Goal: Task Accomplishment & Management: Complete application form

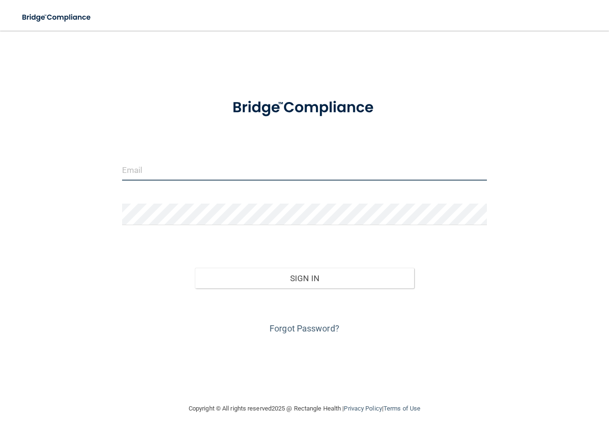
click at [335, 173] on input "email" at bounding box center [304, 170] width 365 height 22
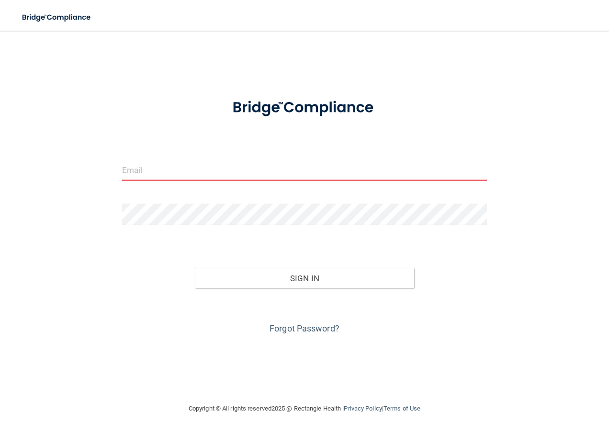
click at [134, 168] on input "email" at bounding box center [304, 170] width 365 height 22
type input "[PERSON_NAME][EMAIL_ADDRESS][PERSON_NAME][DOMAIN_NAME]"
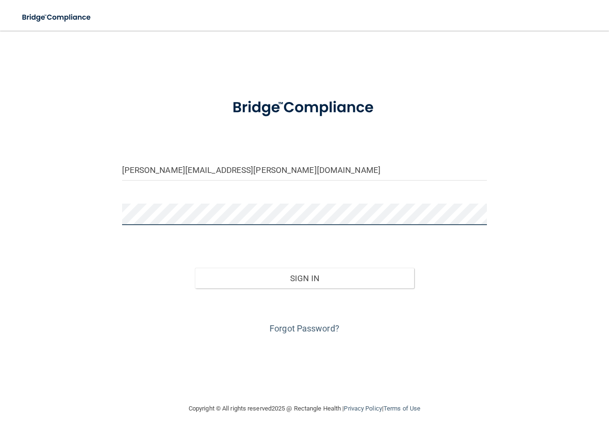
click at [195, 268] on button "Sign In" at bounding box center [304, 278] width 219 height 21
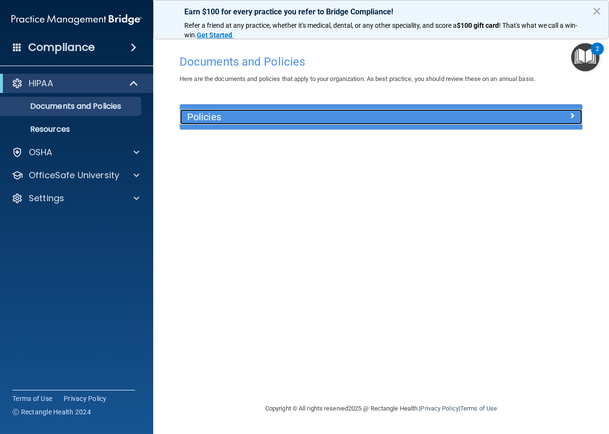
click at [249, 111] on div "Policies" at bounding box center [331, 116] width 302 height 15
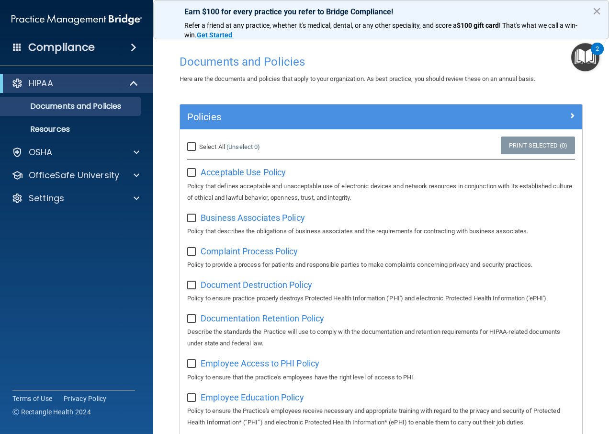
click at [249, 169] on span "Acceptable Use Policy" at bounding box center [243, 172] width 85 height 10
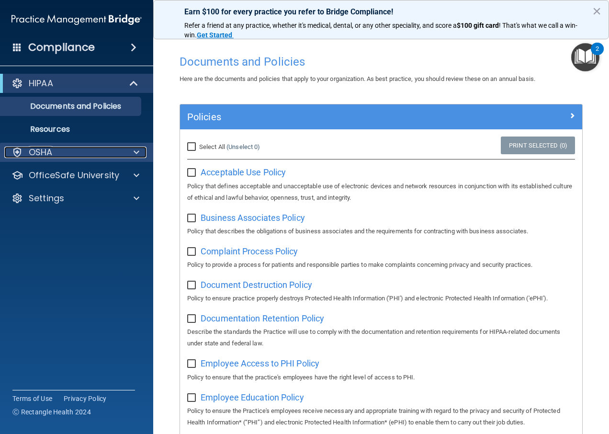
click at [96, 154] on div "OSHA" at bounding box center [63, 152] width 119 height 11
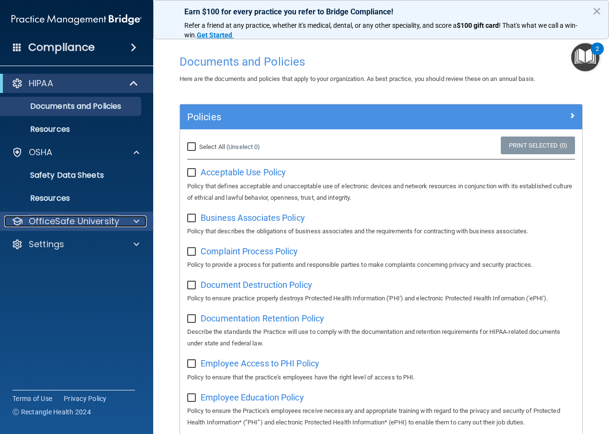
click at [104, 225] on p "OfficeSafe University" at bounding box center [74, 220] width 90 height 11
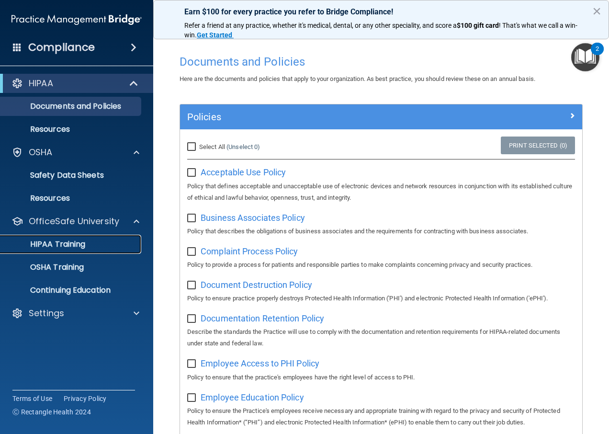
click at [80, 241] on p "HIPAA Training" at bounding box center [45, 244] width 79 height 10
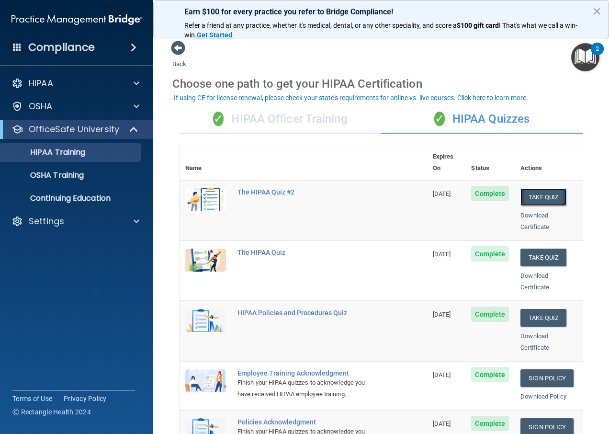
click at [537, 189] on button "Take Quiz" at bounding box center [543, 197] width 46 height 18
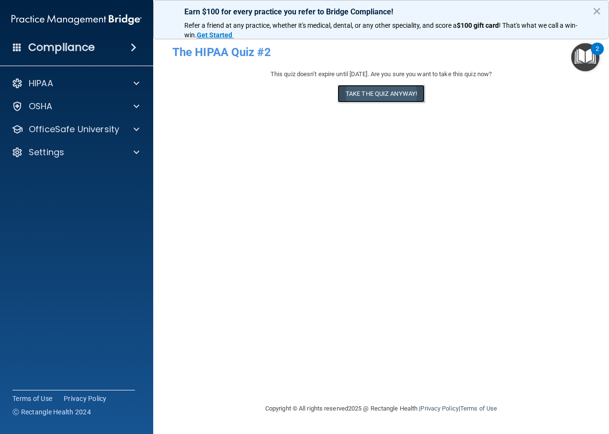
click at [375, 95] on button "Take the quiz anyway!" at bounding box center [381, 94] width 87 height 18
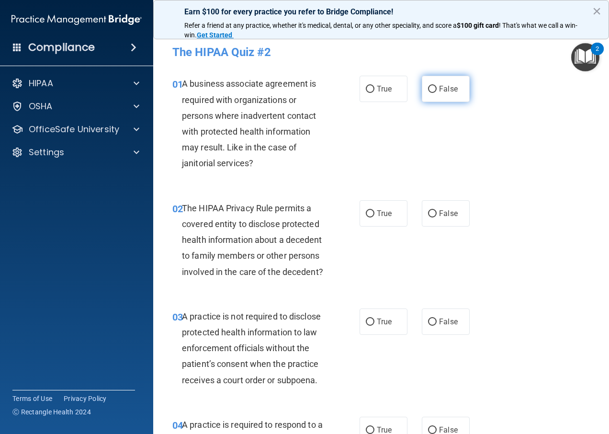
click at [429, 89] on input "False" at bounding box center [432, 89] width 9 height 7
radio input "true"
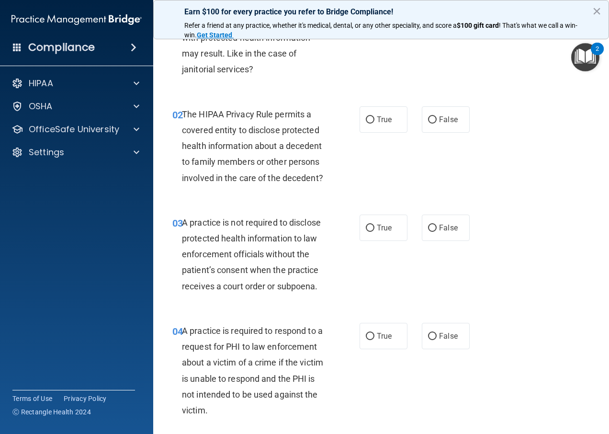
scroll to position [96, 0]
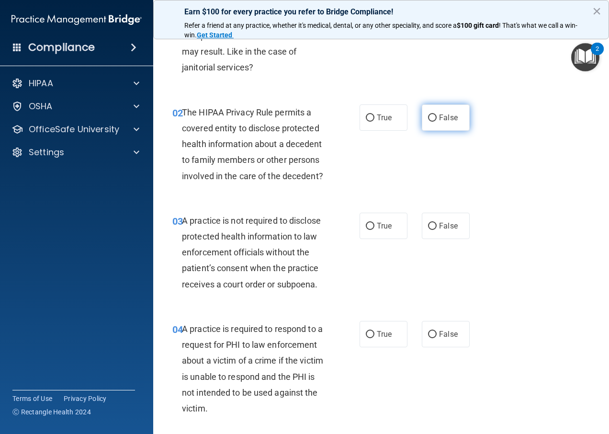
click at [439, 119] on span "False" at bounding box center [448, 117] width 19 height 9
click at [436, 119] on input "False" at bounding box center [432, 117] width 9 height 7
radio input "true"
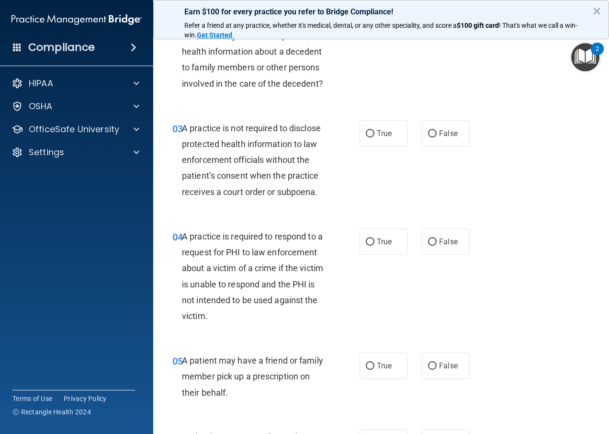
scroll to position [192, 0]
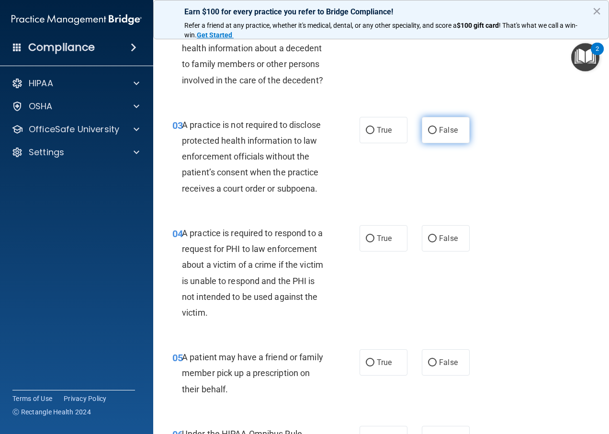
click at [429, 143] on label "False" at bounding box center [446, 130] width 48 height 26
click at [429, 134] on input "False" at bounding box center [432, 130] width 9 height 7
radio input "true"
click at [429, 143] on label "False" at bounding box center [446, 130] width 48 height 26
click at [429, 134] on input "False" at bounding box center [432, 130] width 9 height 7
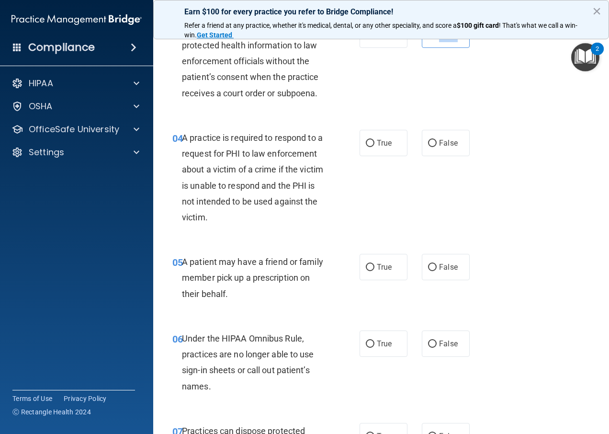
scroll to position [287, 0]
click at [366, 147] on input "True" at bounding box center [370, 142] width 9 height 7
radio input "true"
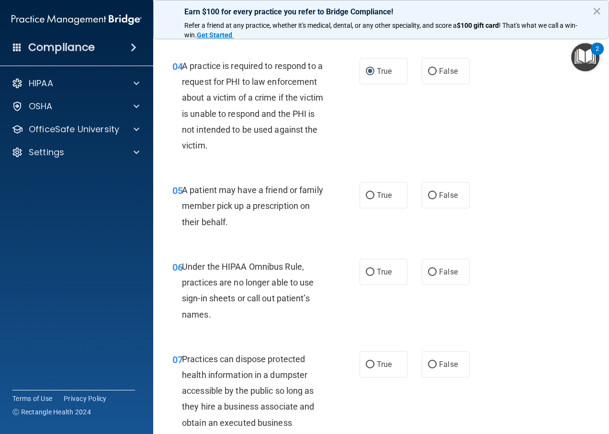
scroll to position [383, 0]
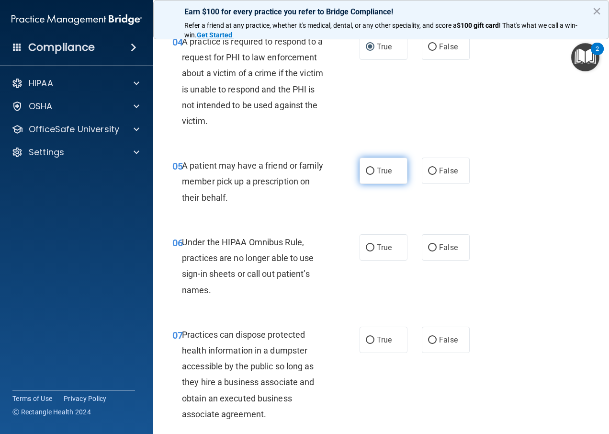
click at [394, 184] on label "True" at bounding box center [384, 171] width 48 height 26
click at [374, 175] on input "True" at bounding box center [370, 171] width 9 height 7
radio input "true"
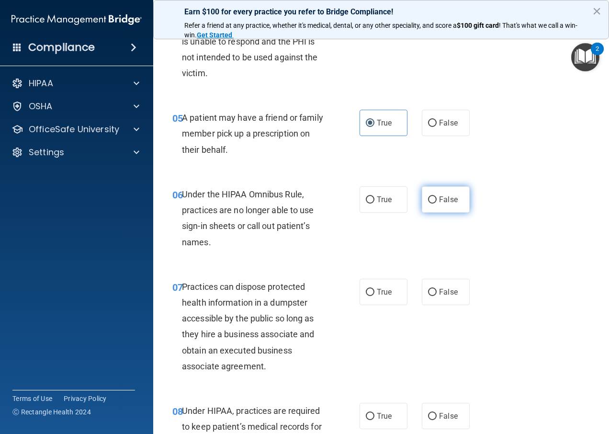
click at [434, 213] on label "False" at bounding box center [446, 199] width 48 height 26
click at [434, 203] on input "False" at bounding box center [432, 199] width 9 height 7
radio input "true"
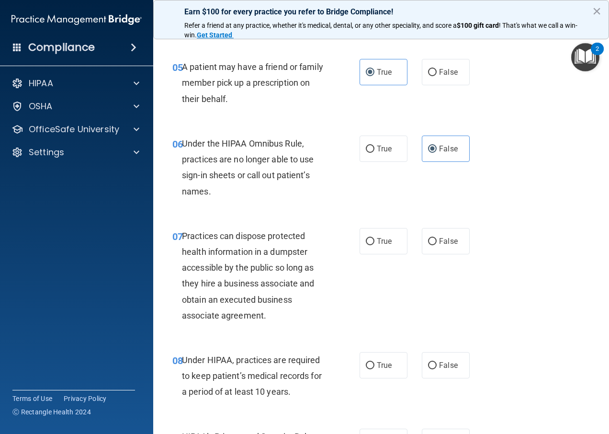
scroll to position [527, 0]
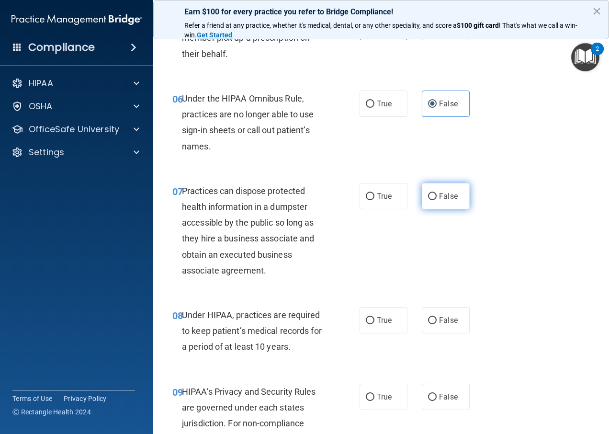
click at [422, 209] on label "False" at bounding box center [446, 196] width 48 height 26
click at [428, 200] on input "False" at bounding box center [432, 196] width 9 height 7
radio input "true"
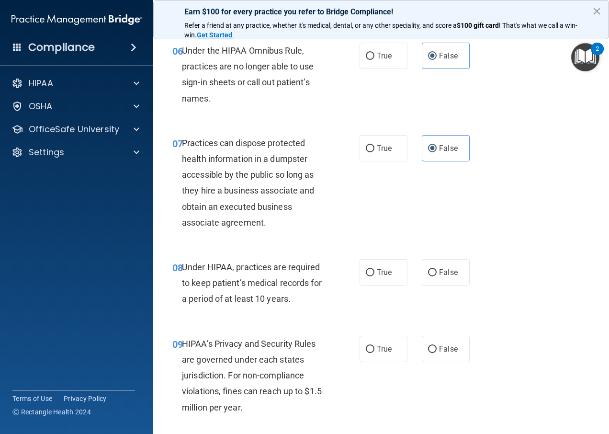
scroll to position [622, 0]
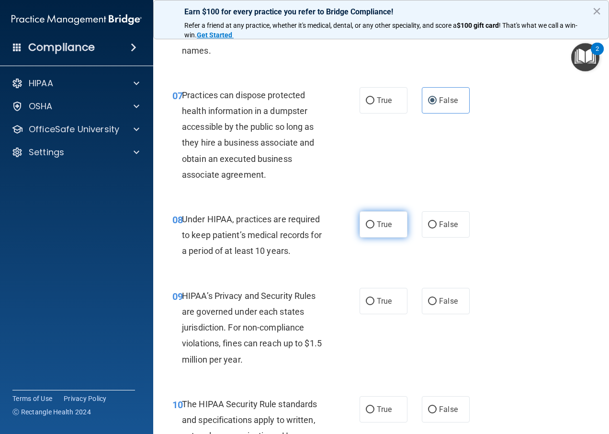
click at [371, 228] on input "True" at bounding box center [370, 224] width 9 height 7
radio input "true"
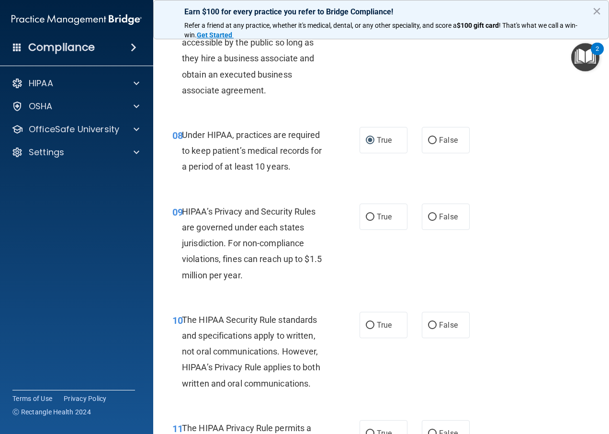
scroll to position [766, 0]
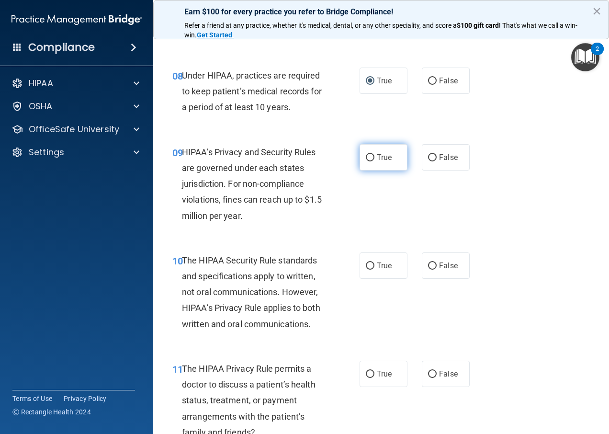
click at [391, 170] on label "True" at bounding box center [384, 157] width 48 height 26
click at [374, 161] on input "True" at bounding box center [370, 157] width 9 height 7
radio input "true"
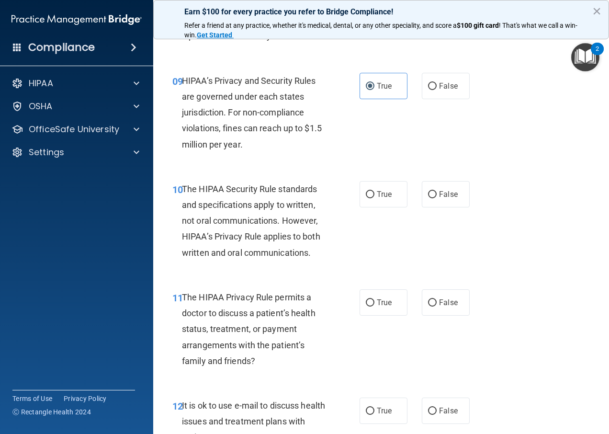
scroll to position [862, 0]
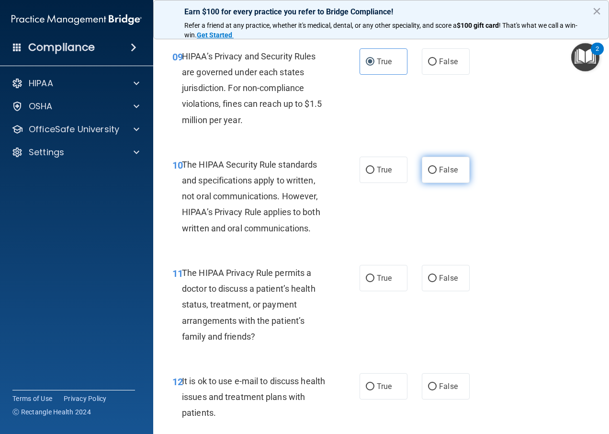
click at [429, 174] on input "False" at bounding box center [432, 170] width 9 height 7
radio input "true"
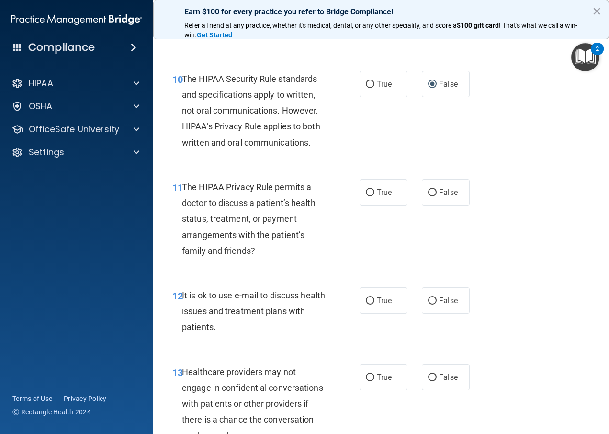
scroll to position [958, 0]
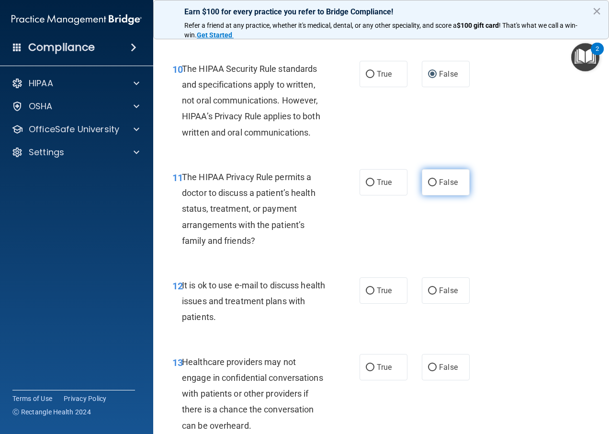
click at [441, 187] on span "False" at bounding box center [448, 182] width 19 height 9
click at [437, 186] on input "False" at bounding box center [432, 182] width 9 height 7
radio input "true"
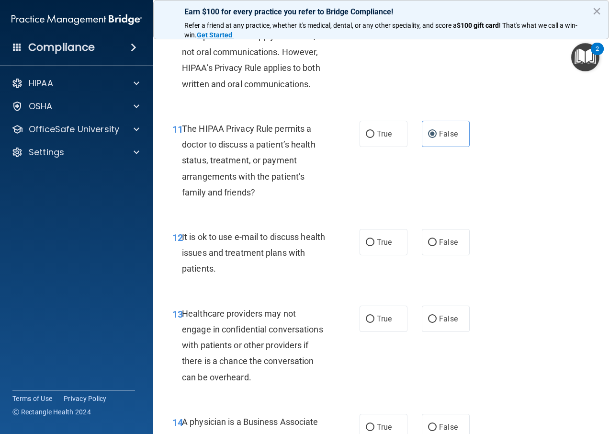
scroll to position [1053, 0]
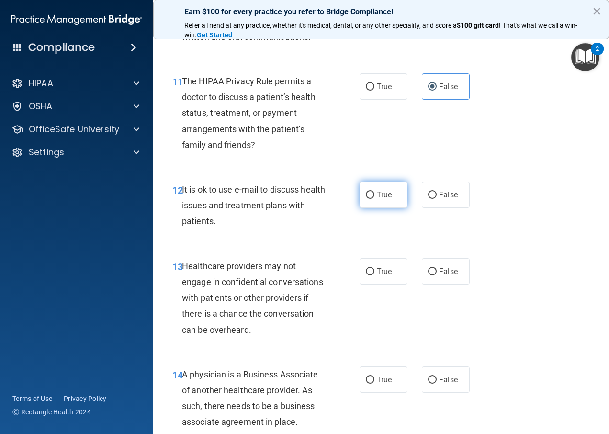
click at [377, 199] on span "True" at bounding box center [384, 194] width 15 height 9
click at [374, 199] on input "True" at bounding box center [370, 195] width 9 height 7
radio input "true"
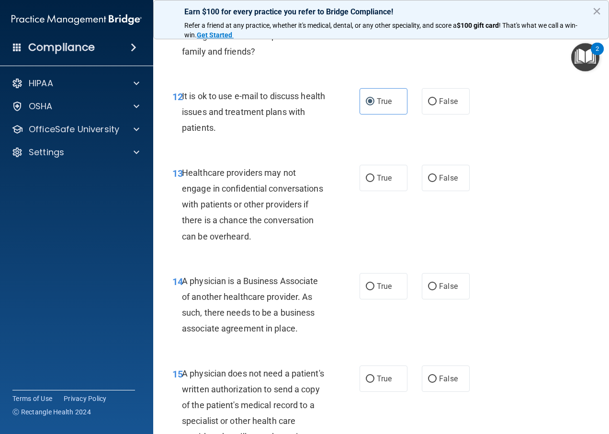
scroll to position [1149, 0]
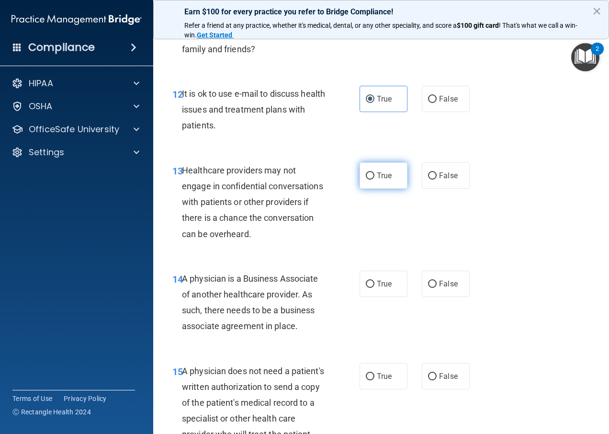
click at [388, 189] on label "True" at bounding box center [384, 175] width 48 height 26
click at [374, 180] on input "True" at bounding box center [370, 175] width 9 height 7
radio input "true"
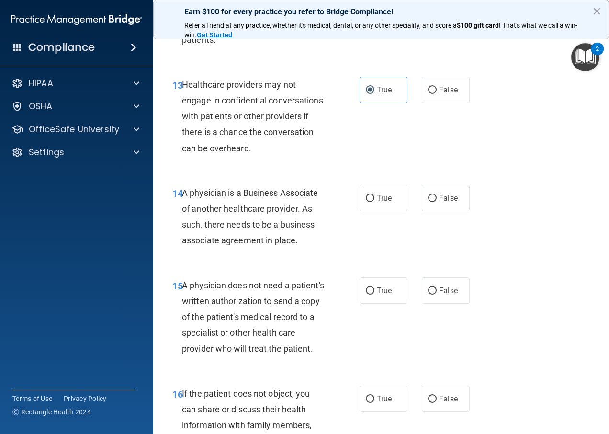
scroll to position [1245, 0]
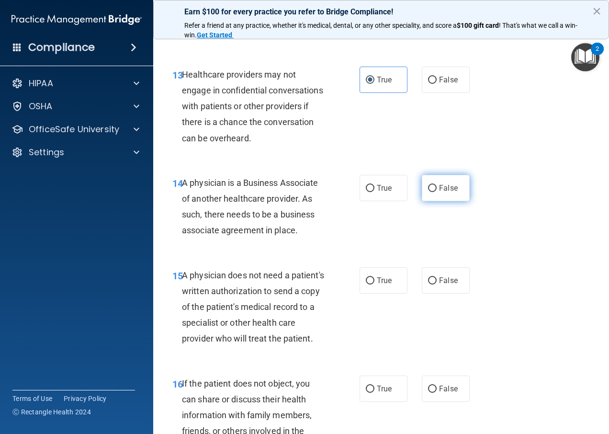
click at [456, 201] on label "False" at bounding box center [446, 188] width 48 height 26
click at [437, 192] on input "False" at bounding box center [432, 188] width 9 height 7
radio input "true"
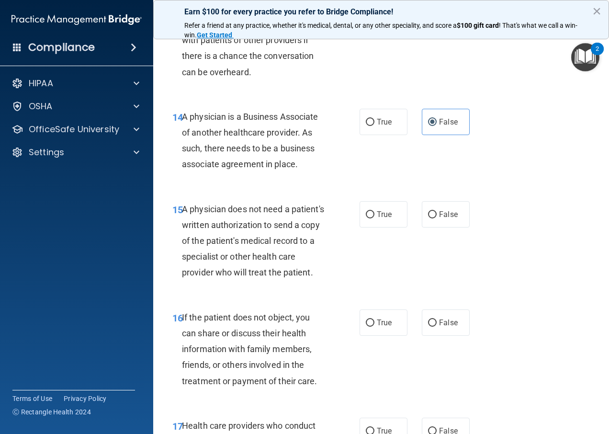
scroll to position [1341, 0]
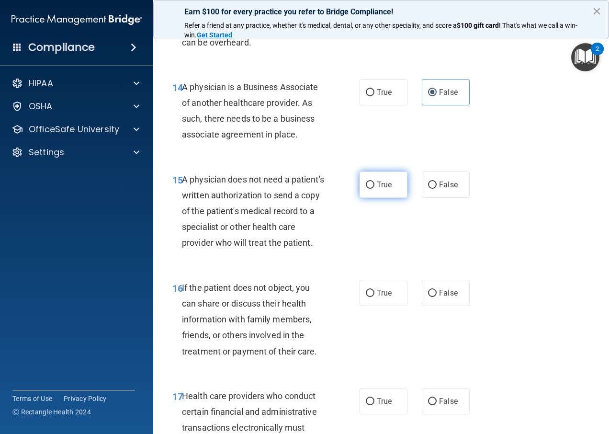
click at [397, 198] on label "True" at bounding box center [384, 184] width 48 height 26
click at [374, 189] on input "True" at bounding box center [370, 184] width 9 height 7
radio input "true"
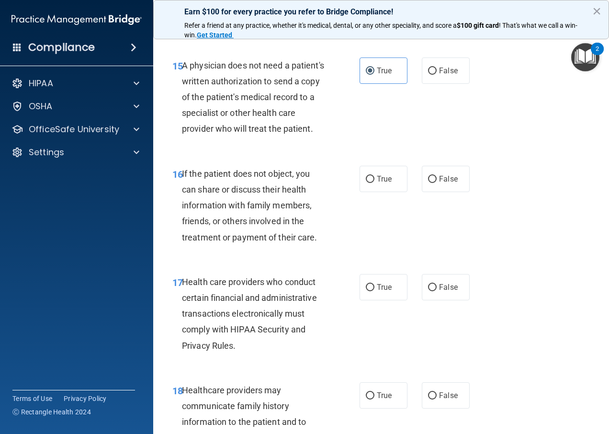
scroll to position [1484, 0]
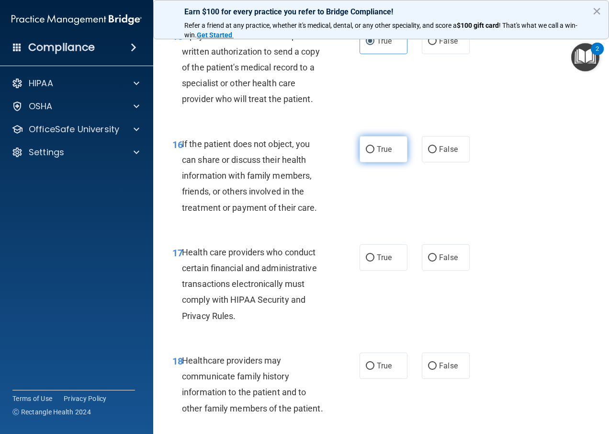
click at [388, 154] on span "True" at bounding box center [384, 149] width 15 height 9
click at [374, 153] on input "True" at bounding box center [370, 149] width 9 height 7
radio input "true"
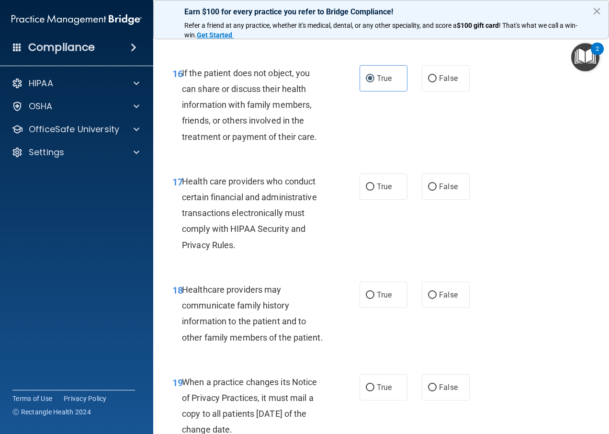
scroll to position [1580, 0]
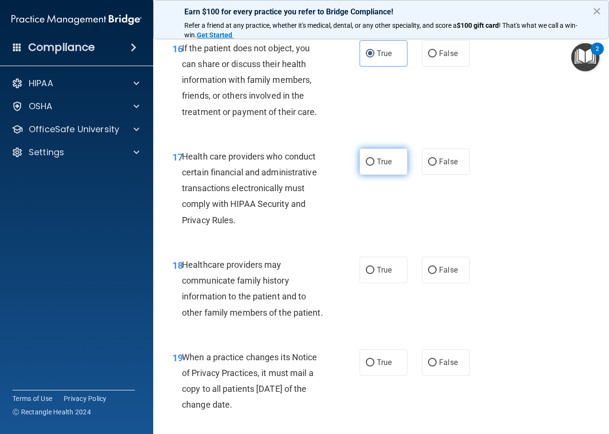
click at [368, 166] on input "True" at bounding box center [370, 161] width 9 height 7
radio input "true"
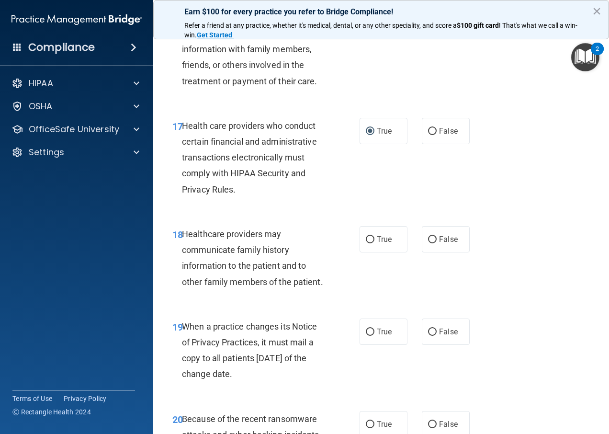
scroll to position [1676, 0]
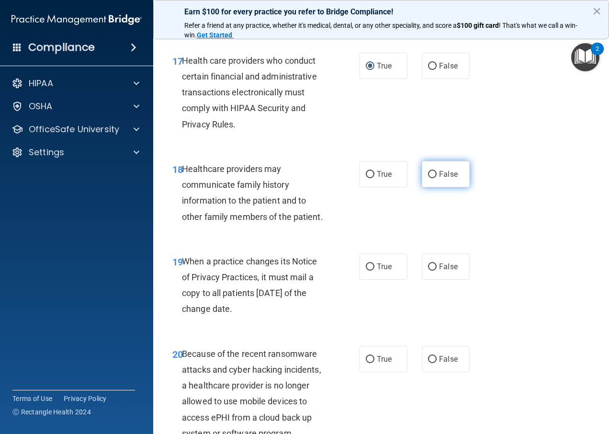
click at [429, 187] on label "False" at bounding box center [446, 174] width 48 height 26
click at [429, 178] on input "False" at bounding box center [432, 174] width 9 height 7
radio input "true"
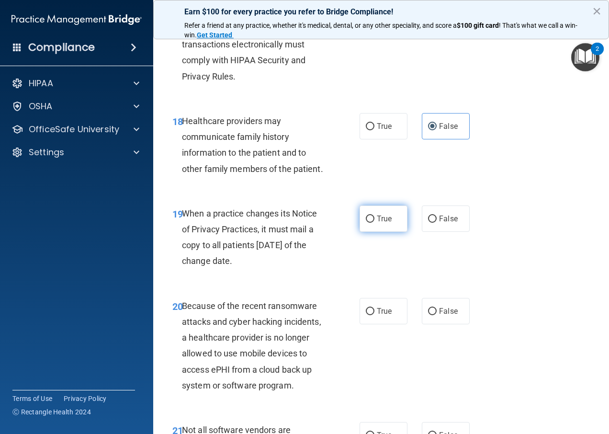
click at [397, 232] on label "True" at bounding box center [384, 218] width 48 height 26
click at [374, 223] on input "True" at bounding box center [370, 218] width 9 height 7
radio input "true"
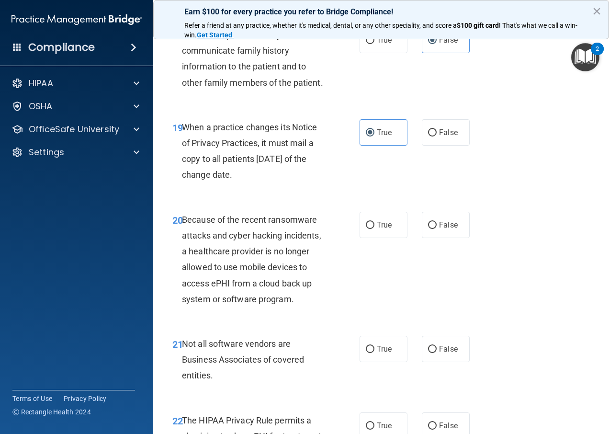
scroll to position [1867, 0]
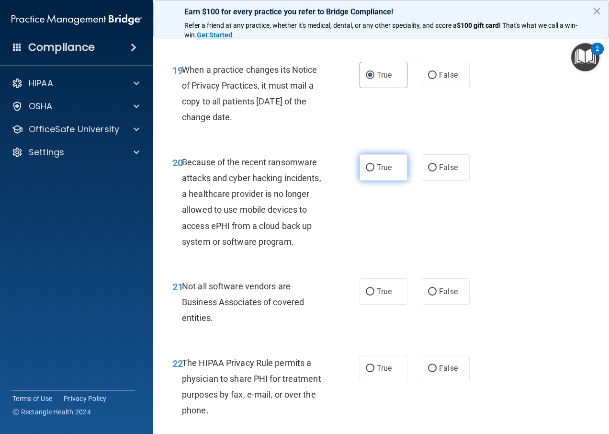
click at [384, 181] on label "True" at bounding box center [384, 167] width 48 height 26
click at [374, 171] on input "True" at bounding box center [370, 167] width 9 height 7
radio input "true"
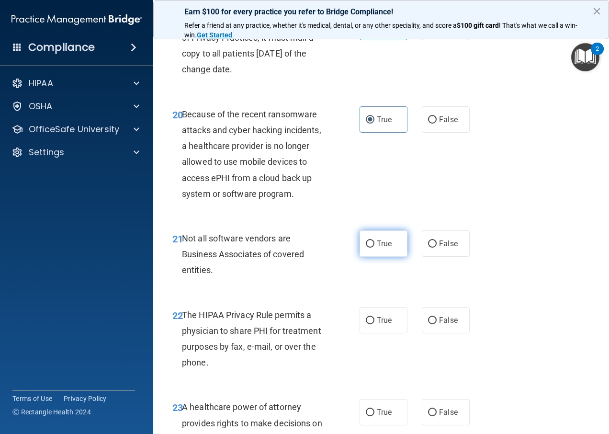
click at [368, 248] on input "True" at bounding box center [370, 243] width 9 height 7
radio input "true"
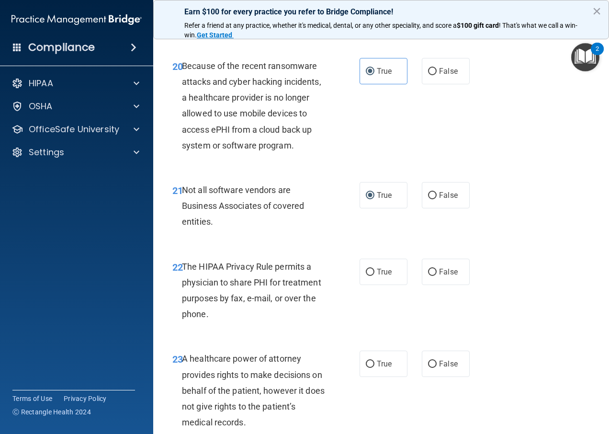
scroll to position [2011, 0]
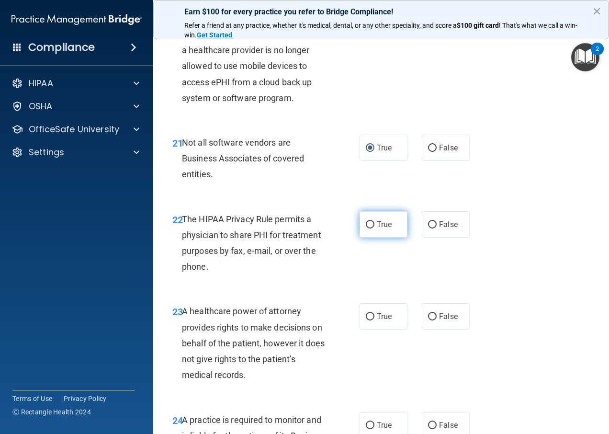
click at [397, 237] on label "True" at bounding box center [384, 224] width 48 height 26
click at [374, 228] on input "True" at bounding box center [370, 224] width 9 height 7
radio input "true"
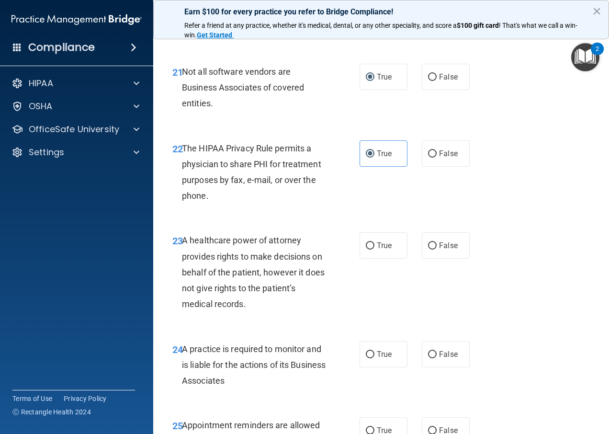
scroll to position [2107, 0]
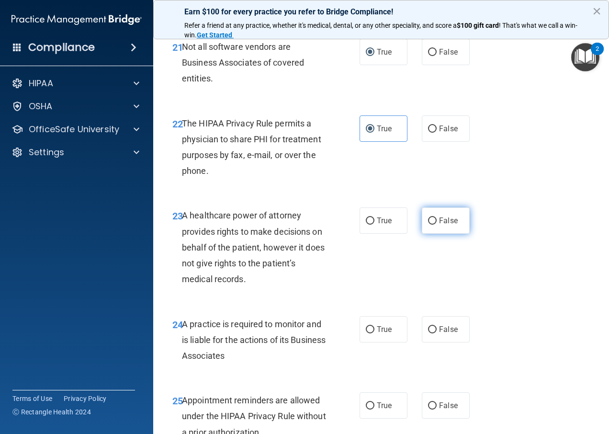
click at [422, 234] on label "False" at bounding box center [446, 220] width 48 height 26
click at [428, 225] on input "False" at bounding box center [432, 220] width 9 height 7
radio input "true"
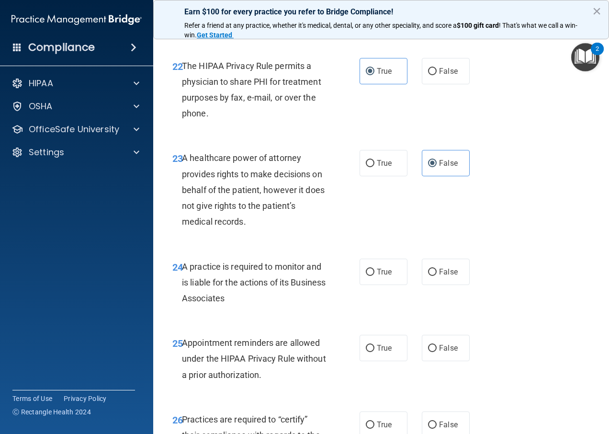
scroll to position [2202, 0]
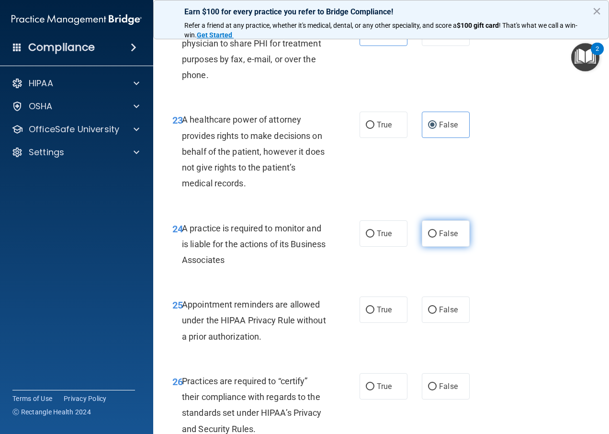
click at [428, 237] on input "False" at bounding box center [432, 233] width 9 height 7
radio input "true"
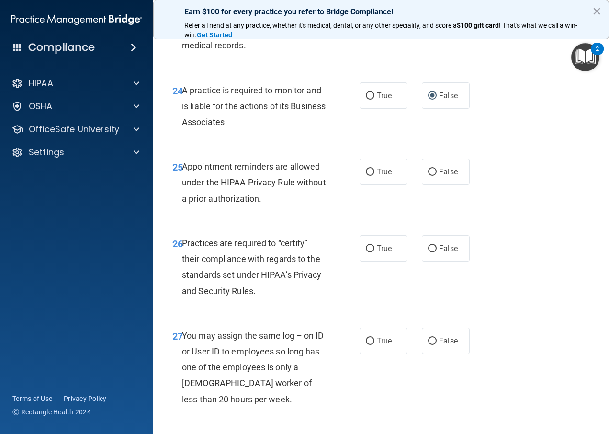
scroll to position [2346, 0]
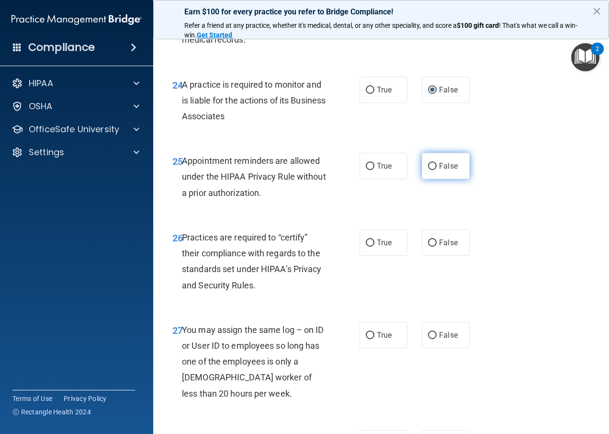
click at [440, 170] on span "False" at bounding box center [448, 165] width 19 height 9
click at [437, 170] on input "False" at bounding box center [432, 166] width 9 height 7
radio input "true"
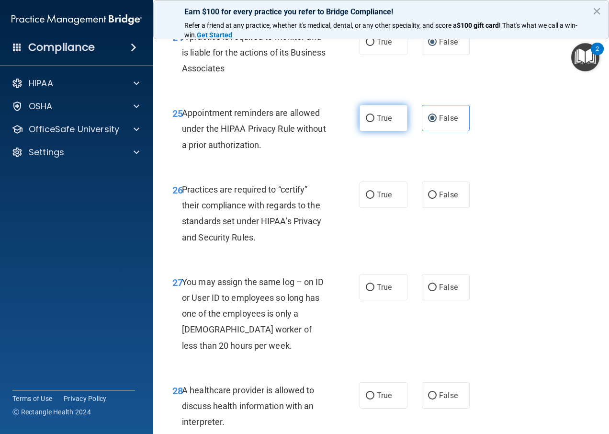
click at [367, 122] on input "True" at bounding box center [370, 118] width 9 height 7
radio input "true"
radio input "false"
click at [439, 199] on span "False" at bounding box center [448, 194] width 19 height 9
click at [436, 199] on input "False" at bounding box center [432, 195] width 9 height 7
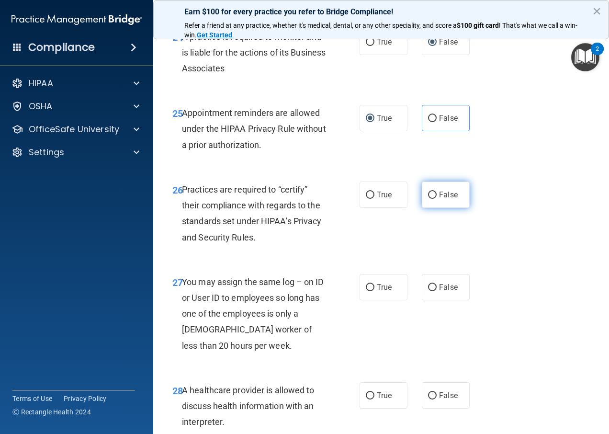
radio input "true"
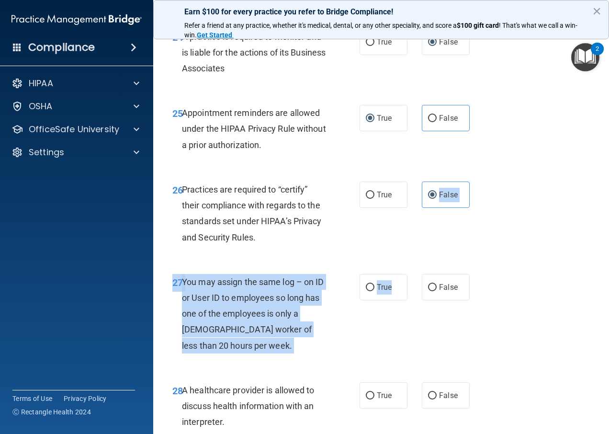
drag, startPoint x: 436, startPoint y: 230, endPoint x: 347, endPoint y: 282, distance: 103.1
click at [350, 262] on div "26 Practices are required to “certify” their compliance with regards to the sta…" at bounding box center [381, 215] width 432 height 92
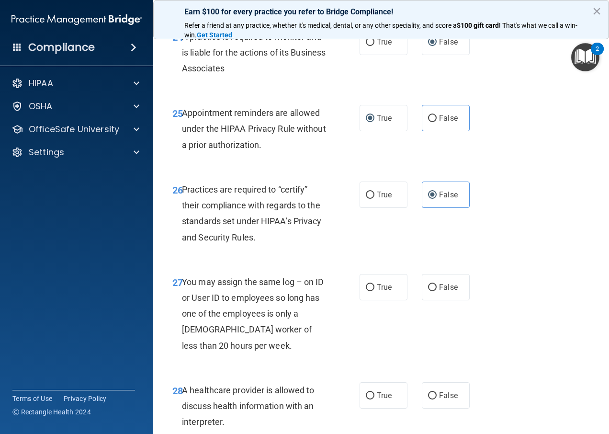
drag, startPoint x: 347, startPoint y: 282, endPoint x: 342, endPoint y: 312, distance: 29.6
click at [342, 318] on div "27 You may assign the same log – on ID or User ID to employees so long has one …" at bounding box center [266, 316] width 216 height 84
click at [360, 208] on label "True" at bounding box center [384, 194] width 48 height 26
click at [366, 199] on input "True" at bounding box center [370, 195] width 9 height 7
radio input "true"
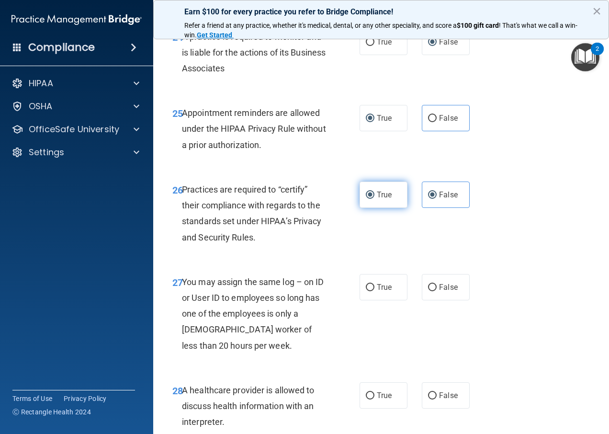
radio input "false"
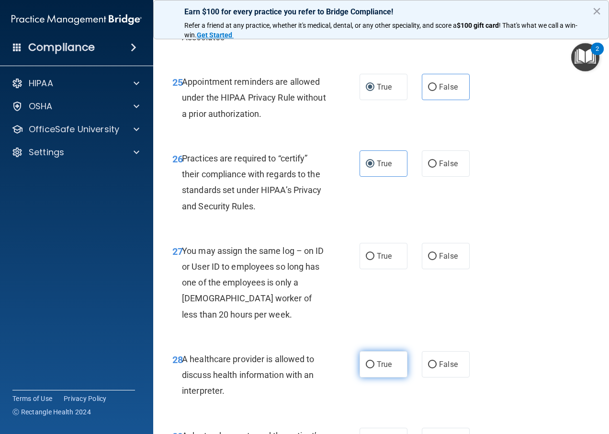
scroll to position [2490, 0]
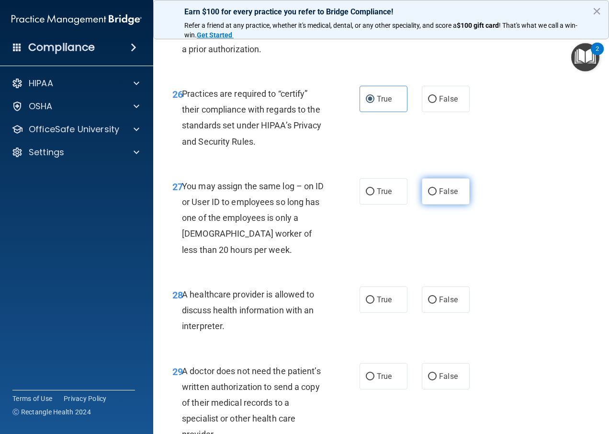
click at [450, 196] on span "False" at bounding box center [448, 191] width 19 height 9
click at [437, 195] on input "False" at bounding box center [432, 191] width 9 height 7
radio input "true"
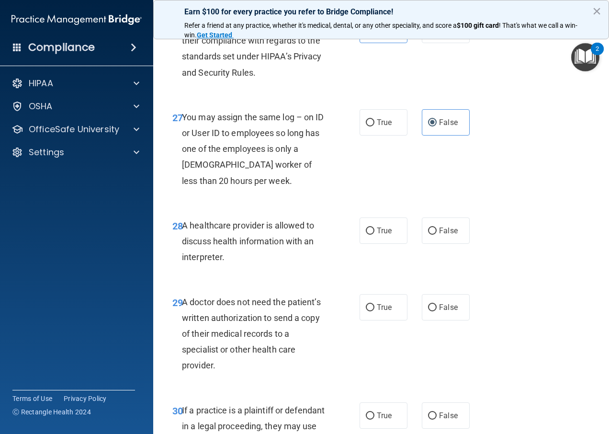
scroll to position [2585, 0]
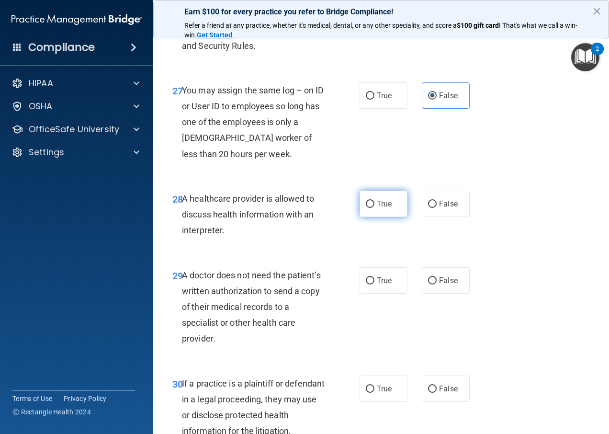
click at [371, 217] on label "True" at bounding box center [384, 204] width 48 height 26
click at [371, 208] on input "True" at bounding box center [370, 204] width 9 height 7
radio input "true"
click at [372, 217] on label "True" at bounding box center [384, 204] width 48 height 26
click at [372, 208] on input "True" at bounding box center [370, 204] width 9 height 7
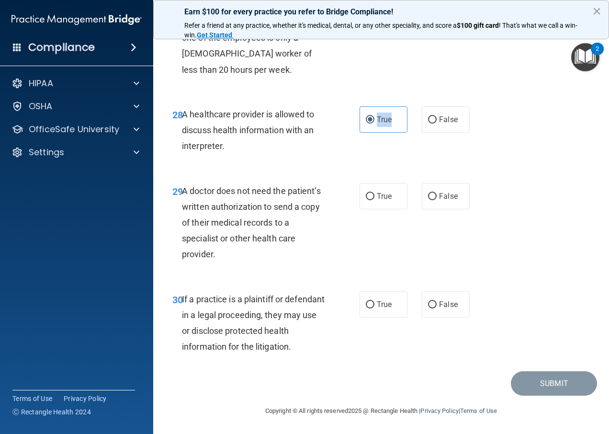
scroll to position [2701, 0]
click at [372, 205] on label "True" at bounding box center [384, 196] width 48 height 26
click at [372, 200] on input "True" at bounding box center [370, 196] width 9 height 7
radio input "true"
click at [366, 301] on input "True" at bounding box center [370, 304] width 9 height 7
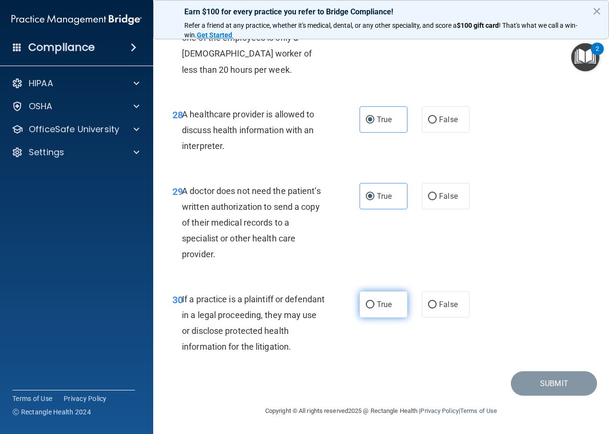
radio input "true"
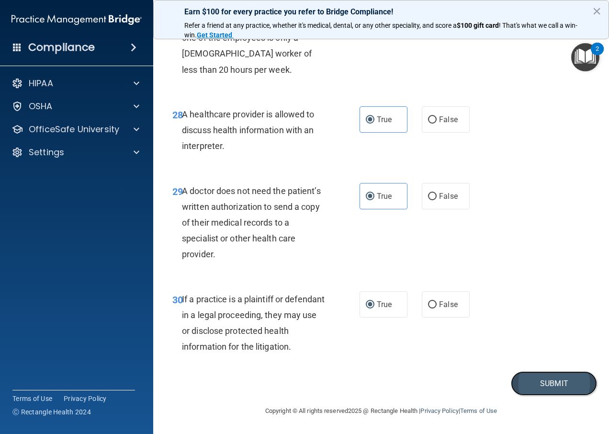
click at [550, 383] on button "Submit" at bounding box center [554, 383] width 86 height 24
click at [596, 14] on button "×" at bounding box center [596, 10] width 9 height 15
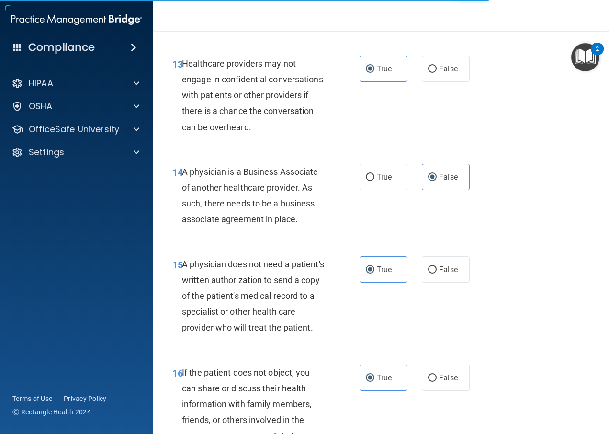
scroll to position [1217, 0]
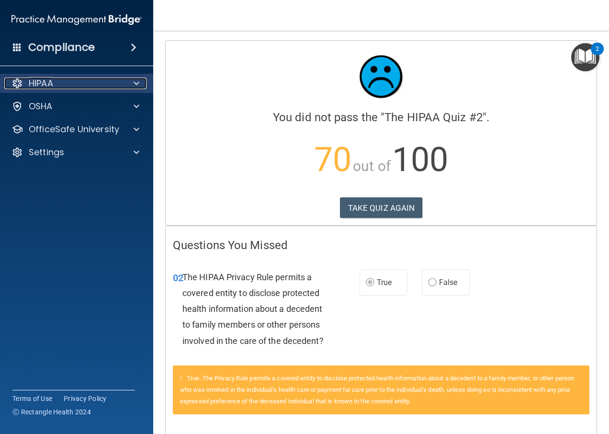
click at [135, 81] on span at bounding box center [137, 83] width 6 height 11
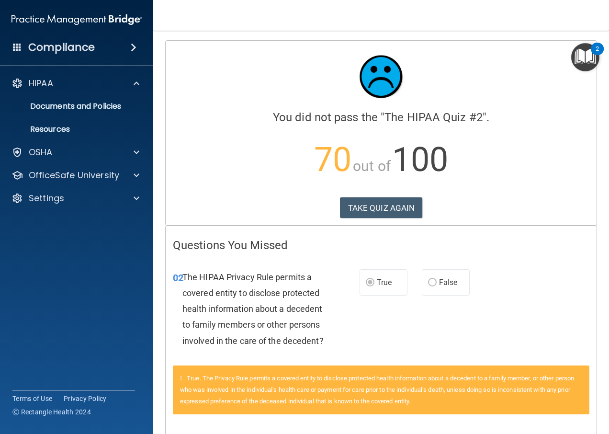
click at [594, 56] on img "Open Resource Center, 2 new notifications" at bounding box center [585, 57] width 28 height 28
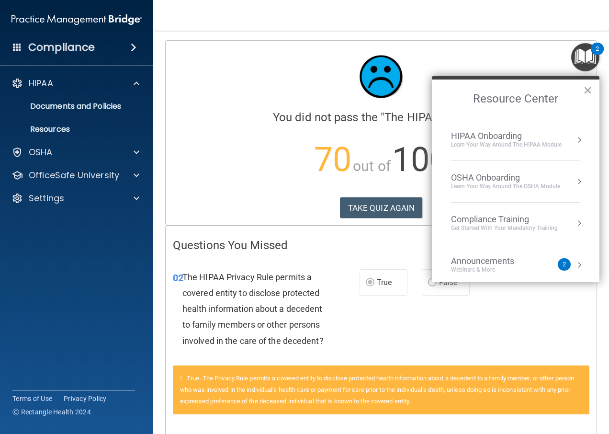
click at [575, 137] on button "Resource Center" at bounding box center [580, 140] width 10 height 10
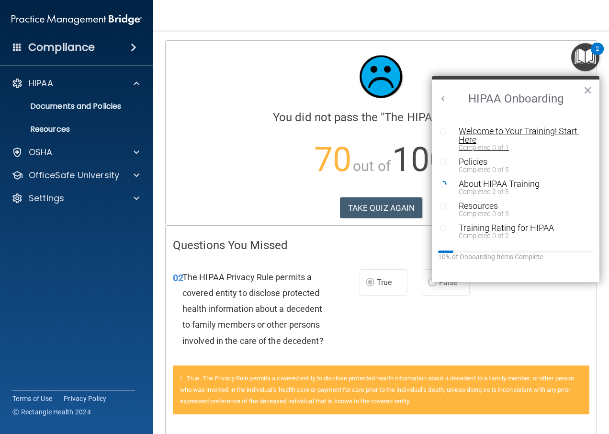
click at [568, 133] on div "Welcome to Your Training! Start Here" at bounding box center [519, 135] width 121 height 17
click at [568, 133] on p "70 out of 100" at bounding box center [381, 160] width 417 height 62
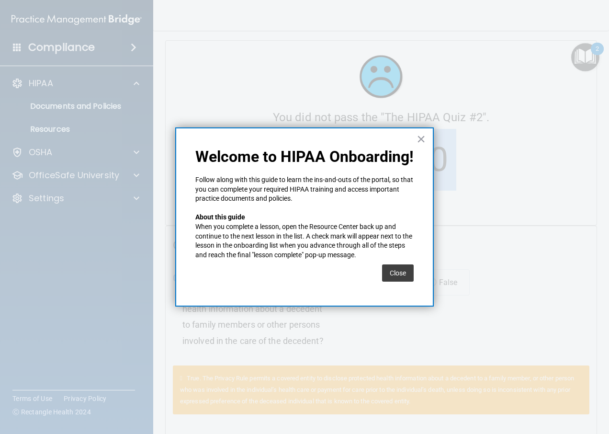
click at [568, 136] on body "Compliance HIPAA Documents and Policies Report an Incident Business Associates …" at bounding box center [304, 217] width 609 height 434
click at [400, 275] on button "Close" at bounding box center [398, 272] width 32 height 17
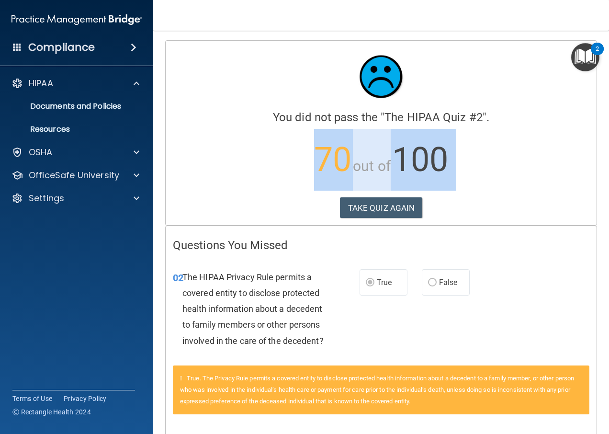
click at [587, 61] on img "Open Resource Center, 2 new notifications" at bounding box center [585, 57] width 28 height 28
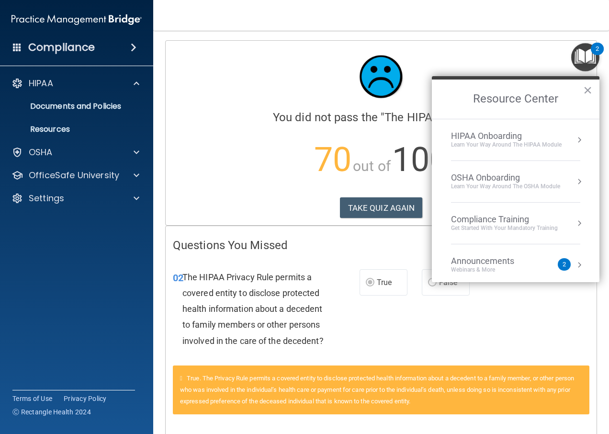
click at [367, 315] on div "02 The HIPAA Privacy Rule permits a covered entity to disclose protected health…" at bounding box center [265, 311] width 215 height 84
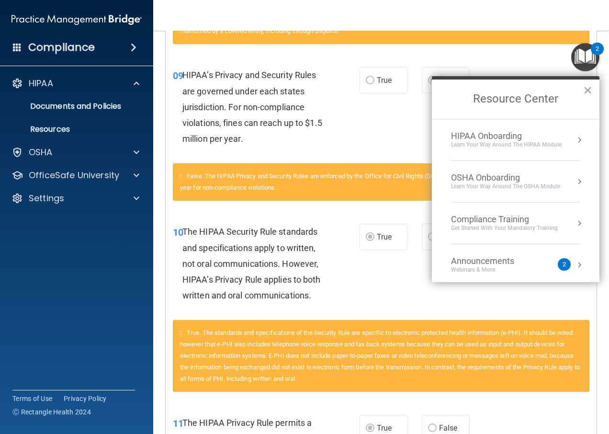
scroll to position [354, 0]
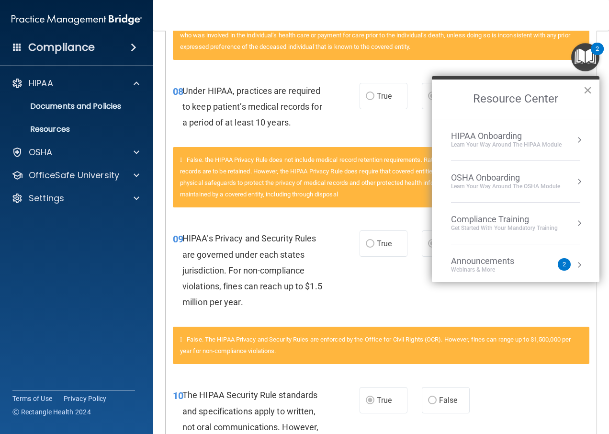
click at [585, 89] on button "×" at bounding box center [587, 89] width 9 height 15
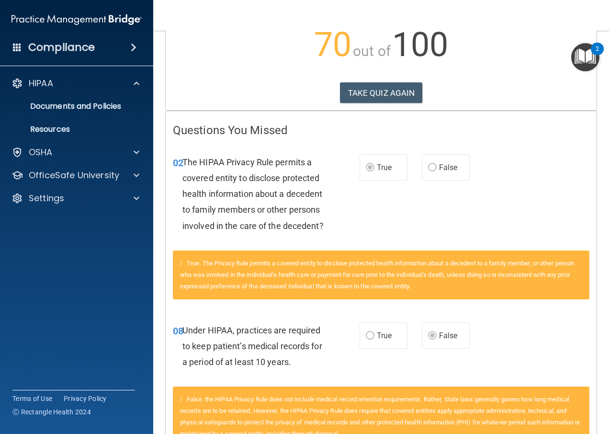
scroll to position [0, 0]
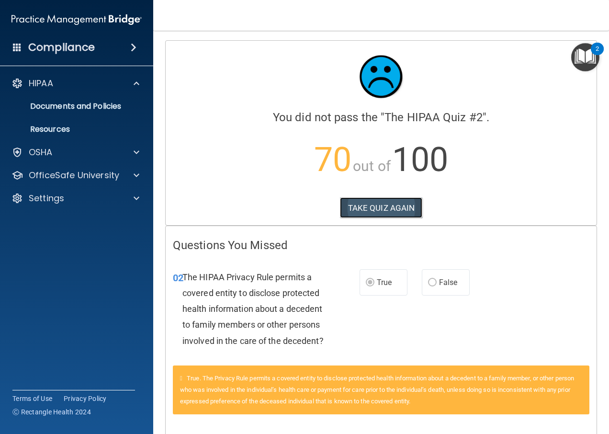
click at [392, 209] on button "TAKE QUIZ AGAIN" at bounding box center [381, 207] width 83 height 21
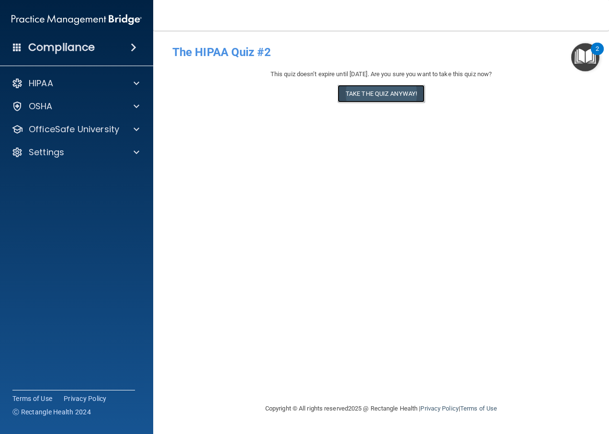
click at [373, 89] on button "Take the quiz anyway!" at bounding box center [381, 94] width 87 height 18
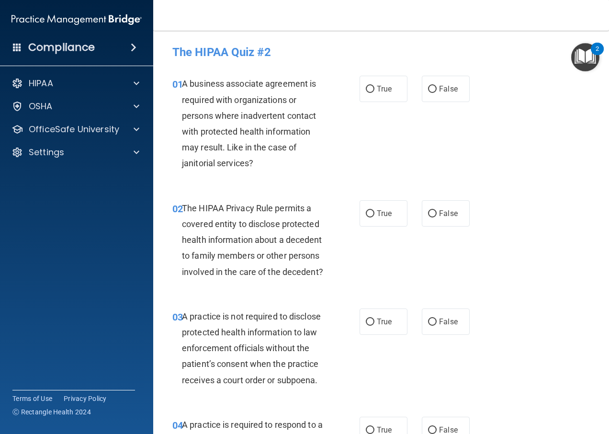
click at [377, 89] on span "True" at bounding box center [384, 88] width 15 height 9
click at [373, 89] on input "True" at bounding box center [370, 89] width 9 height 7
radio input "true"
drag, startPoint x: 373, startPoint y: 89, endPoint x: 387, endPoint y: 153, distance: 66.0
click at [387, 153] on div "01 A business associate agreement is required with organizations or persons whe…" at bounding box center [381, 126] width 432 height 124
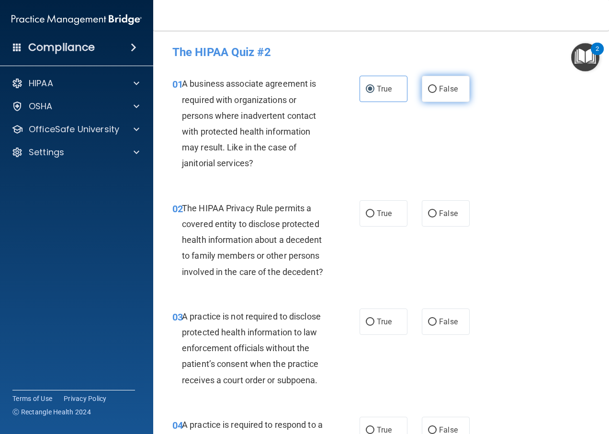
click at [428, 90] on input "False" at bounding box center [432, 89] width 9 height 7
radio input "true"
radio input "false"
click at [368, 214] on input "True" at bounding box center [370, 213] width 9 height 7
radio input "true"
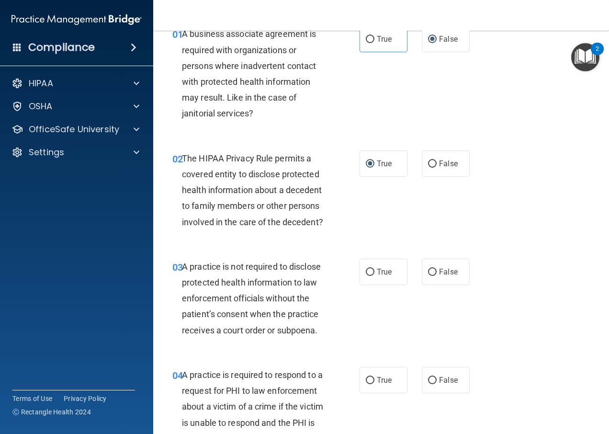
scroll to position [96, 0]
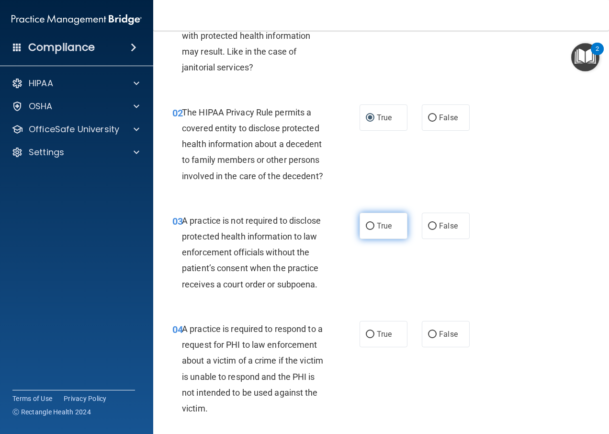
click at [366, 230] on input "True" at bounding box center [370, 226] width 9 height 7
radio input "true"
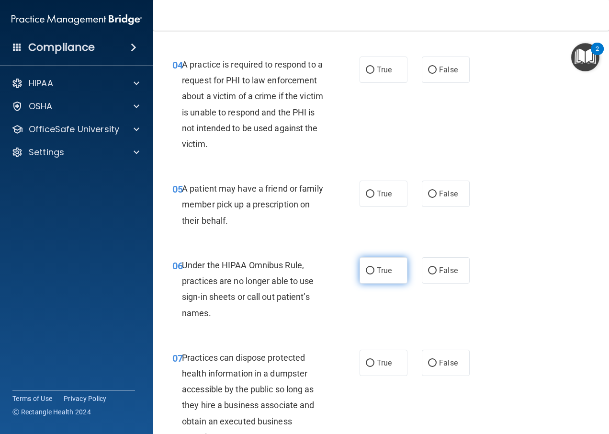
scroll to position [383, 0]
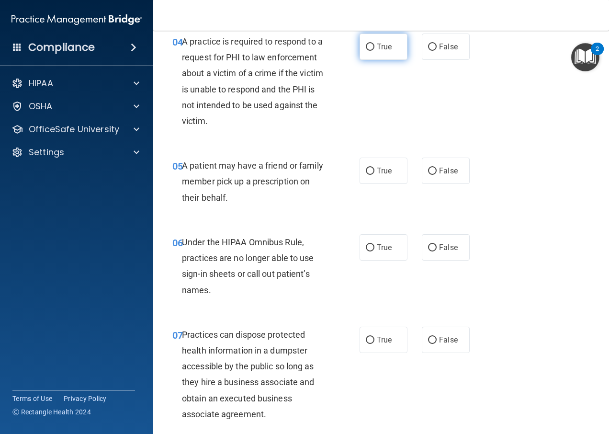
click at [366, 51] on input "True" at bounding box center [370, 47] width 9 height 7
radio input "true"
click at [366, 175] on input "True" at bounding box center [370, 171] width 9 height 7
radio input "true"
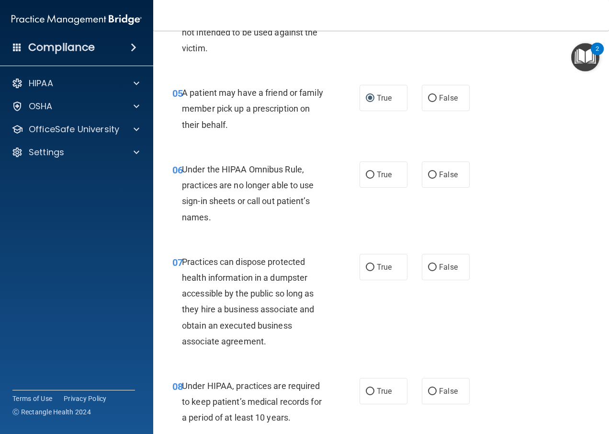
scroll to position [479, 0]
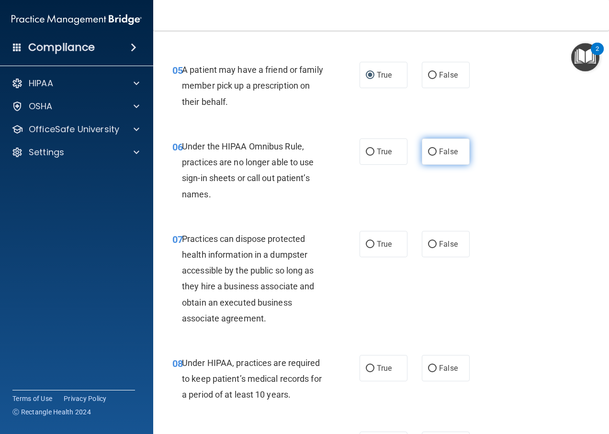
click at [428, 156] on input "False" at bounding box center [432, 151] width 9 height 7
radio input "true"
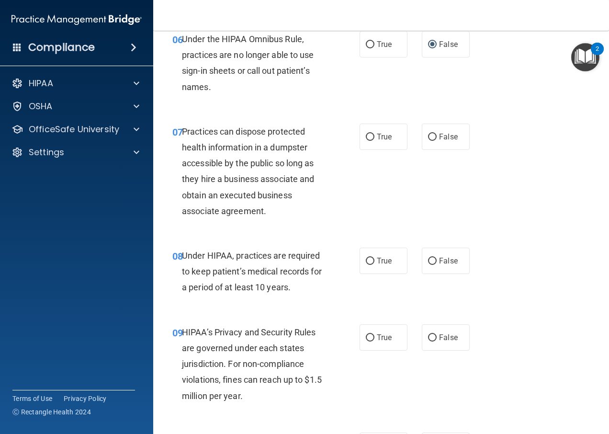
scroll to position [622, 0]
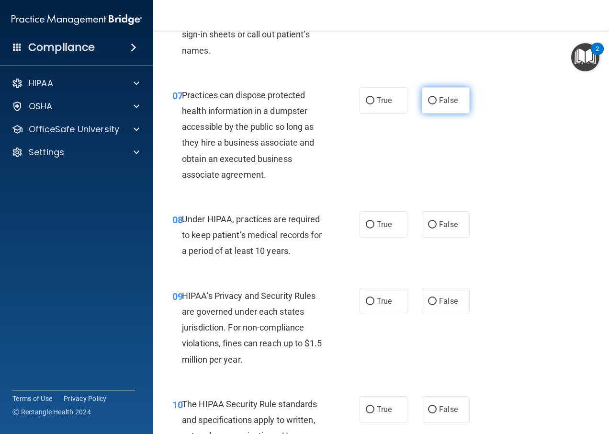
click at [428, 104] on input "False" at bounding box center [432, 100] width 9 height 7
radio input "true"
click at [428, 228] on input "False" at bounding box center [432, 224] width 9 height 7
radio input "true"
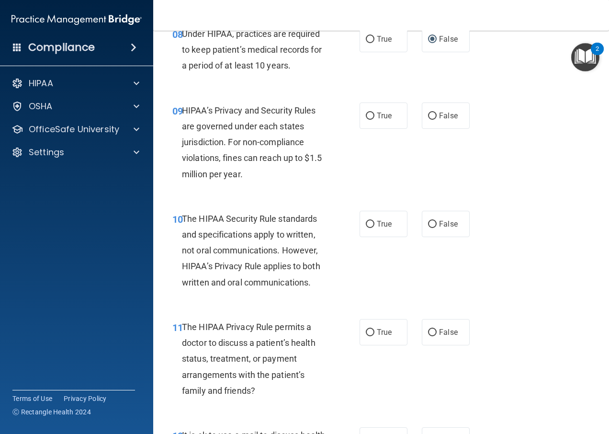
scroll to position [814, 0]
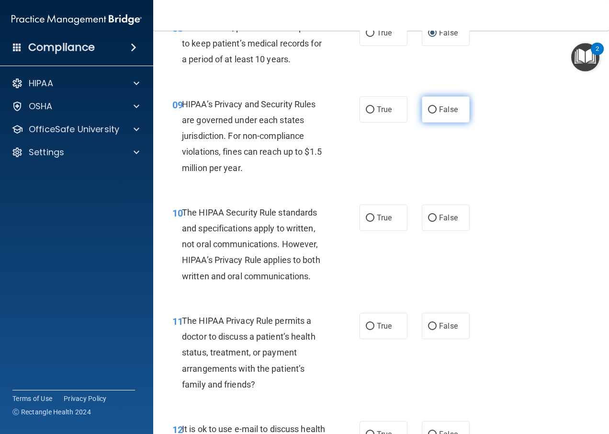
click at [430, 113] on input "False" at bounding box center [432, 109] width 9 height 7
radio input "true"
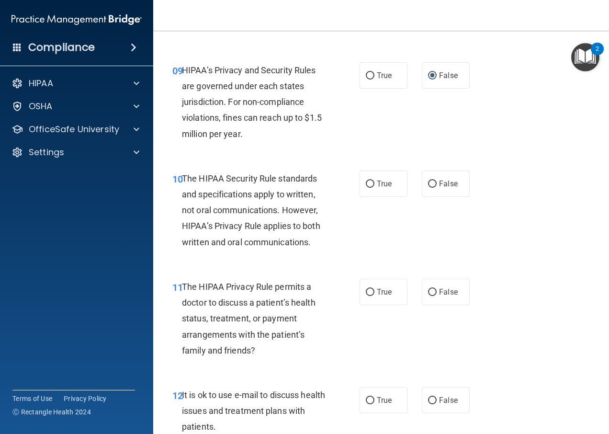
scroll to position [862, 0]
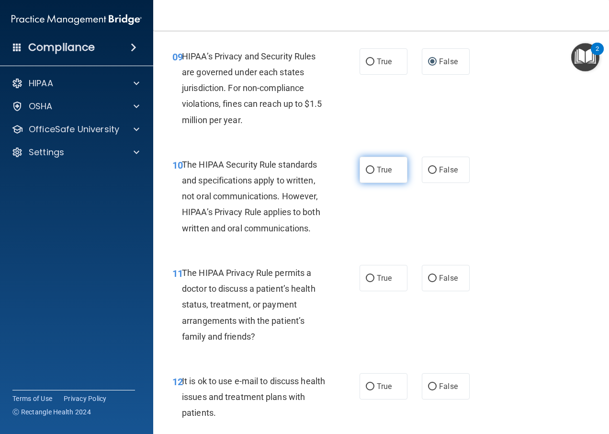
click at [367, 174] on input "True" at bounding box center [370, 170] width 9 height 7
radio input "true"
click at [377, 282] on span "True" at bounding box center [384, 277] width 15 height 9
click at [373, 282] on input "True" at bounding box center [370, 278] width 9 height 7
radio input "true"
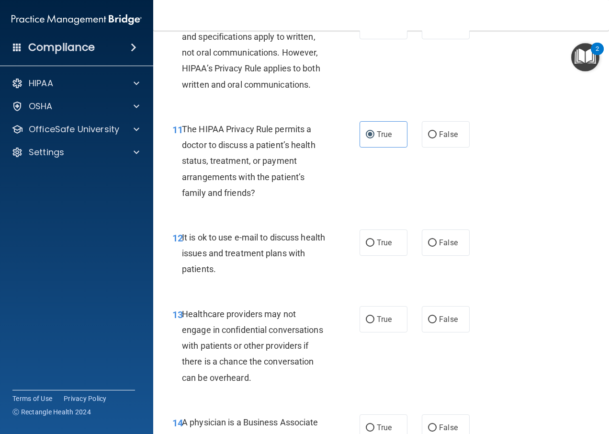
scroll to position [1053, 0]
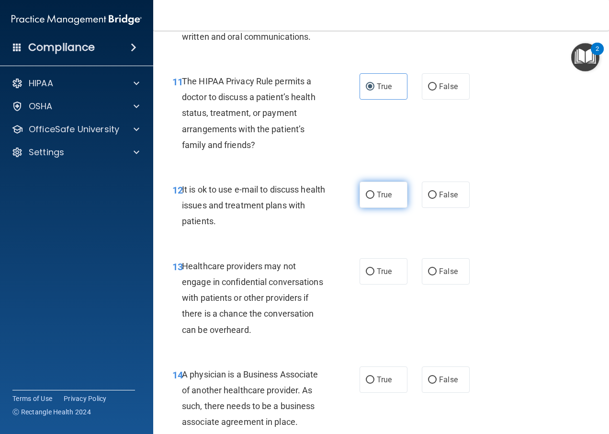
click at [366, 199] on input "True" at bounding box center [370, 195] width 9 height 7
radio input "true"
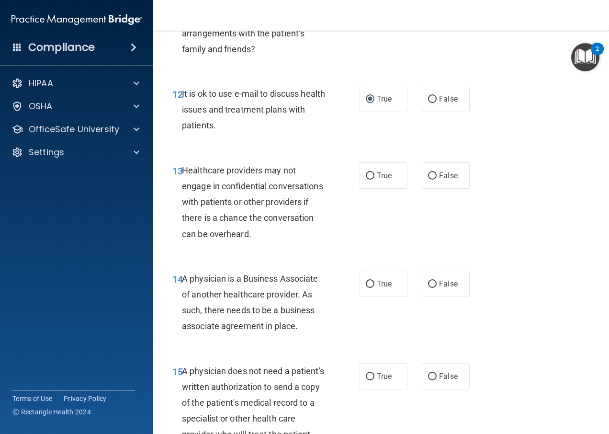
scroll to position [1197, 0]
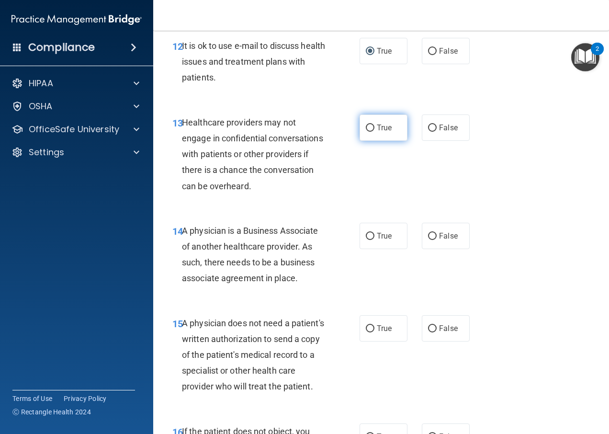
click at [366, 132] on input "True" at bounding box center [370, 127] width 9 height 7
radio input "true"
click at [428, 132] on input "False" at bounding box center [432, 127] width 9 height 7
radio input "true"
radio input "false"
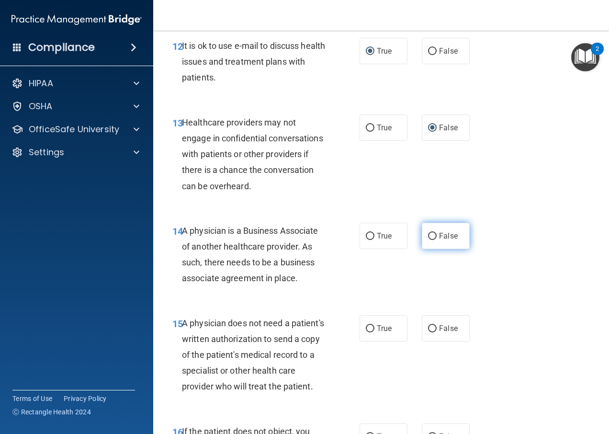
click at [428, 240] on input "False" at bounding box center [432, 236] width 9 height 7
radio input "true"
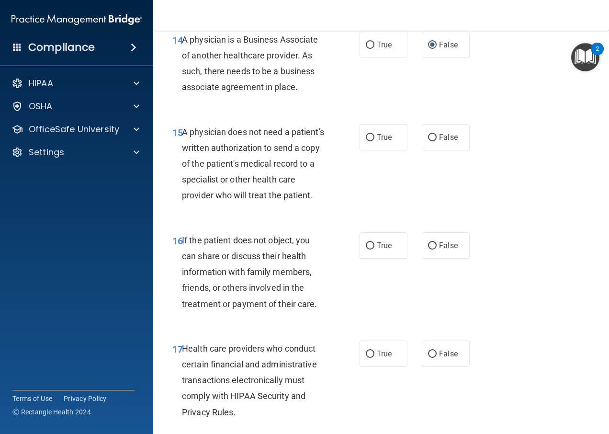
scroll to position [1389, 0]
click at [369, 141] on input "True" at bounding box center [370, 137] width 9 height 7
radio input "true"
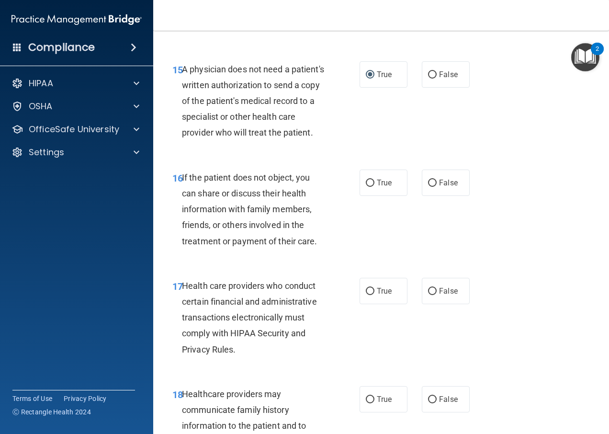
scroll to position [1484, 0]
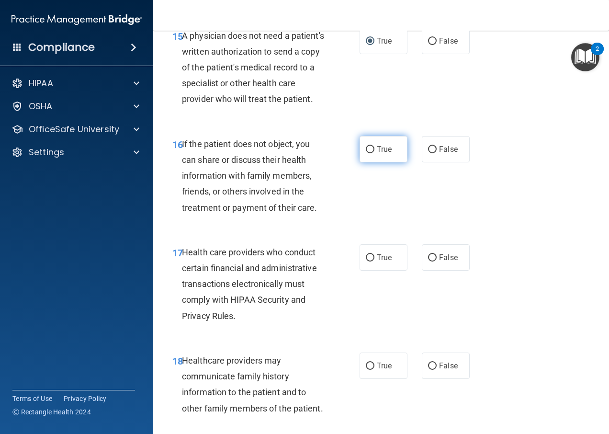
click at [368, 153] on input "True" at bounding box center [370, 149] width 9 height 7
radio input "true"
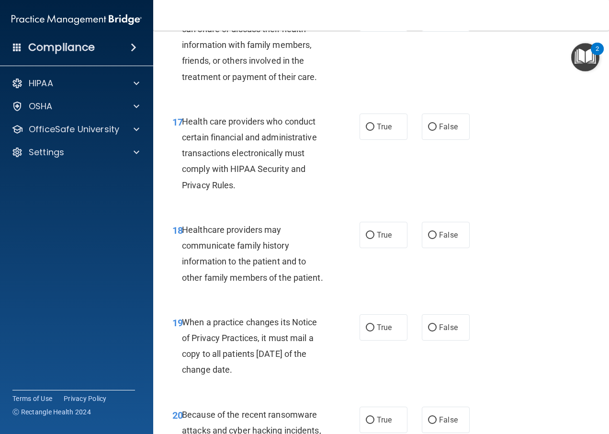
scroll to position [1628, 0]
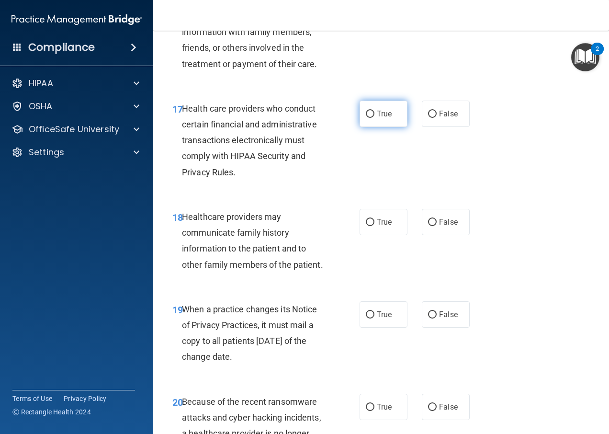
click at [370, 118] on input "True" at bounding box center [370, 114] width 9 height 7
radio input "true"
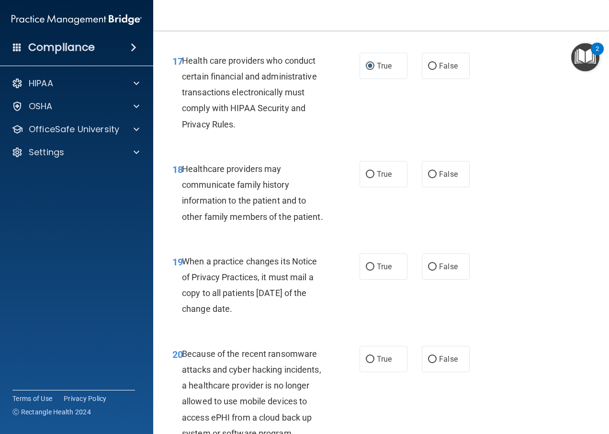
scroll to position [1724, 0]
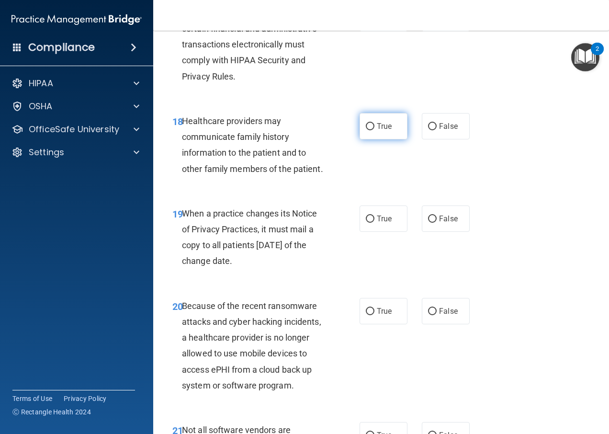
click at [366, 130] on input "True" at bounding box center [370, 126] width 9 height 7
radio input "true"
click at [429, 130] on input "False" at bounding box center [432, 126] width 9 height 7
radio input "true"
click at [366, 130] on input "True" at bounding box center [370, 126] width 9 height 7
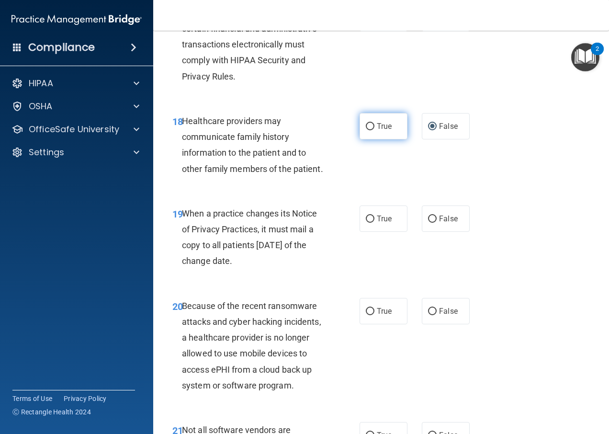
radio input "true"
radio input "false"
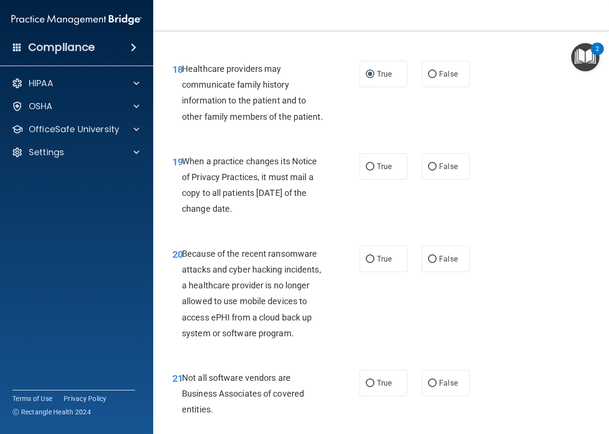
scroll to position [1819, 0]
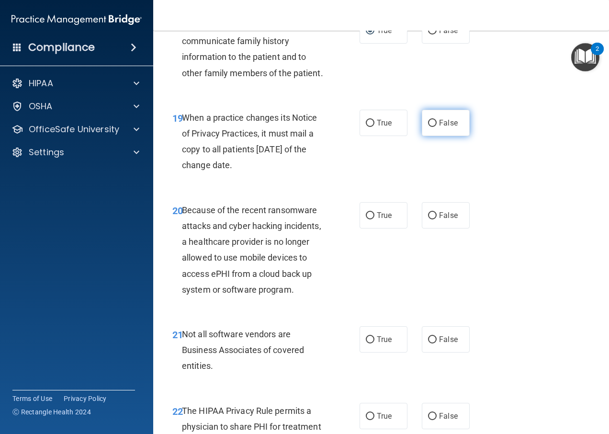
click at [430, 127] on input "False" at bounding box center [432, 123] width 9 height 7
radio input "true"
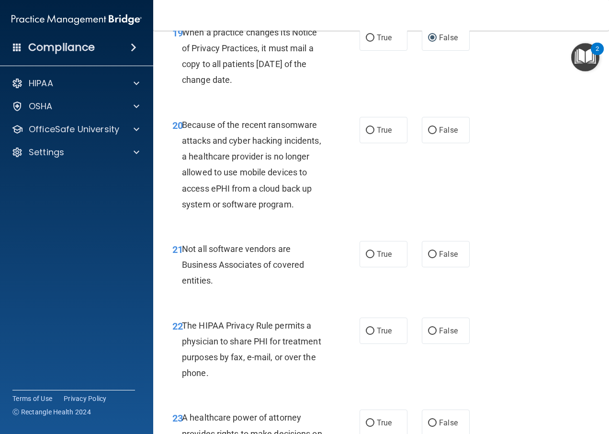
scroll to position [1915, 0]
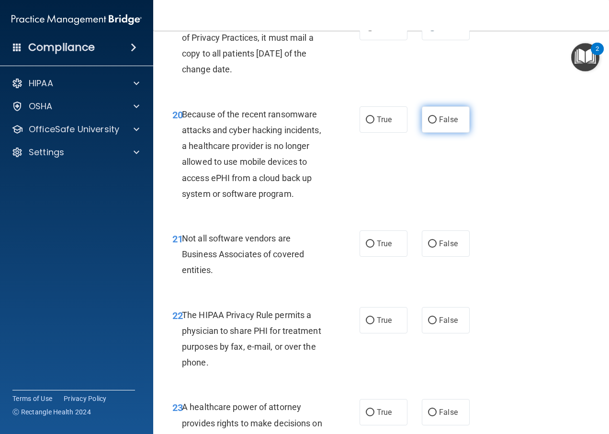
click at [428, 124] on input "False" at bounding box center [432, 119] width 9 height 7
radio input "true"
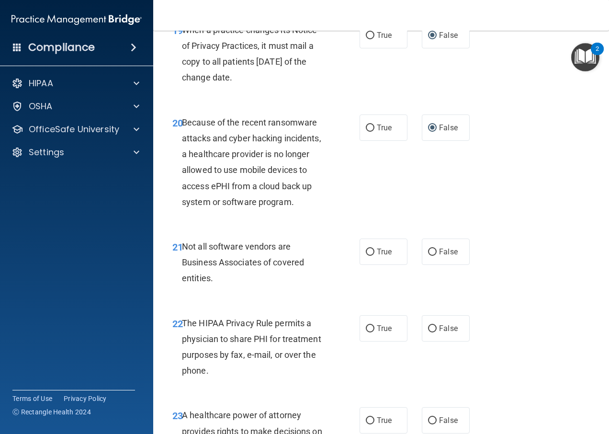
scroll to position [2011, 0]
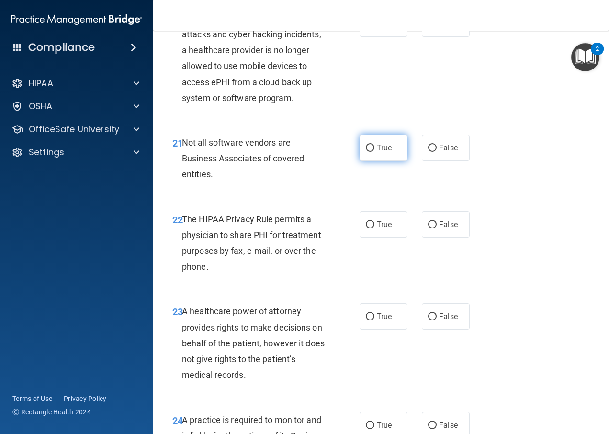
click at [384, 161] on label "True" at bounding box center [384, 148] width 48 height 26
click at [374, 152] on input "True" at bounding box center [370, 148] width 9 height 7
radio input "true"
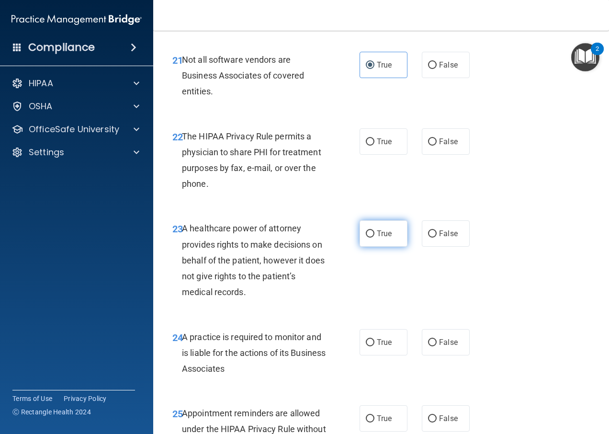
scroll to position [2107, 0]
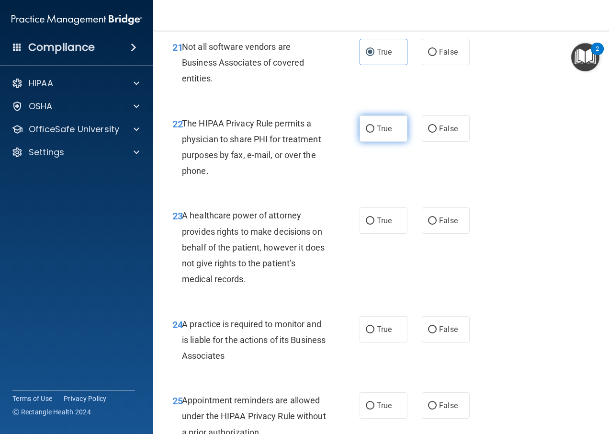
click at [366, 133] on input "True" at bounding box center [370, 128] width 9 height 7
radio input "true"
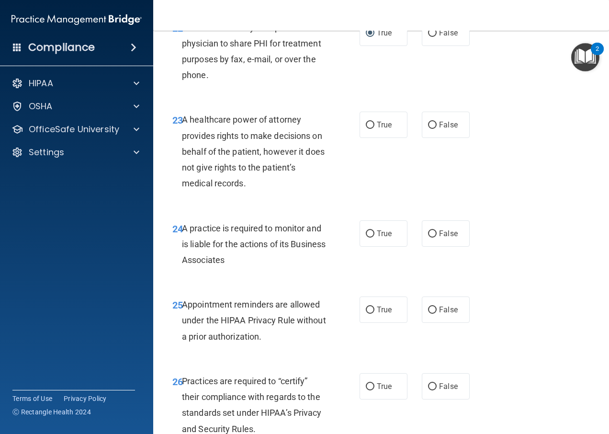
scroll to position [2250, 0]
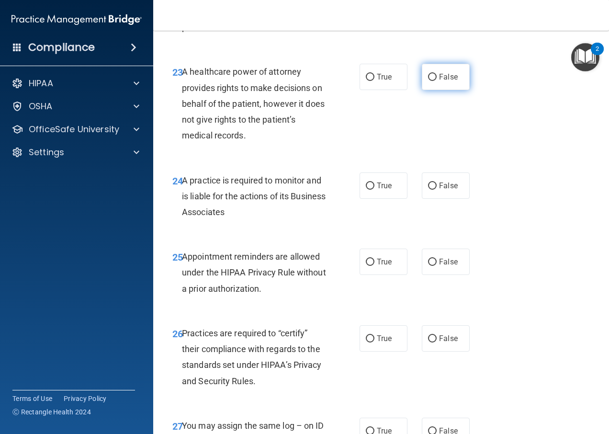
click at [441, 81] on span "False" at bounding box center [448, 76] width 19 height 9
click at [437, 81] on input "False" at bounding box center [432, 77] width 9 height 7
radio input "true"
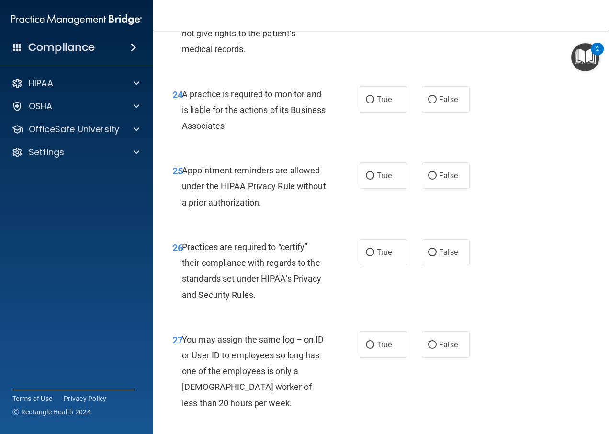
scroll to position [2346, 0]
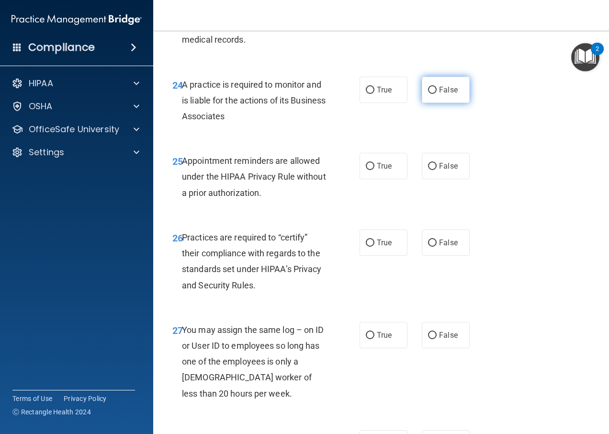
click at [453, 103] on label "False" at bounding box center [446, 90] width 48 height 26
click at [437, 94] on input "False" at bounding box center [432, 90] width 9 height 7
radio input "true"
click at [382, 179] on label "True" at bounding box center [384, 166] width 48 height 26
click at [374, 170] on input "True" at bounding box center [370, 166] width 9 height 7
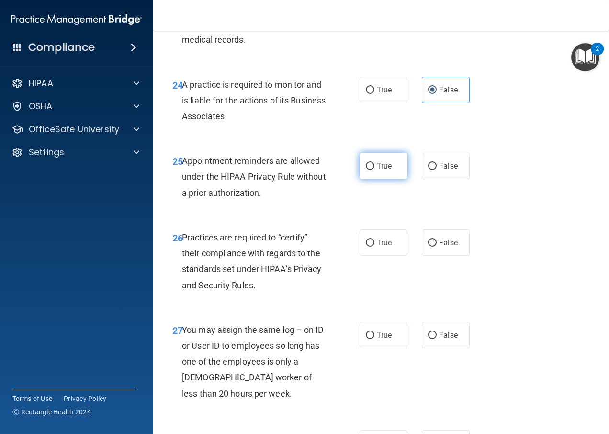
radio input "true"
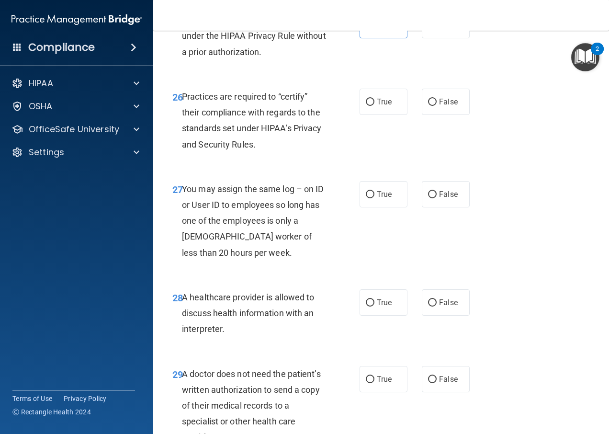
scroll to position [2490, 0]
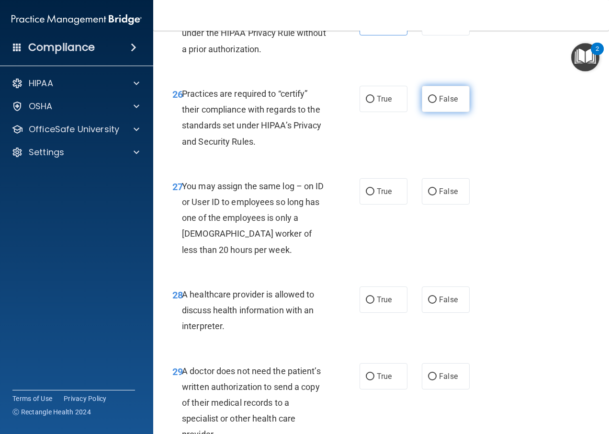
click at [433, 112] on label "False" at bounding box center [446, 99] width 48 height 26
click at [433, 103] on input "False" at bounding box center [432, 99] width 9 height 7
radio input "true"
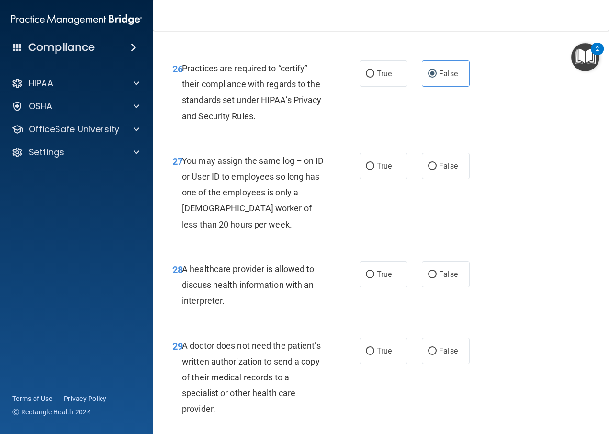
scroll to position [2538, 0]
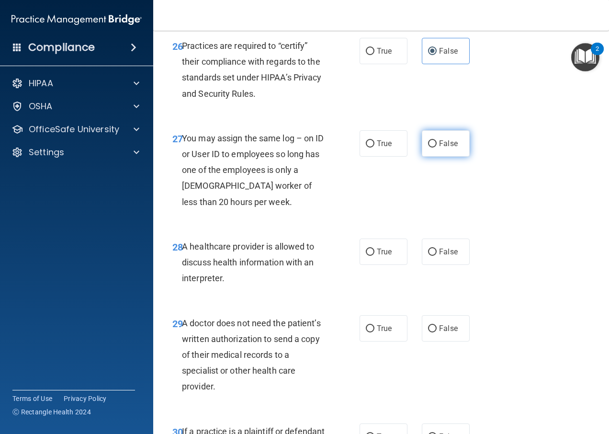
click at [429, 147] on input "False" at bounding box center [432, 143] width 9 height 7
radio input "true"
click at [366, 256] on input "True" at bounding box center [370, 251] width 9 height 7
radio input "true"
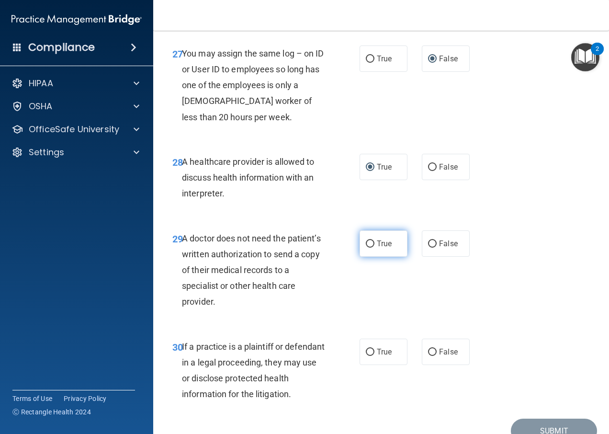
scroll to position [2633, 0]
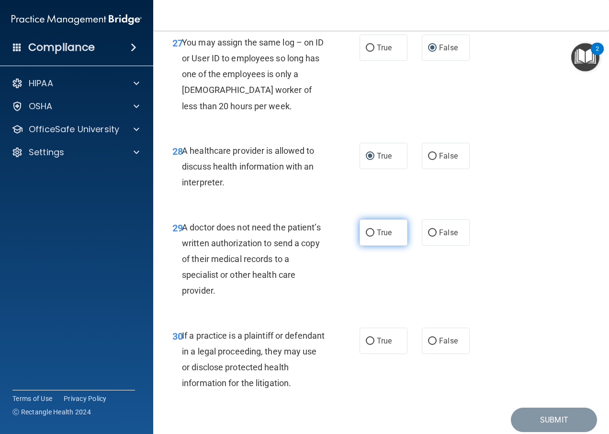
click at [366, 237] on input "True" at bounding box center [370, 232] width 9 height 7
radio input "true"
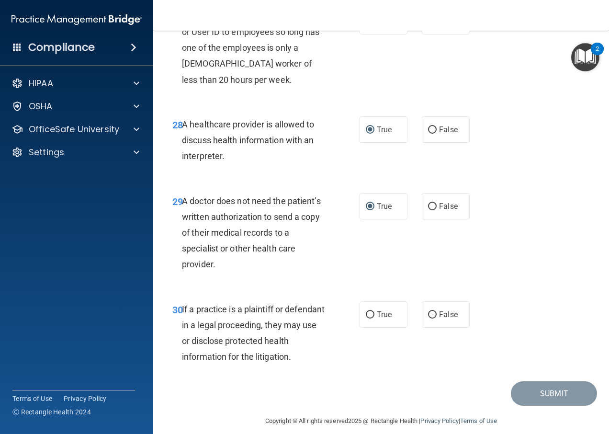
scroll to position [2701, 0]
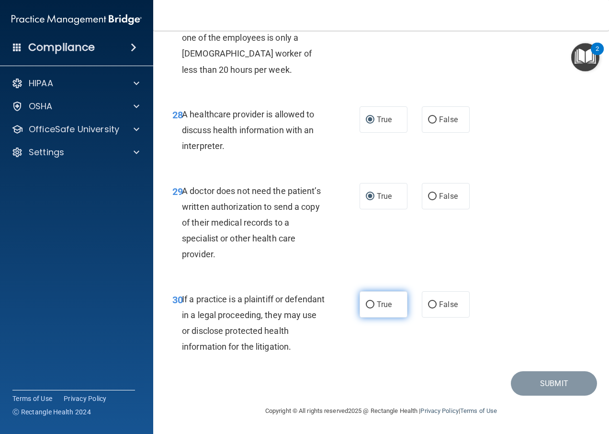
click at [366, 304] on input "True" at bounding box center [370, 304] width 9 height 7
radio input "true"
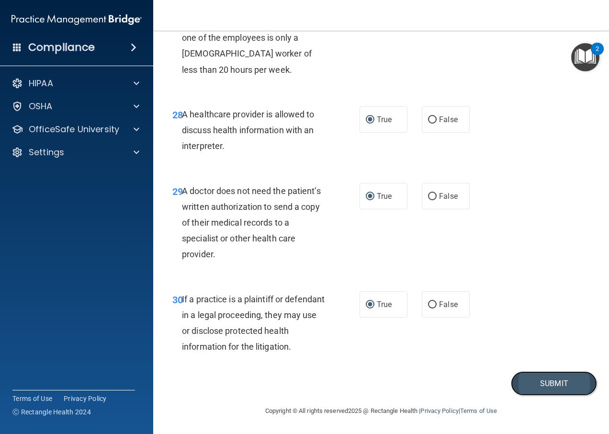
click at [571, 393] on button "Submit" at bounding box center [554, 383] width 86 height 24
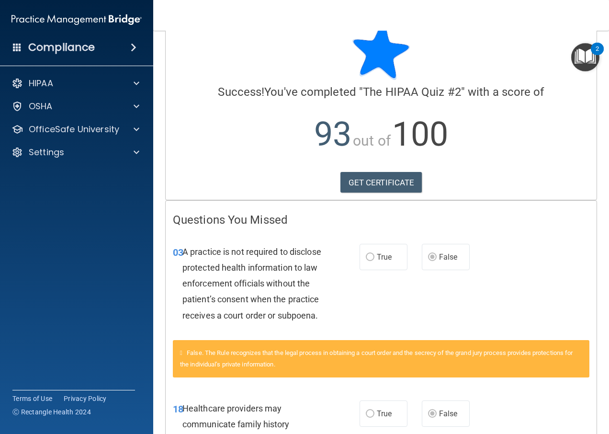
scroll to position [18, 0]
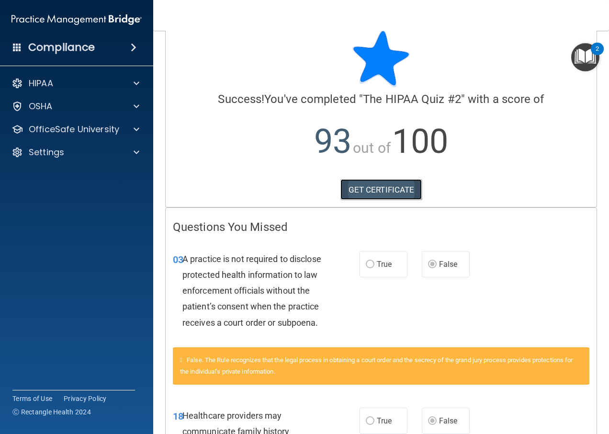
click at [361, 189] on link "GET CERTIFICATE" at bounding box center [381, 189] width 82 height 21
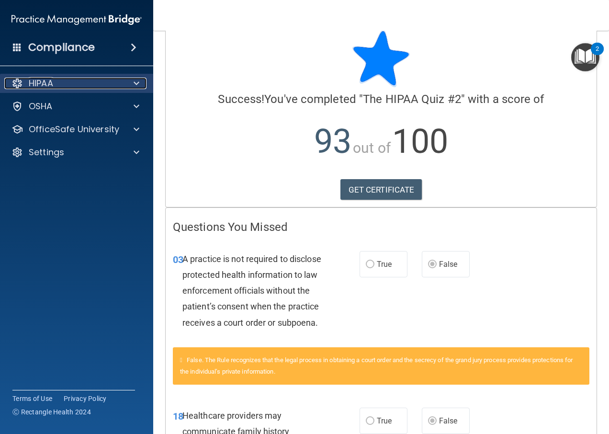
click at [140, 84] on div at bounding box center [135, 83] width 24 height 11
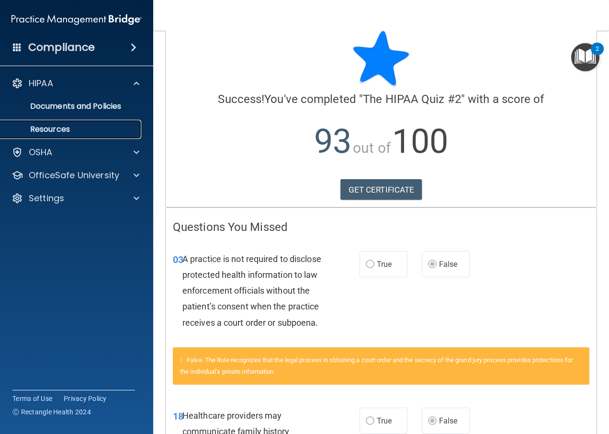
click at [61, 130] on p "Resources" at bounding box center [71, 129] width 131 height 10
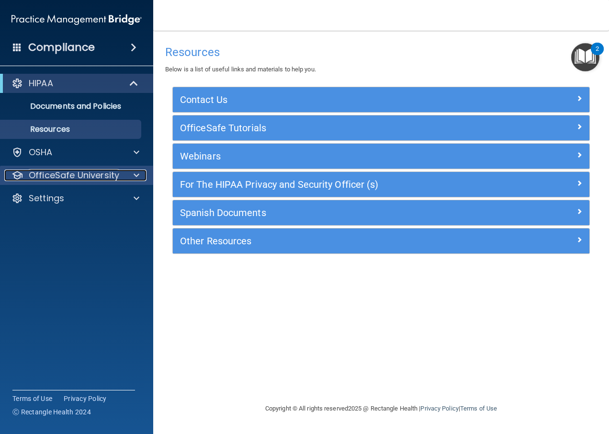
click at [136, 174] on span at bounding box center [137, 174] width 6 height 11
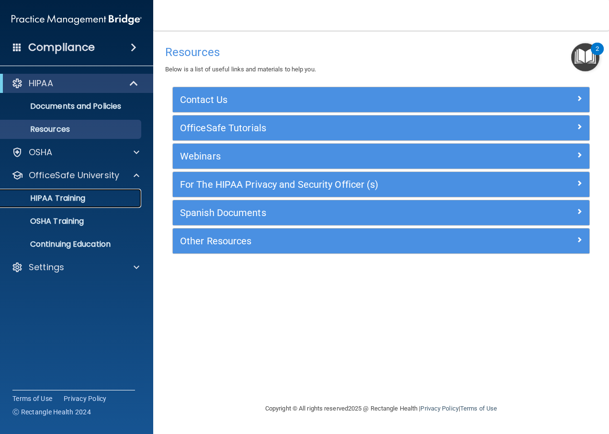
click at [92, 196] on div "HIPAA Training" at bounding box center [71, 198] width 131 height 10
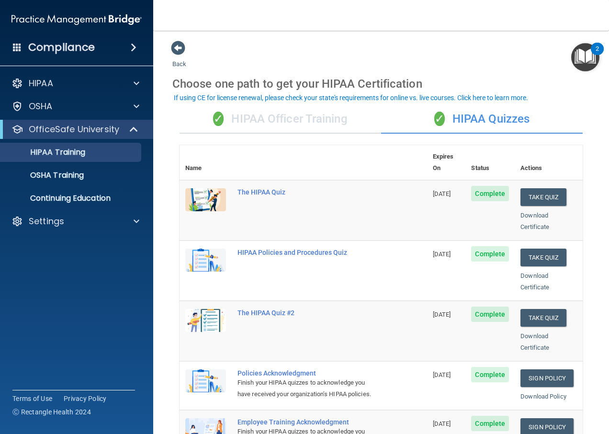
click at [291, 124] on div "✓ HIPAA Officer Training" at bounding box center [281, 119] width 202 height 29
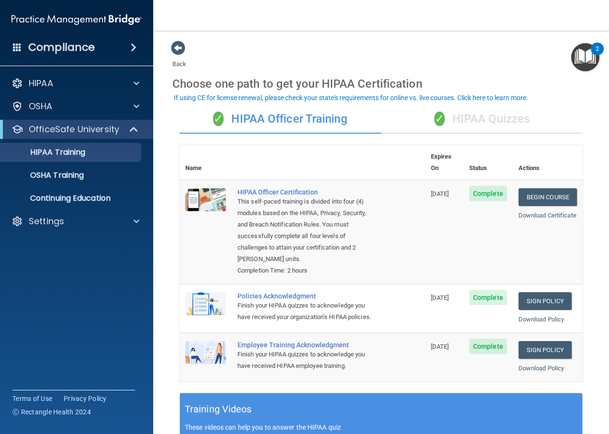
click at [466, 124] on div "✓ HIPAA Quizzes" at bounding box center [482, 119] width 202 height 29
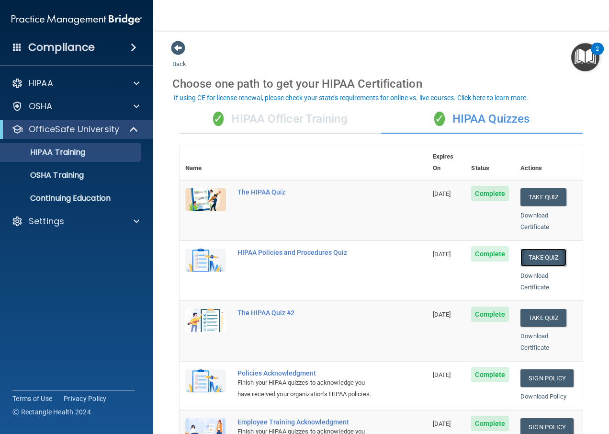
click at [538, 248] on button "Take Quiz" at bounding box center [543, 257] width 46 height 18
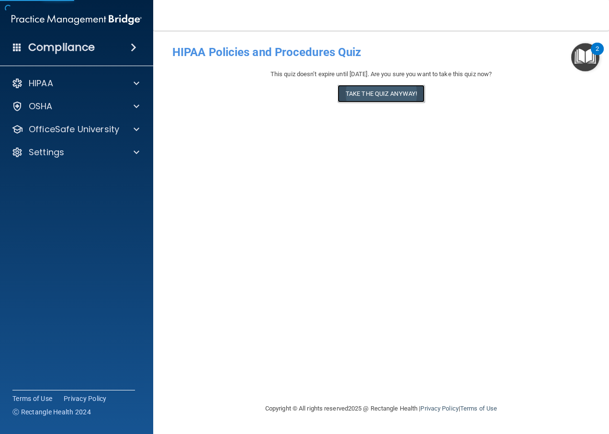
click at [419, 97] on button "Take the quiz anyway!" at bounding box center [381, 94] width 87 height 18
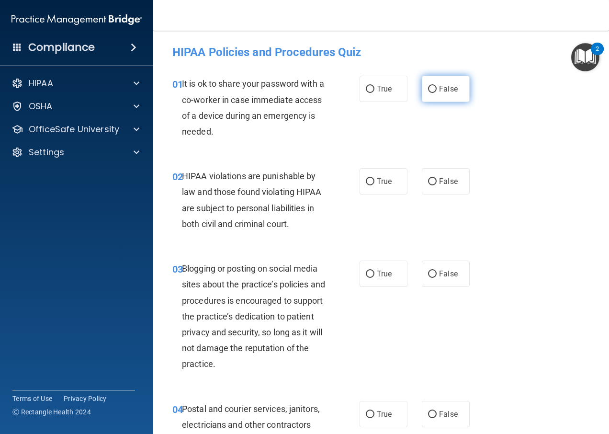
click at [428, 92] on input "False" at bounding box center [432, 89] width 9 height 7
radio input "true"
click at [369, 184] on input "True" at bounding box center [370, 181] width 9 height 7
radio input "true"
click at [428, 272] on input "False" at bounding box center [432, 274] width 9 height 7
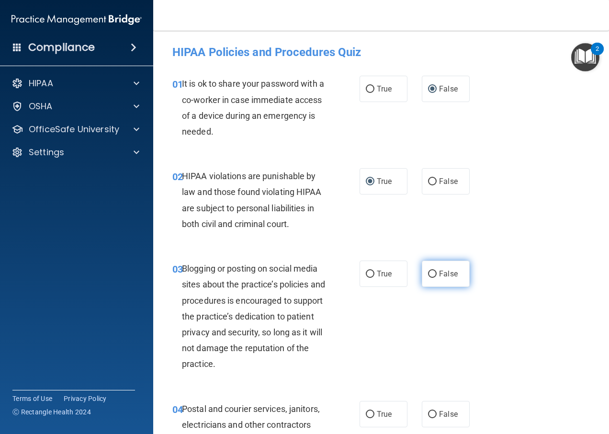
radio input "true"
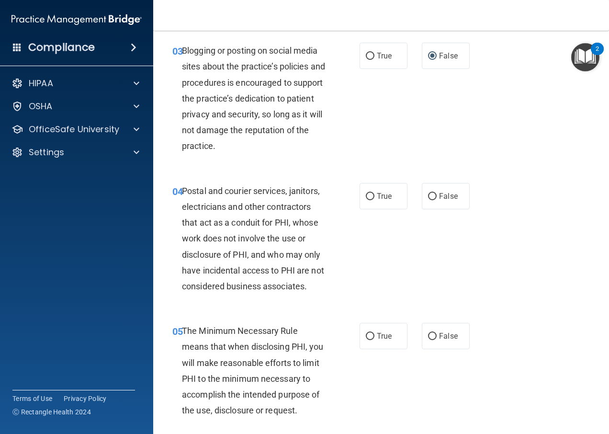
scroll to position [239, 0]
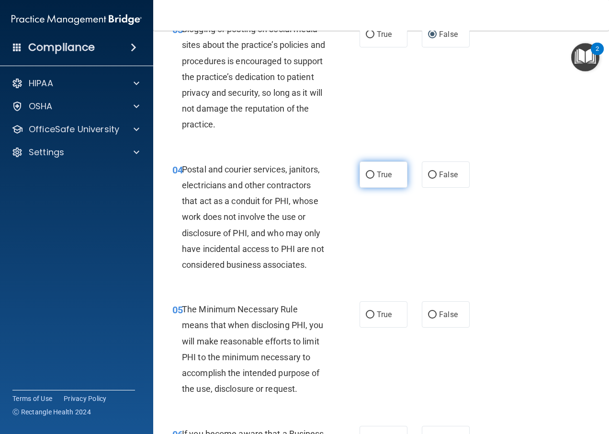
click at [367, 178] on input "True" at bounding box center [370, 174] width 9 height 7
radio input "true"
click at [366, 316] on input "True" at bounding box center [370, 314] width 9 height 7
radio input "true"
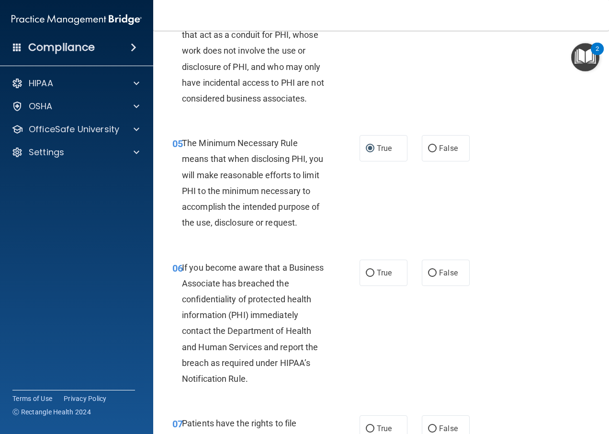
scroll to position [431, 0]
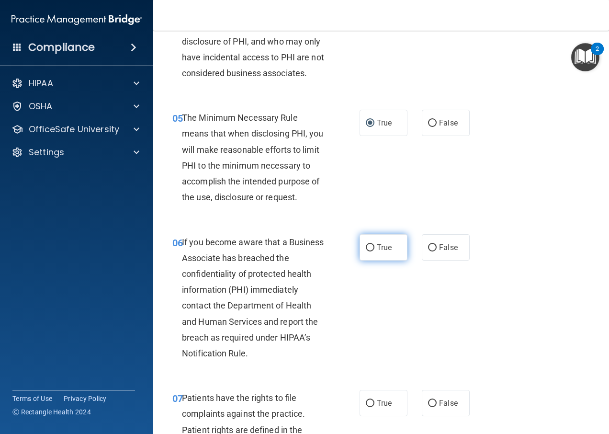
click at [368, 249] on input "True" at bounding box center [370, 247] width 9 height 7
radio input "true"
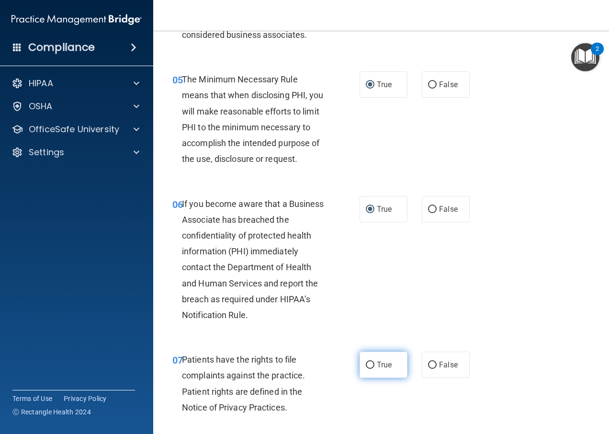
scroll to position [622, 0]
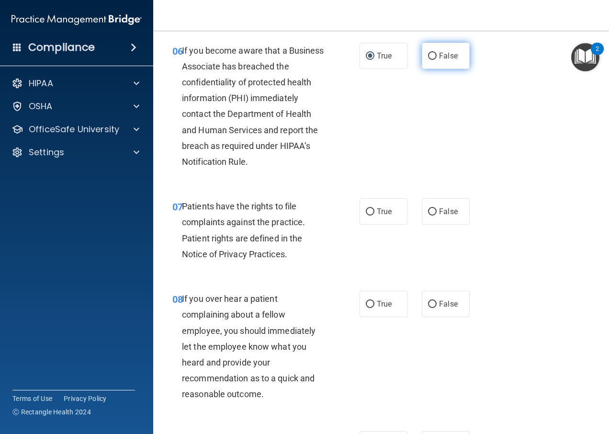
click at [429, 57] on input "False" at bounding box center [432, 56] width 9 height 7
radio input "true"
radio input "false"
click at [367, 215] on input "True" at bounding box center [370, 211] width 9 height 7
radio input "true"
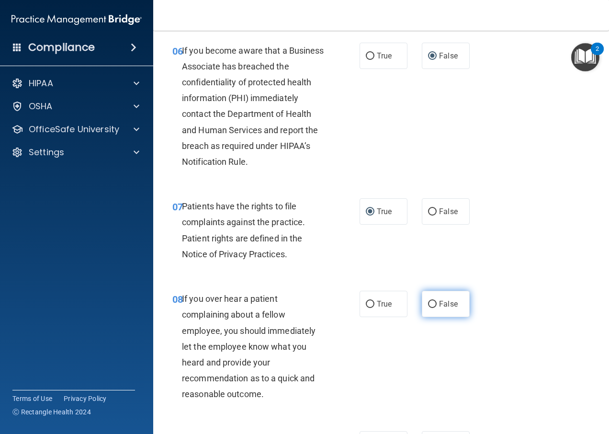
click at [428, 308] on input "False" at bounding box center [432, 304] width 9 height 7
radio input "true"
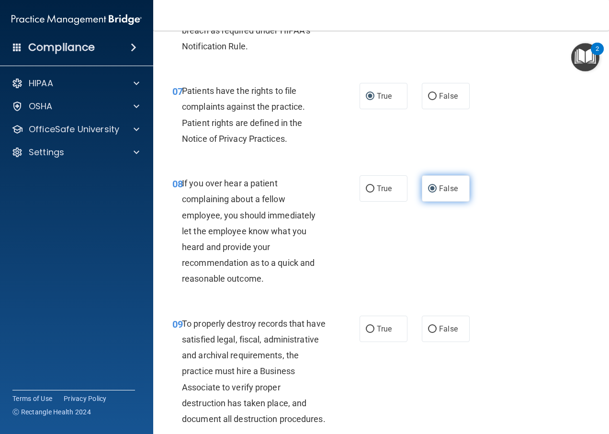
scroll to position [814, 0]
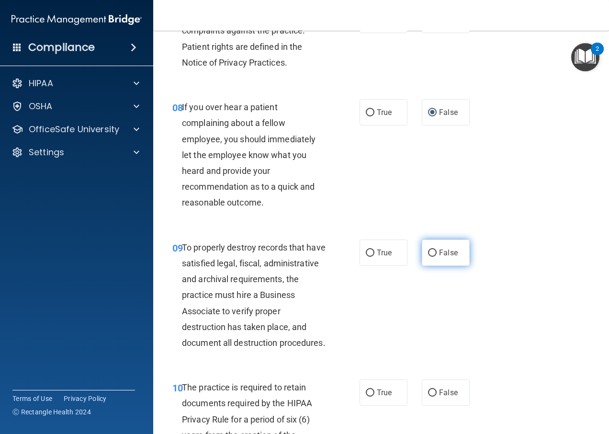
click at [429, 257] on input "False" at bounding box center [432, 252] width 9 height 7
radio input "true"
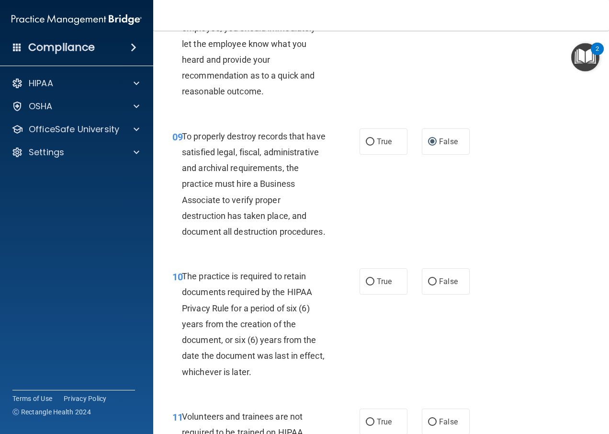
scroll to position [1005, 0]
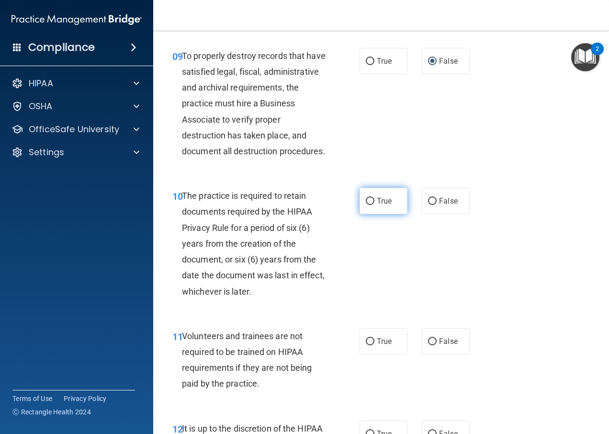
click at [366, 205] on input "True" at bounding box center [370, 201] width 9 height 7
radio input "true"
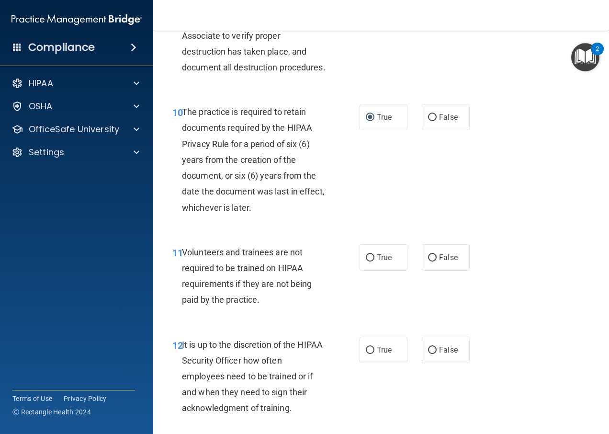
scroll to position [1101, 0]
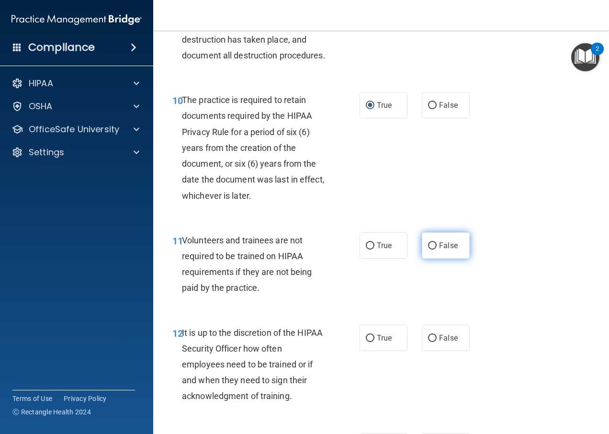
click at [428, 249] on input "False" at bounding box center [432, 245] width 9 height 7
radio input "true"
click at [429, 342] on input "False" at bounding box center [432, 338] width 9 height 7
radio input "true"
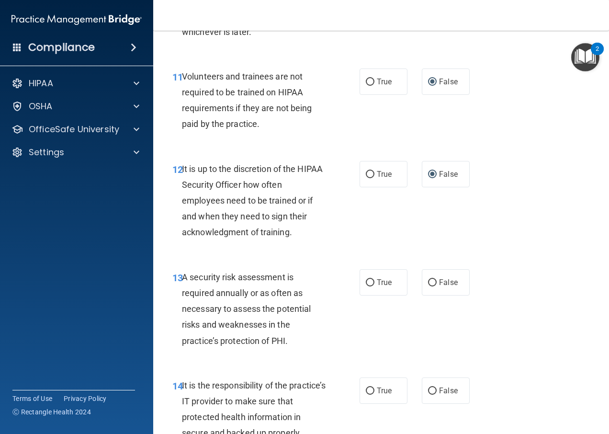
scroll to position [1293, 0]
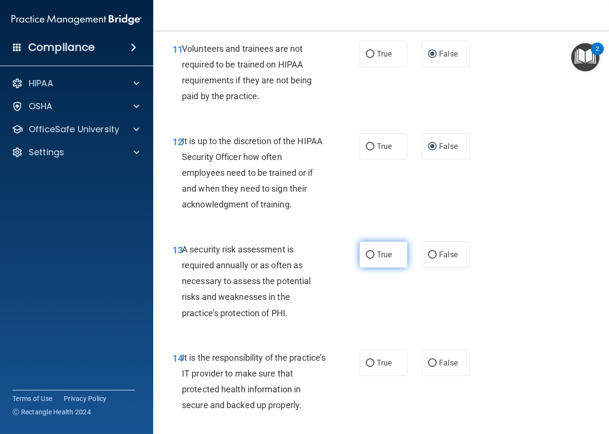
click at [361, 268] on label "True" at bounding box center [384, 254] width 48 height 26
click at [366, 259] on input "True" at bounding box center [370, 254] width 9 height 7
radio input "true"
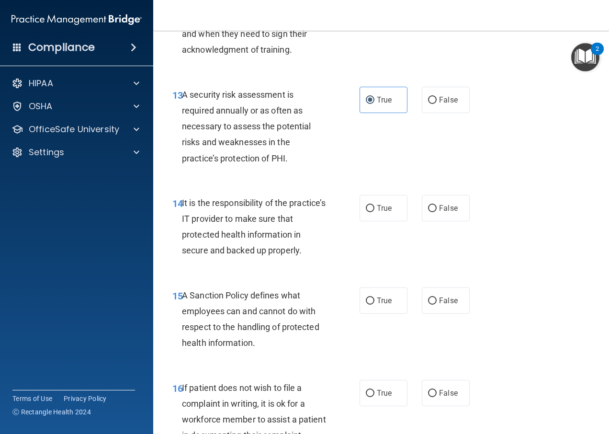
scroll to position [1484, 0]
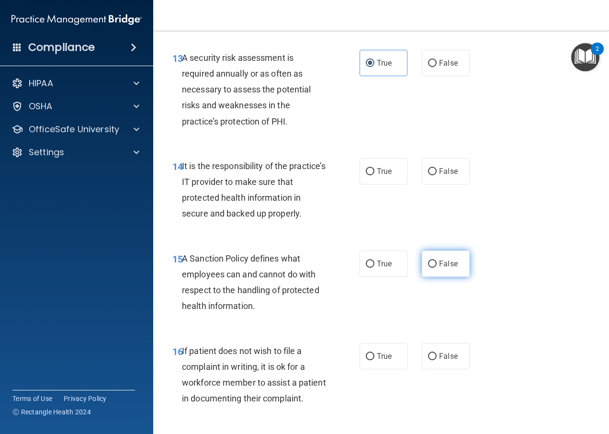
click at [430, 268] on input "False" at bounding box center [432, 263] width 9 height 7
radio input "true"
click at [428, 175] on input "False" at bounding box center [432, 171] width 9 height 7
radio input "true"
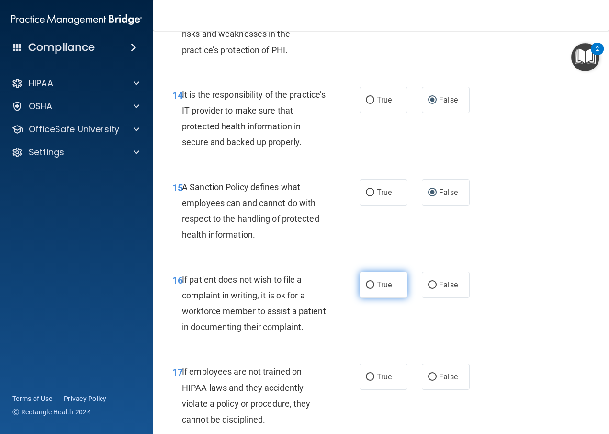
scroll to position [1628, 0]
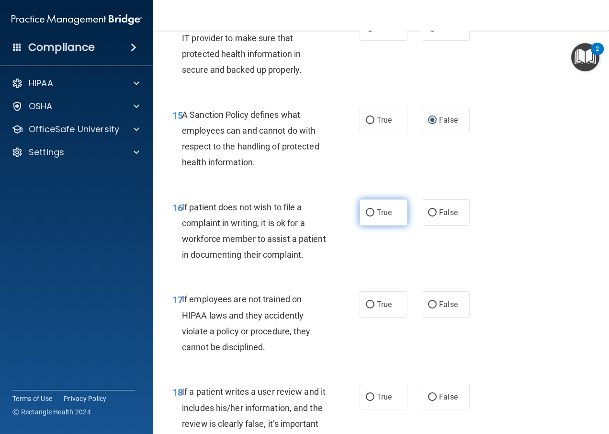
click at [367, 216] on input "True" at bounding box center [370, 212] width 9 height 7
radio input "true"
click at [428, 308] on input "False" at bounding box center [432, 304] width 9 height 7
radio input "true"
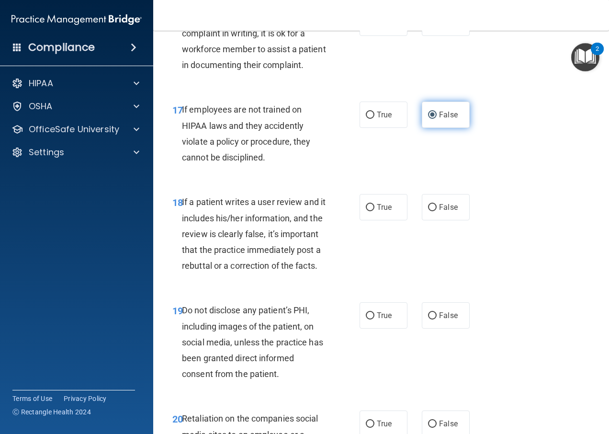
scroll to position [1819, 0]
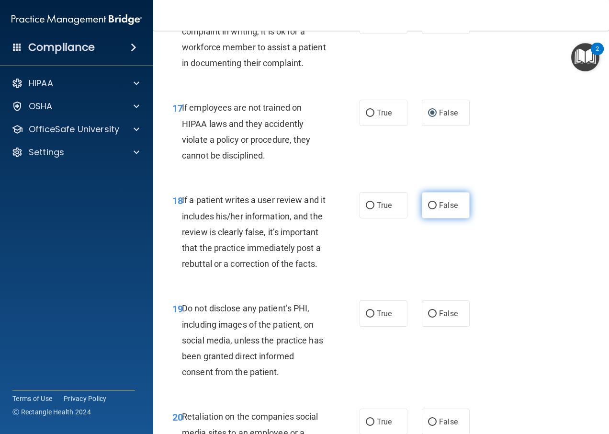
click at [424, 218] on label "False" at bounding box center [446, 205] width 48 height 26
click at [428, 209] on input "False" at bounding box center [432, 205] width 9 height 7
radio input "true"
click at [368, 317] on input "True" at bounding box center [370, 313] width 9 height 7
radio input "true"
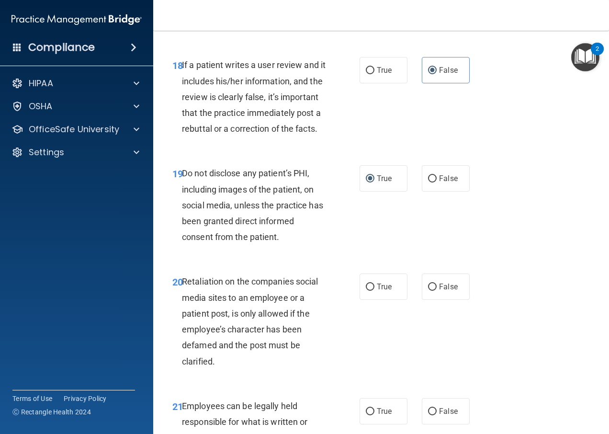
scroll to position [1963, 0]
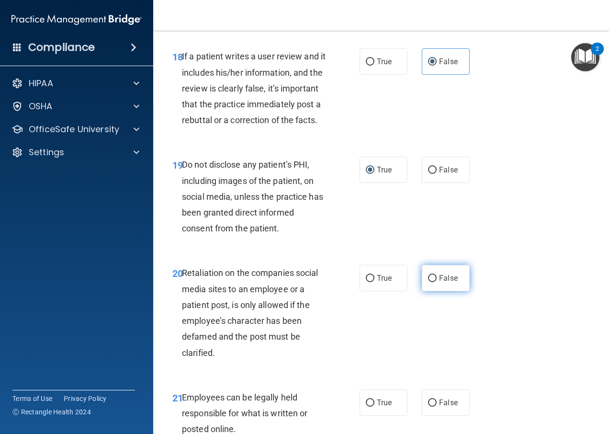
click at [428, 282] on input "False" at bounding box center [432, 278] width 9 height 7
radio input "true"
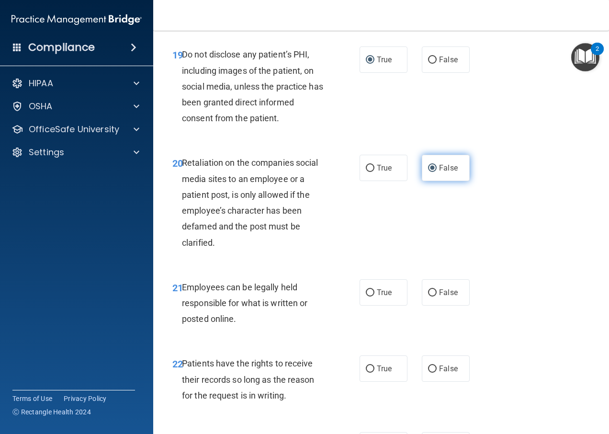
scroll to position [2107, 0]
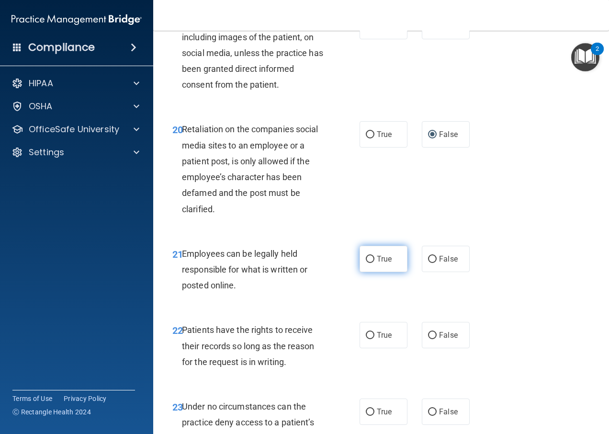
drag, startPoint x: 371, startPoint y: 320, endPoint x: 398, endPoint y: 322, distance: 27.4
click at [372, 272] on label "True" at bounding box center [384, 259] width 48 height 26
click at [372, 263] on input "True" at bounding box center [370, 259] width 9 height 7
radio input "true"
click at [430, 272] on label "False" at bounding box center [446, 259] width 48 height 26
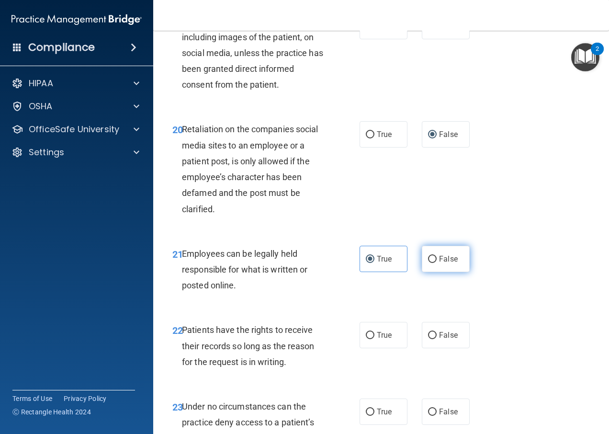
click at [430, 263] on input "False" at bounding box center [432, 259] width 9 height 7
radio input "true"
radio input "false"
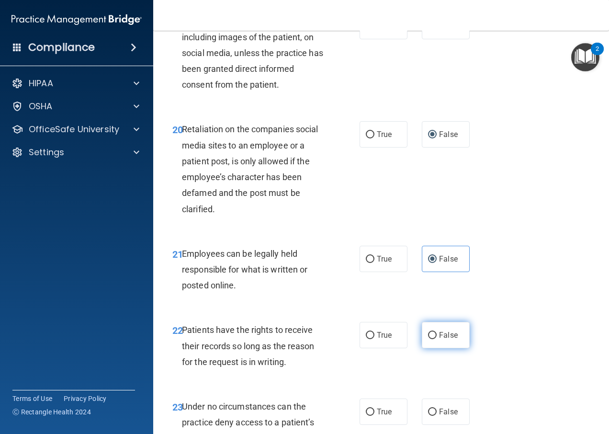
click at [428, 339] on input "False" at bounding box center [432, 335] width 9 height 7
radio input "true"
click at [366, 263] on input "True" at bounding box center [370, 259] width 9 height 7
radio input "true"
radio input "false"
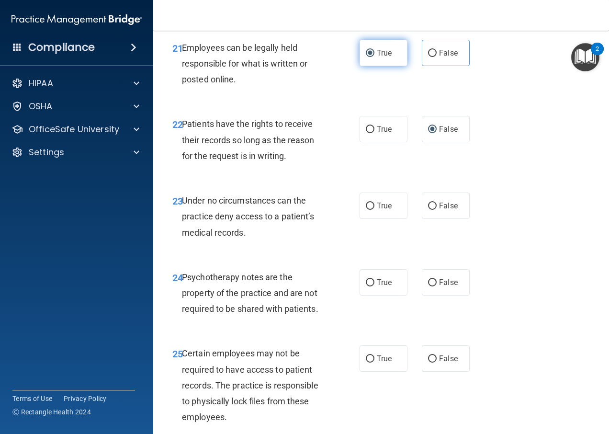
scroll to position [2346, 0]
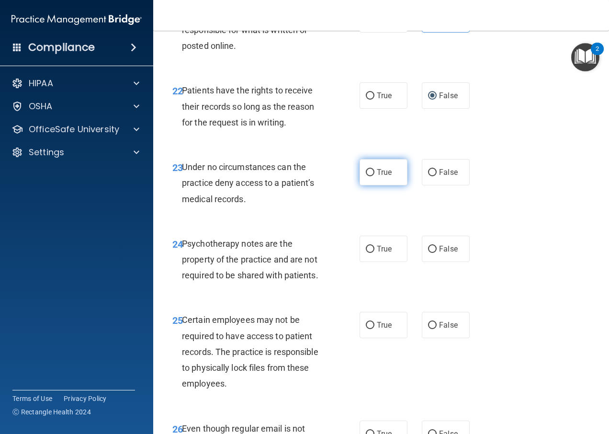
drag, startPoint x: 370, startPoint y: 232, endPoint x: 368, endPoint y: 243, distance: 11.1
click at [369, 176] on input "True" at bounding box center [370, 172] width 9 height 7
radio input "true"
click at [366, 329] on input "True" at bounding box center [370, 325] width 9 height 7
radio input "true"
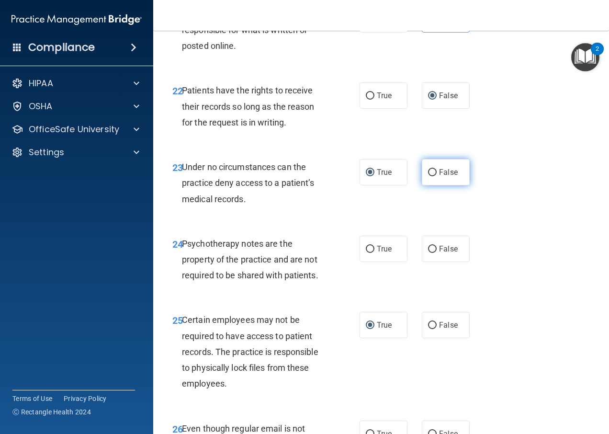
click at [428, 176] on input "False" at bounding box center [432, 172] width 9 height 7
radio input "true"
radio input "false"
click at [366, 253] on input "True" at bounding box center [370, 249] width 9 height 7
radio input "true"
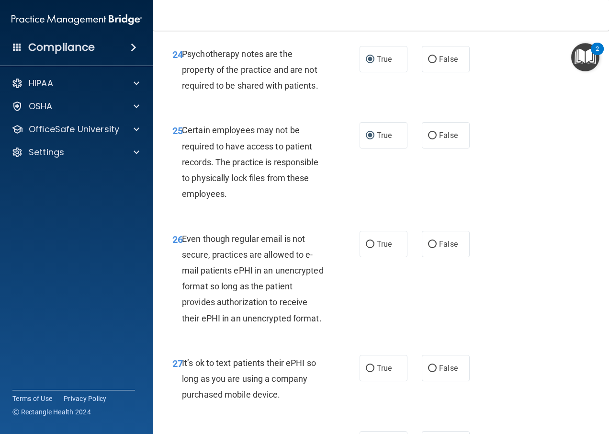
scroll to position [2538, 0]
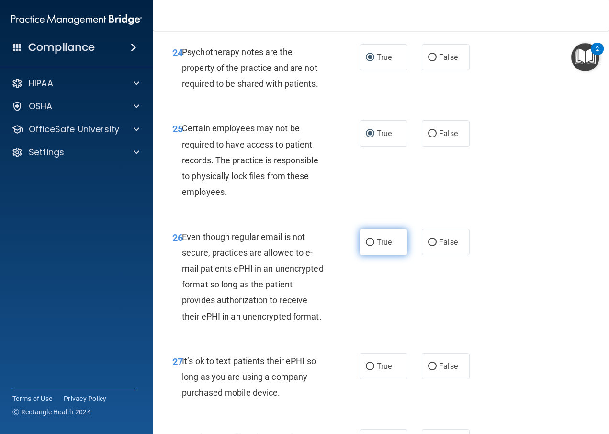
click at [367, 246] on input "True" at bounding box center [370, 242] width 9 height 7
radio input "true"
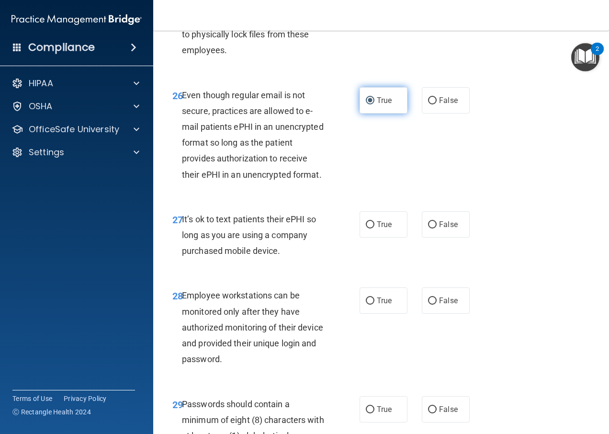
scroll to position [2681, 0]
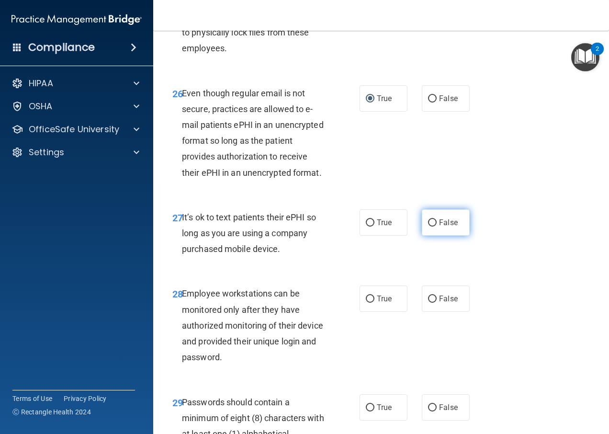
click at [428, 226] on input "False" at bounding box center [432, 222] width 9 height 7
radio input "true"
click at [428, 303] on input "False" at bounding box center [432, 298] width 9 height 7
radio input "true"
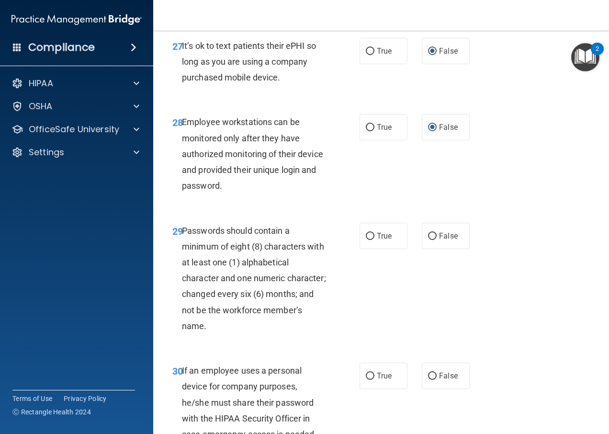
scroll to position [2873, 0]
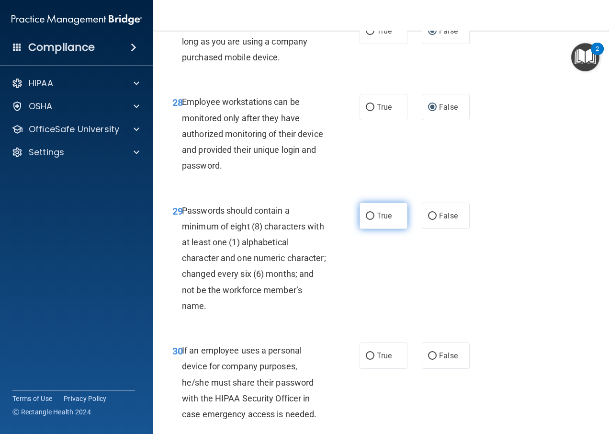
click at [367, 220] on input "True" at bounding box center [370, 216] width 9 height 7
radio input "true"
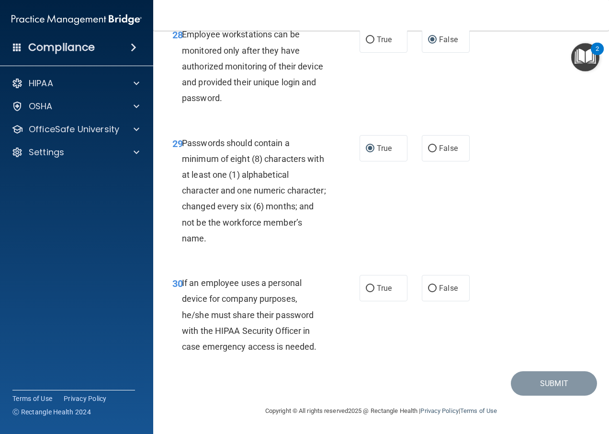
scroll to position [3020, 0]
click at [429, 289] on input "False" at bounding box center [432, 288] width 9 height 7
radio input "true"
click at [530, 385] on button "Submit" at bounding box center [554, 383] width 86 height 24
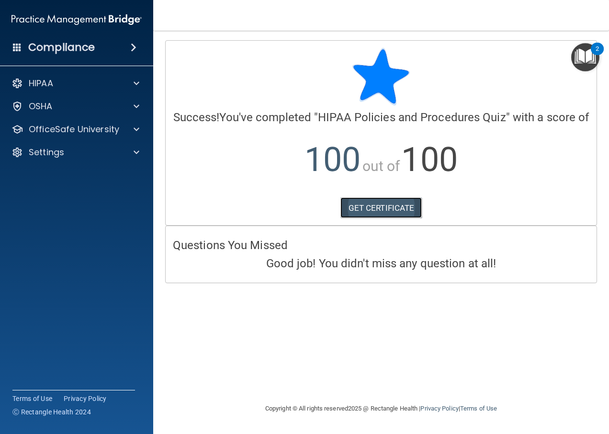
click at [377, 204] on link "GET CERTIFICATE" at bounding box center [381, 207] width 82 height 21
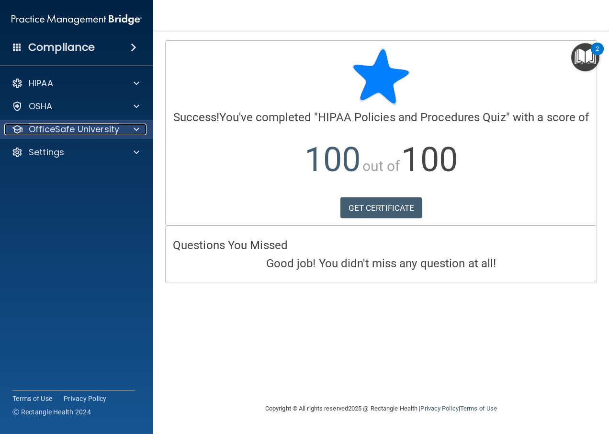
click at [77, 131] on p "OfficeSafe University" at bounding box center [74, 129] width 90 height 11
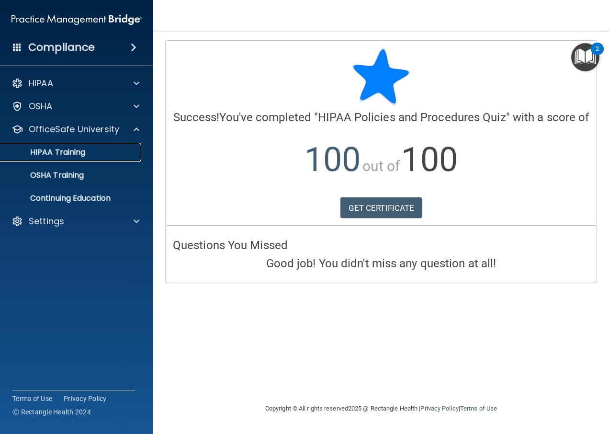
click at [84, 148] on p "HIPAA Training" at bounding box center [45, 152] width 79 height 10
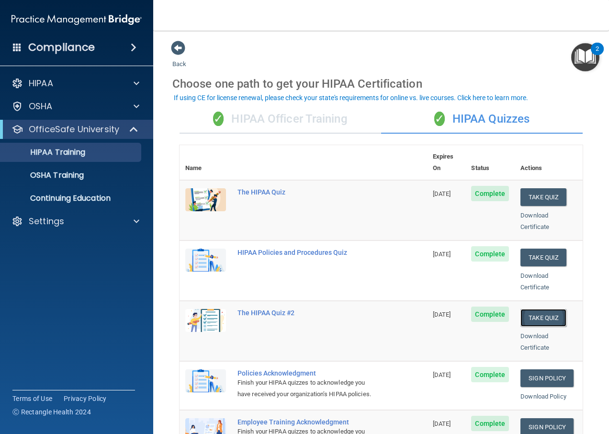
click at [545, 309] on button "Take Quiz" at bounding box center [543, 318] width 46 height 18
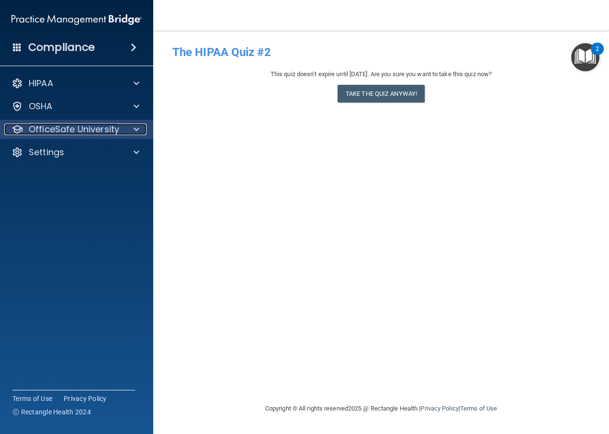
click at [60, 132] on p "OfficeSafe University" at bounding box center [74, 129] width 90 height 11
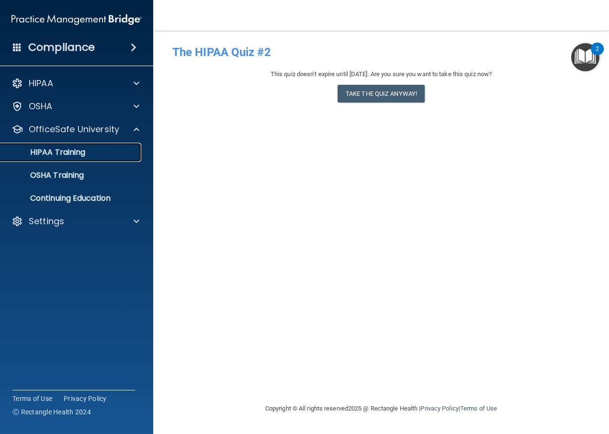
click at [69, 152] on p "HIPAA Training" at bounding box center [45, 152] width 79 height 10
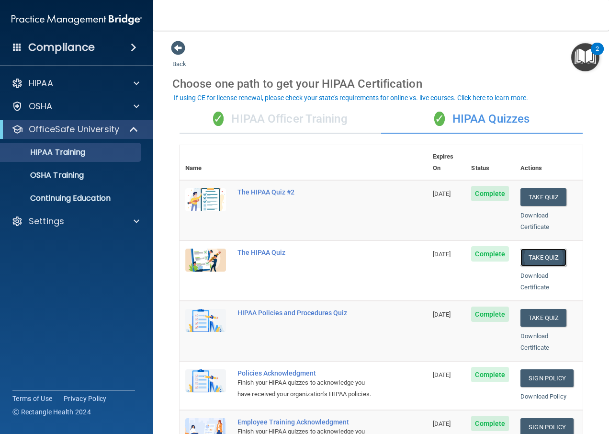
click at [535, 248] on button "Take Quiz" at bounding box center [543, 257] width 46 height 18
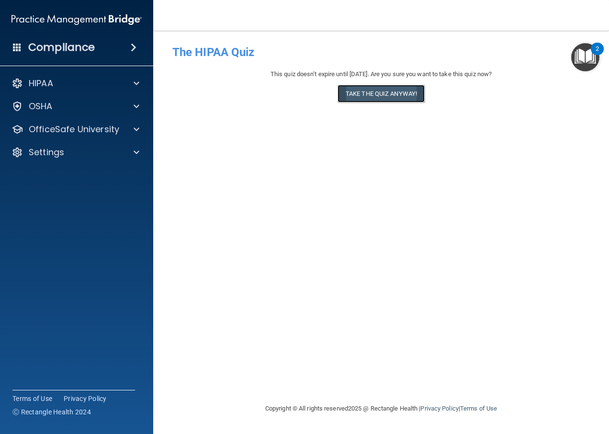
click at [398, 96] on button "Take the quiz anyway!" at bounding box center [381, 94] width 87 height 18
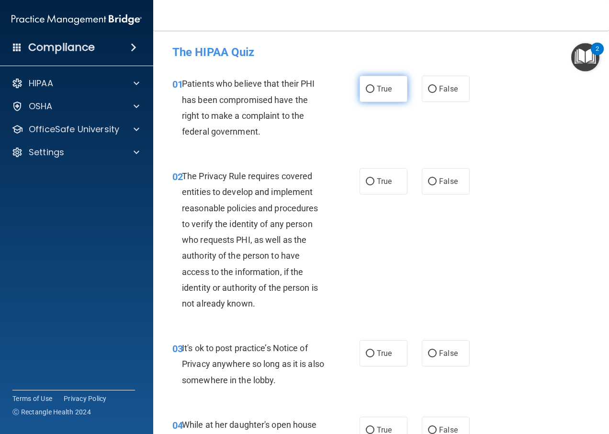
click at [366, 92] on input "True" at bounding box center [370, 89] width 9 height 7
radio input "true"
click at [369, 183] on input "True" at bounding box center [370, 181] width 9 height 7
radio input "true"
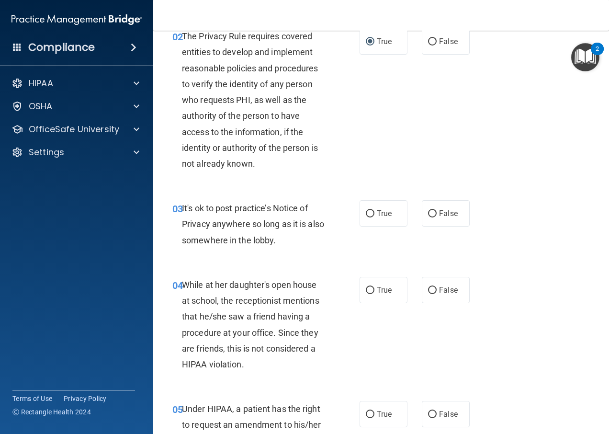
scroll to position [192, 0]
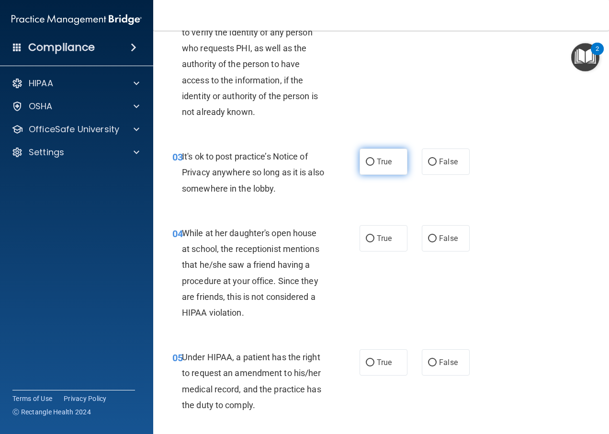
click at [393, 170] on label "True" at bounding box center [384, 161] width 48 height 26
click at [374, 166] on input "True" at bounding box center [370, 161] width 9 height 7
radio input "true"
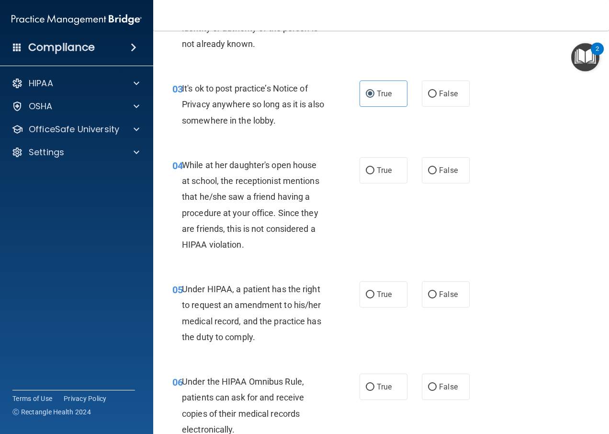
scroll to position [287, 0]
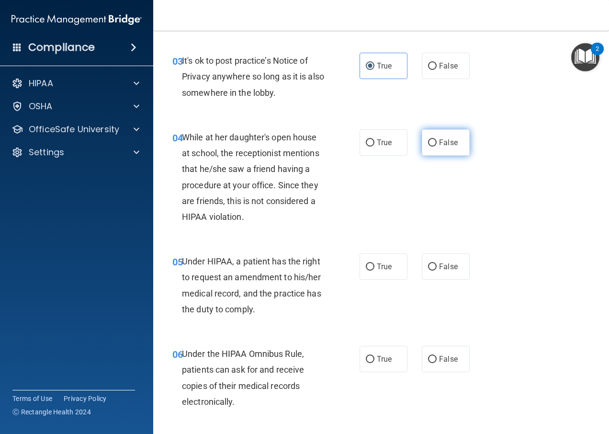
click at [452, 151] on label "False" at bounding box center [446, 142] width 48 height 26
click at [437, 147] on input "False" at bounding box center [432, 142] width 9 height 7
radio input "true"
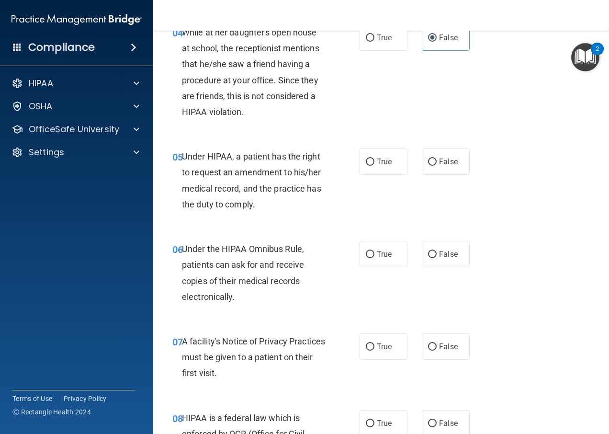
scroll to position [431, 0]
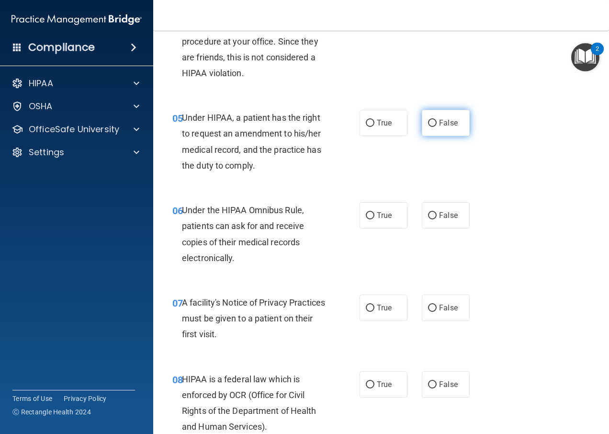
click at [432, 126] on input "False" at bounding box center [432, 123] width 9 height 7
radio input "true"
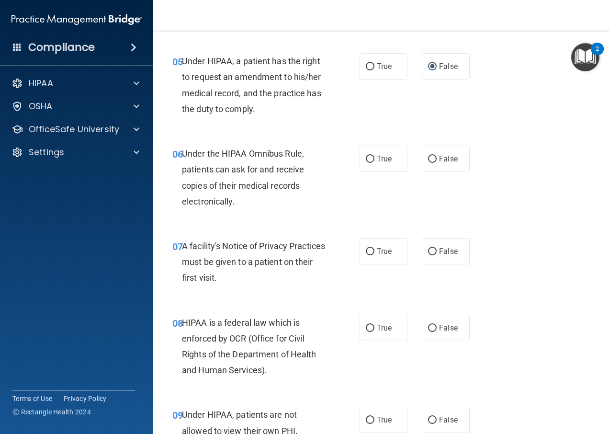
scroll to position [527, 0]
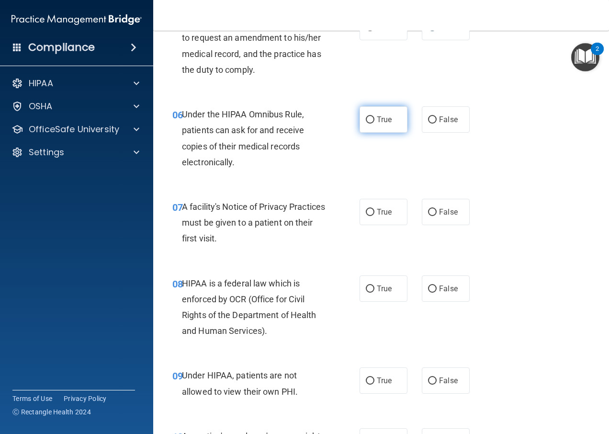
click at [389, 126] on label "True" at bounding box center [384, 119] width 48 height 26
click at [374, 124] on input "True" at bounding box center [370, 119] width 9 height 7
radio input "true"
click at [366, 218] on label "True" at bounding box center [384, 212] width 48 height 26
click at [366, 216] on input "True" at bounding box center [370, 212] width 9 height 7
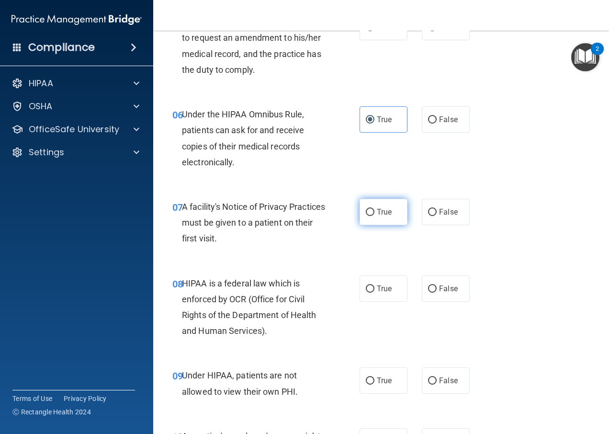
radio input "true"
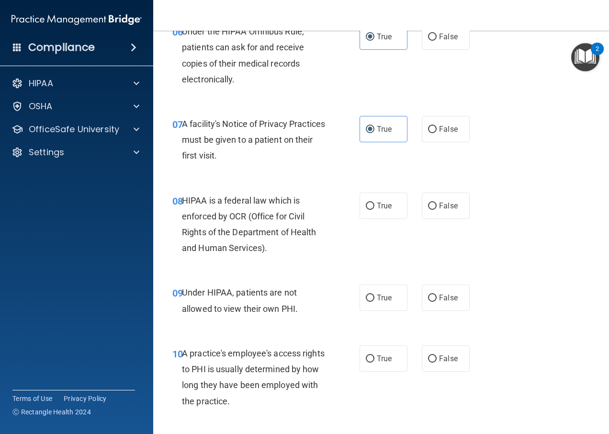
scroll to position [622, 0]
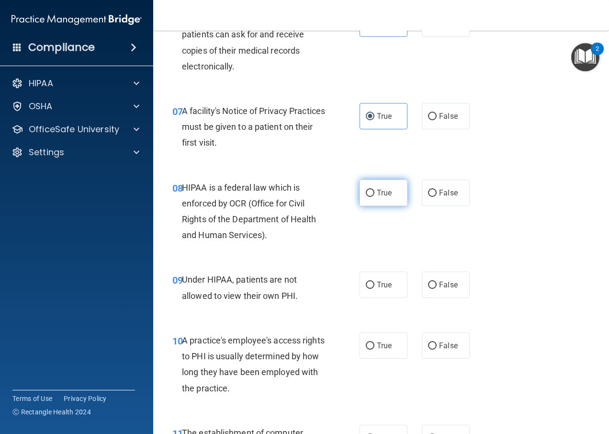
click at [366, 193] on input "True" at bounding box center [370, 193] width 9 height 7
radio input "true"
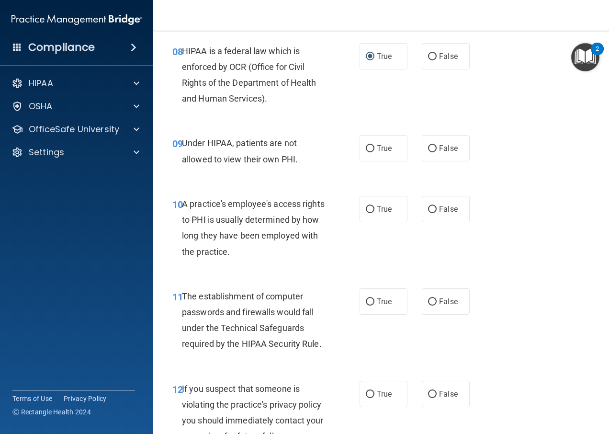
scroll to position [766, 0]
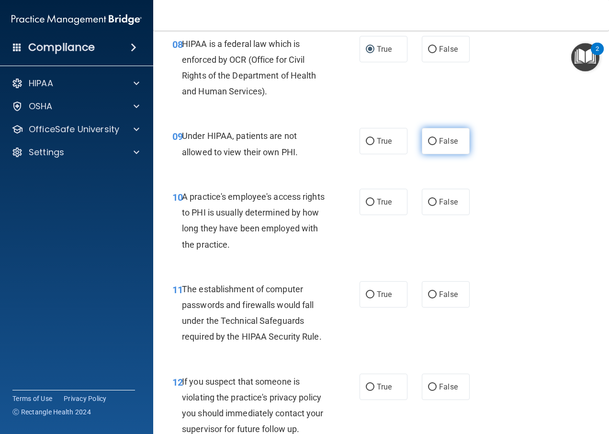
click at [430, 154] on label "False" at bounding box center [446, 141] width 48 height 26
click at [430, 145] on input "False" at bounding box center [432, 141] width 9 height 7
radio input "true"
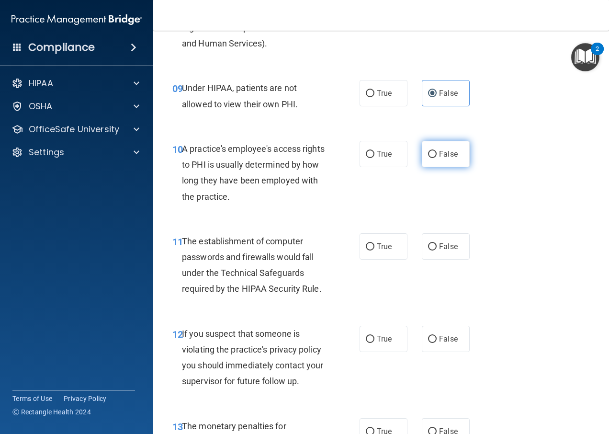
click at [422, 159] on label "False" at bounding box center [446, 154] width 48 height 26
click at [428, 158] on input "False" at bounding box center [432, 154] width 9 height 7
radio input "true"
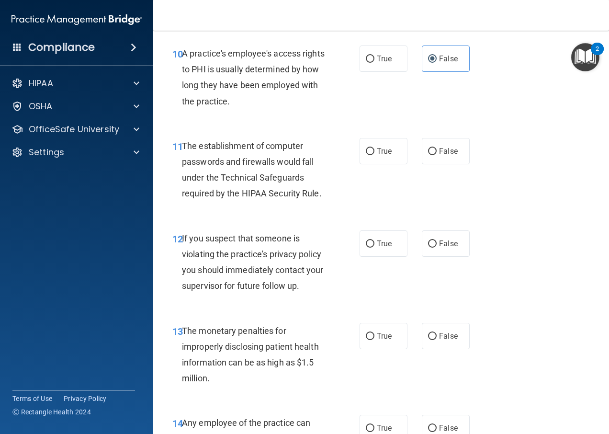
scroll to position [910, 0]
click at [374, 158] on label "True" at bounding box center [384, 150] width 48 height 26
click at [374, 155] on input "True" at bounding box center [370, 150] width 9 height 7
radio input "true"
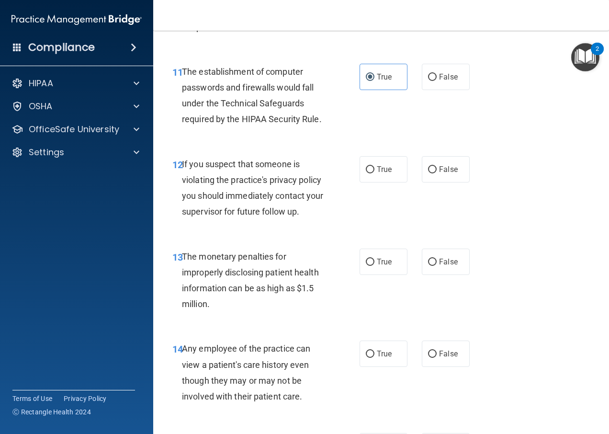
scroll to position [1005, 0]
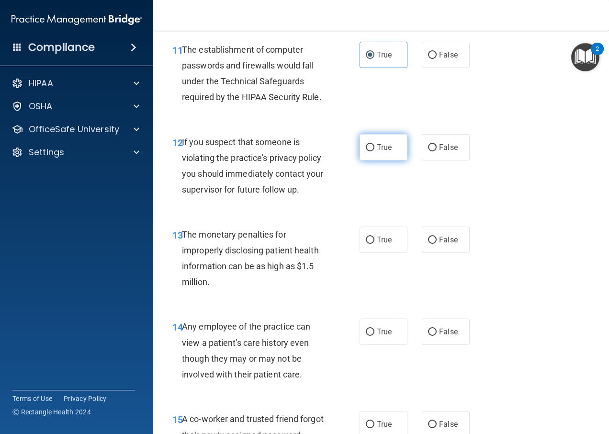
click at [376, 152] on label "True" at bounding box center [384, 147] width 48 height 26
click at [374, 151] on input "True" at bounding box center [370, 147] width 9 height 7
radio input "true"
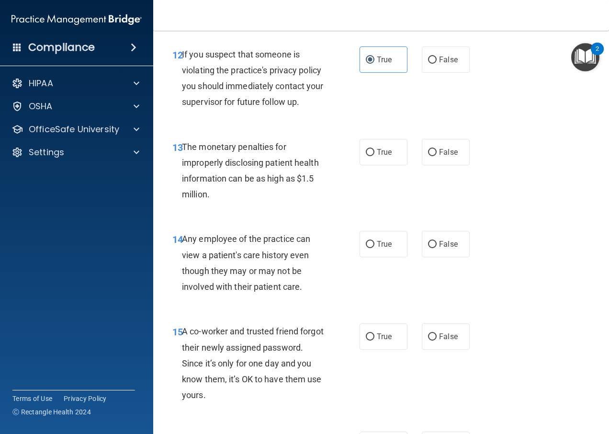
scroll to position [1101, 0]
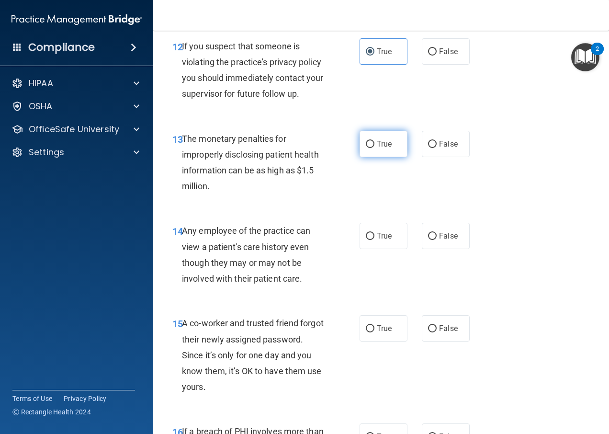
click at [383, 151] on label "True" at bounding box center [384, 144] width 48 height 26
click at [374, 148] on input "True" at bounding box center [370, 144] width 9 height 7
radio input "true"
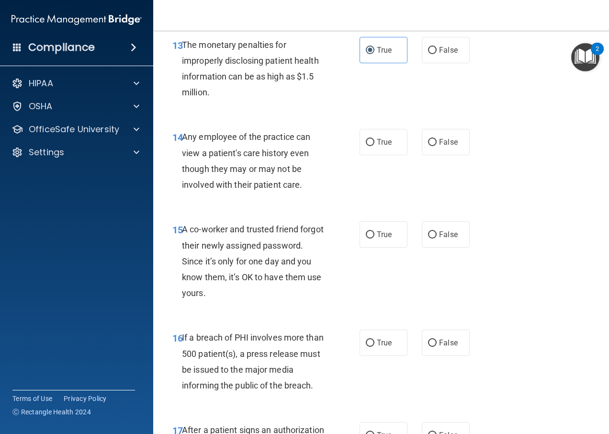
scroll to position [1197, 0]
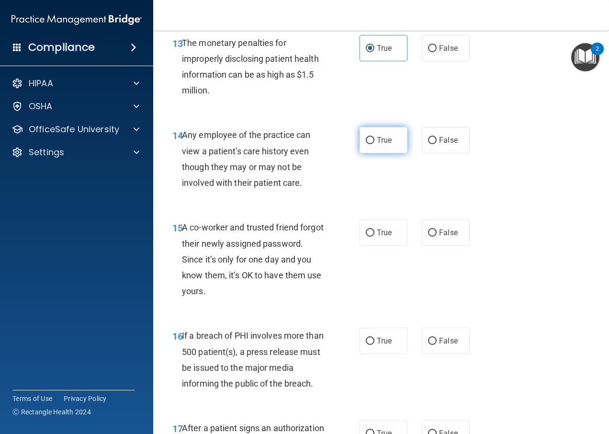
click at [367, 143] on input "True" at bounding box center [370, 140] width 9 height 7
radio input "true"
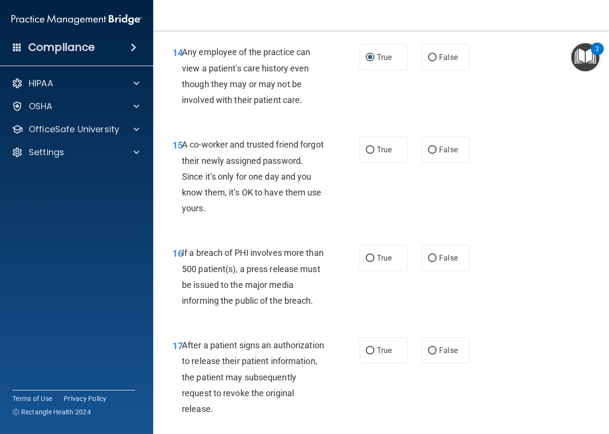
scroll to position [1293, 0]
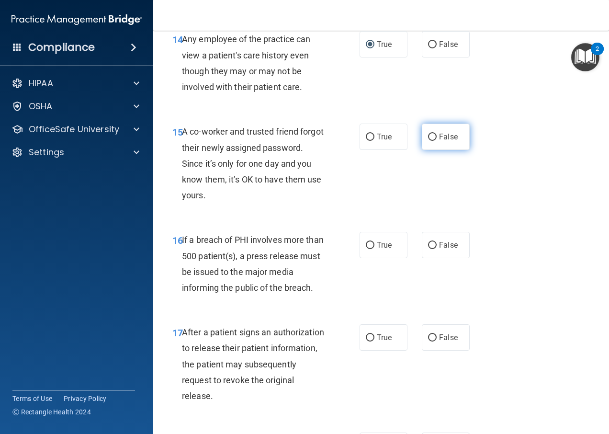
click at [440, 144] on label "False" at bounding box center [446, 137] width 48 height 26
click at [437, 141] on input "False" at bounding box center [432, 137] width 9 height 7
radio input "true"
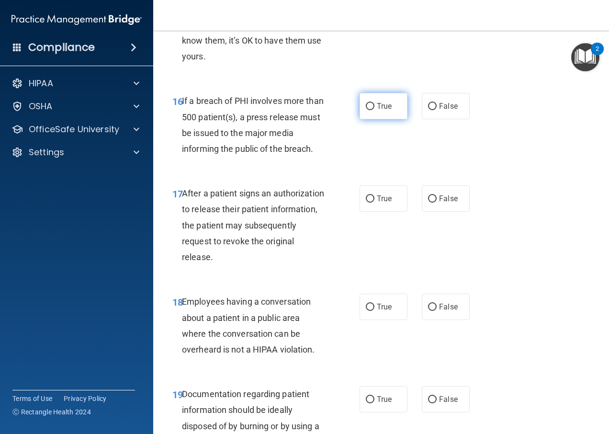
scroll to position [1436, 0]
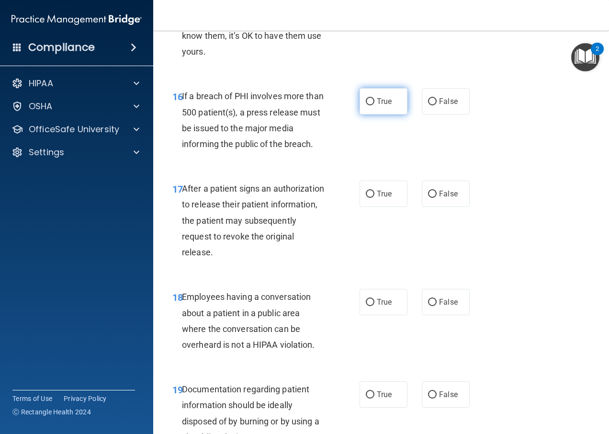
click at [389, 112] on label "True" at bounding box center [384, 101] width 48 height 26
click at [374, 105] on input "True" at bounding box center [370, 101] width 9 height 7
radio input "true"
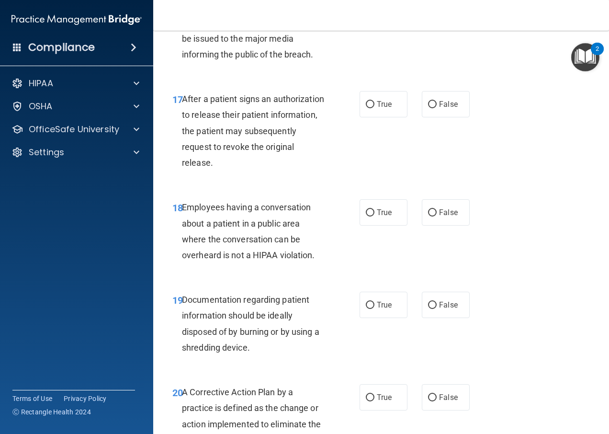
scroll to position [1532, 0]
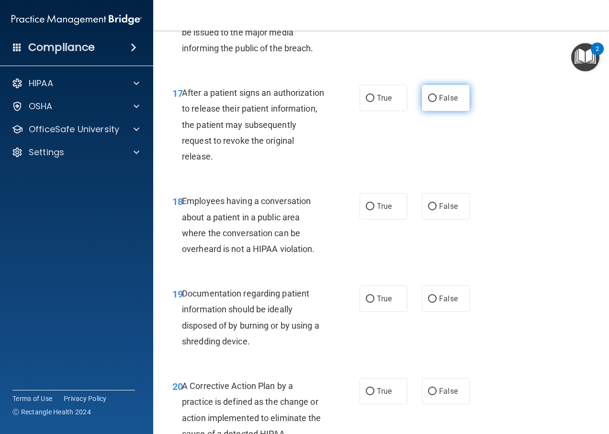
click at [429, 97] on input "False" at bounding box center [432, 98] width 9 height 7
radio input "true"
click at [366, 98] on input "True" at bounding box center [370, 98] width 9 height 7
radio input "true"
radio input "false"
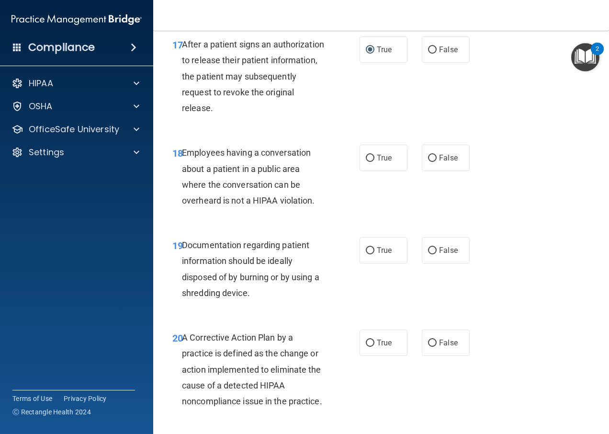
scroll to position [1628, 0]
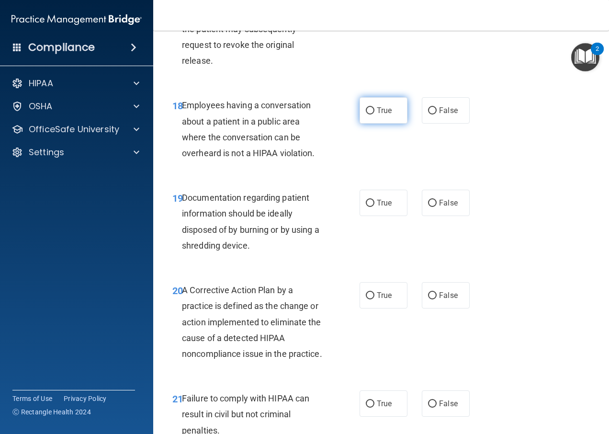
click at [384, 116] on label "True" at bounding box center [384, 110] width 48 height 26
click at [374, 114] on input "True" at bounding box center [370, 110] width 9 height 7
radio input "true"
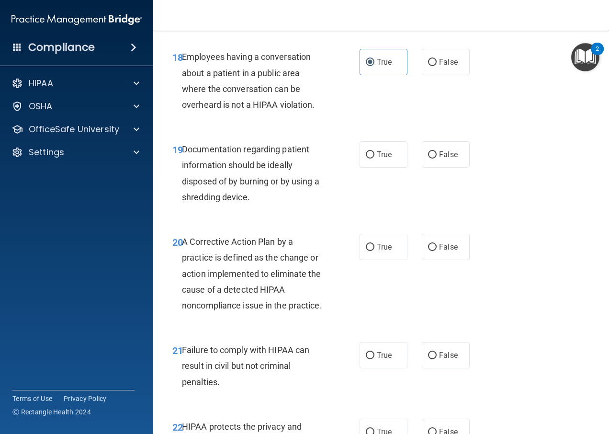
scroll to position [1676, 0]
click at [439, 62] on span "False" at bounding box center [448, 62] width 19 height 9
click at [436, 62] on input "False" at bounding box center [432, 62] width 9 height 7
radio input "true"
click at [377, 74] on label "True" at bounding box center [384, 62] width 48 height 26
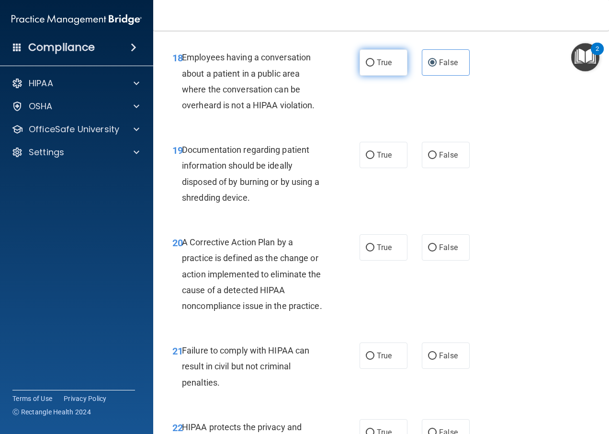
click at [374, 67] on input "True" at bounding box center [370, 62] width 9 height 7
radio input "true"
radio input "false"
click at [397, 164] on label "True" at bounding box center [384, 155] width 48 height 26
click at [374, 159] on input "True" at bounding box center [370, 155] width 9 height 7
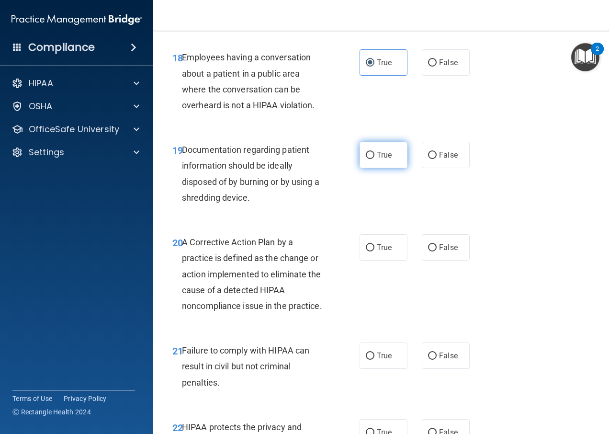
radio input "true"
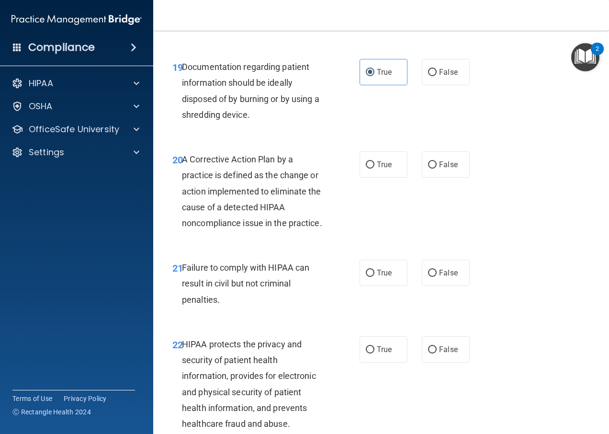
scroll to position [1772, 0]
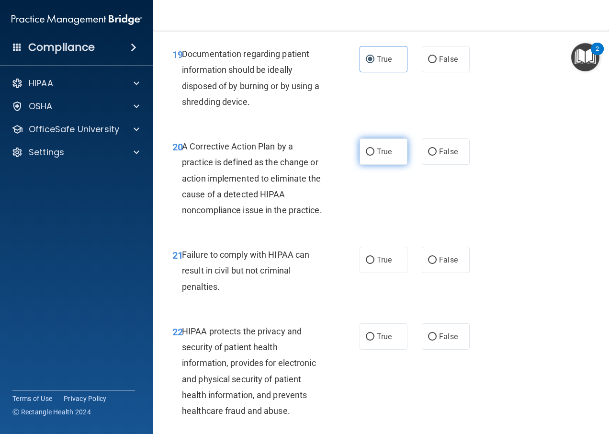
click at [383, 150] on span "True" at bounding box center [384, 151] width 15 height 9
click at [369, 150] on input "True" at bounding box center [370, 151] width 9 height 7
radio input "true"
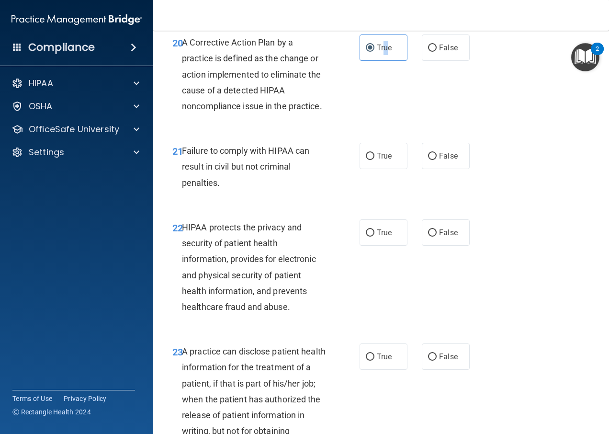
scroll to position [1915, 0]
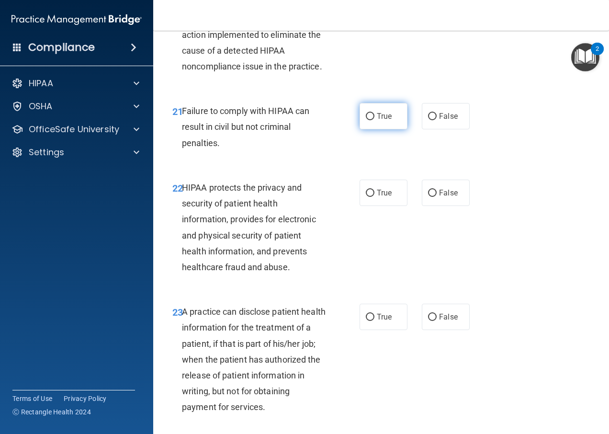
click at [367, 120] on input "True" at bounding box center [370, 116] width 9 height 7
radio input "true"
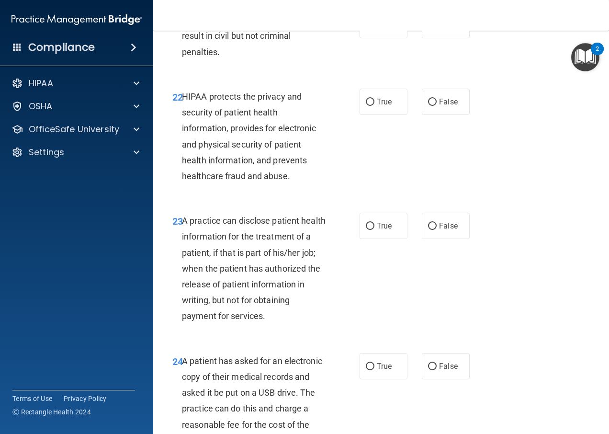
scroll to position [2011, 0]
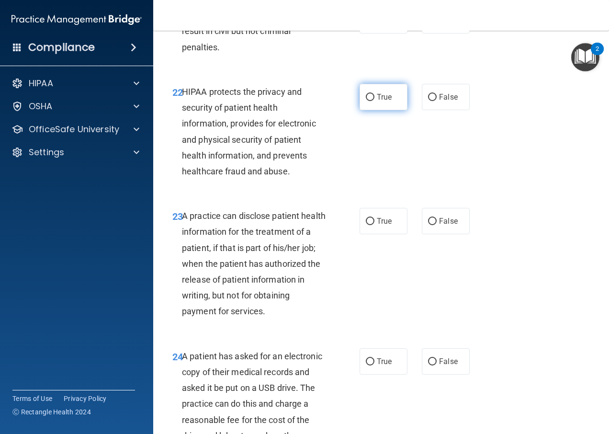
click at [396, 110] on label "True" at bounding box center [384, 97] width 48 height 26
click at [374, 101] on input "True" at bounding box center [370, 97] width 9 height 7
radio input "true"
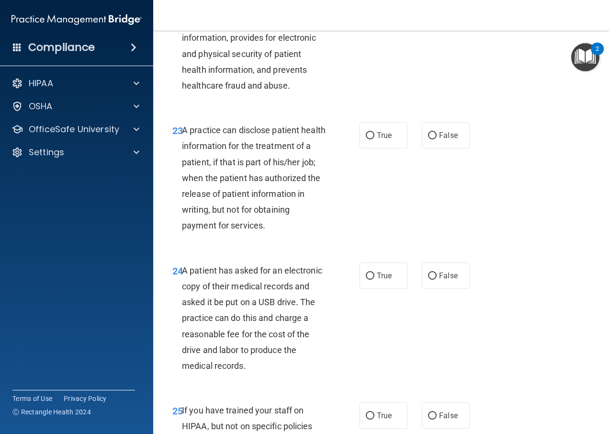
scroll to position [2107, 0]
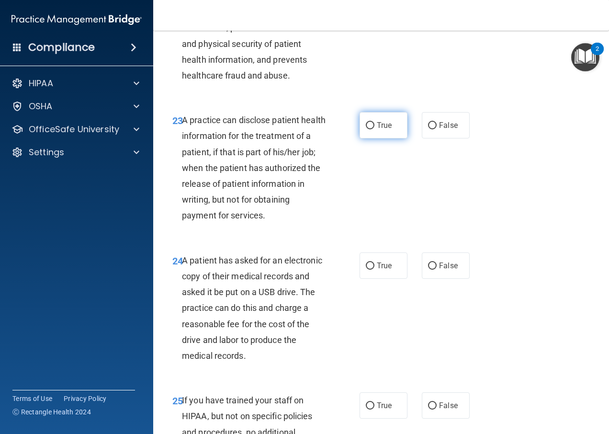
click at [376, 138] on label "True" at bounding box center [384, 125] width 48 height 26
click at [374, 129] on input "True" at bounding box center [370, 125] width 9 height 7
radio input "true"
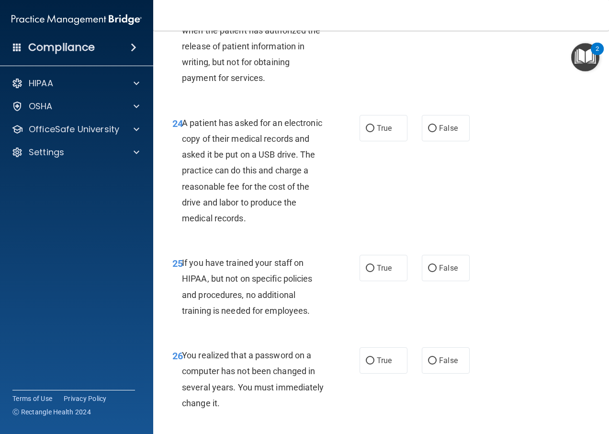
scroll to position [2250, 0]
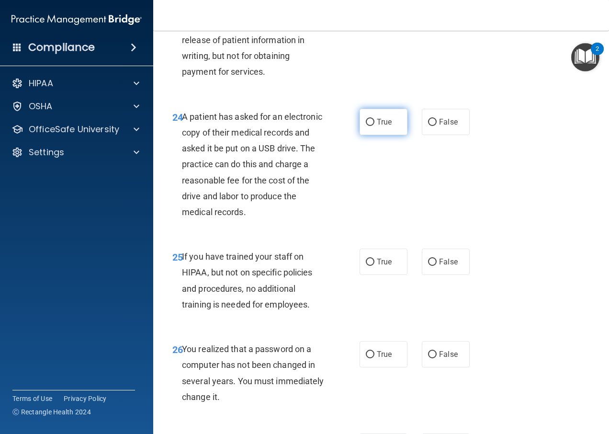
click at [369, 126] on input "True" at bounding box center [370, 122] width 9 height 7
radio input "true"
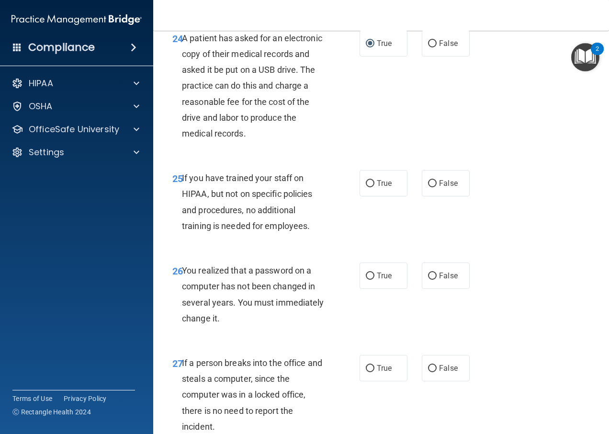
scroll to position [2346, 0]
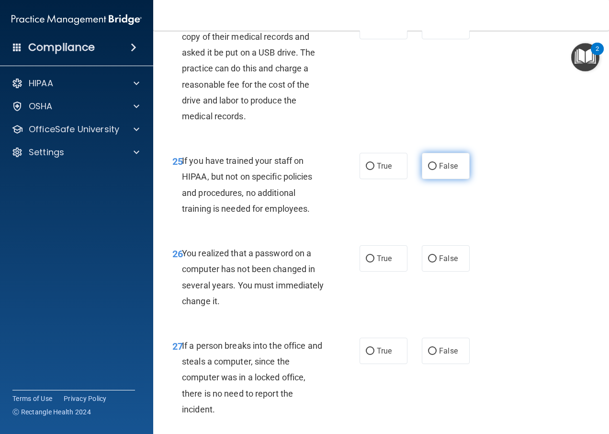
click at [462, 179] on label "False" at bounding box center [446, 166] width 48 height 26
click at [437, 170] on input "False" at bounding box center [432, 166] width 9 height 7
radio input "true"
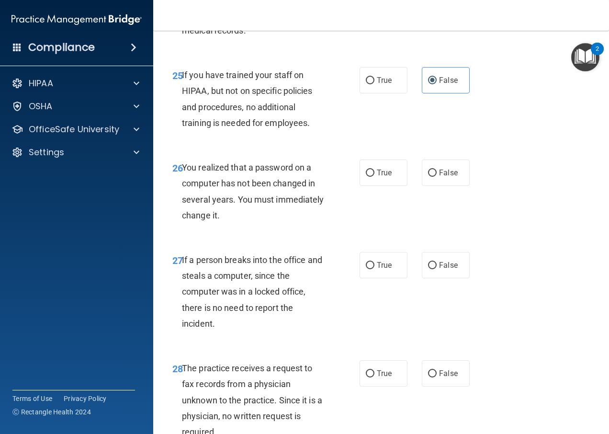
scroll to position [2442, 0]
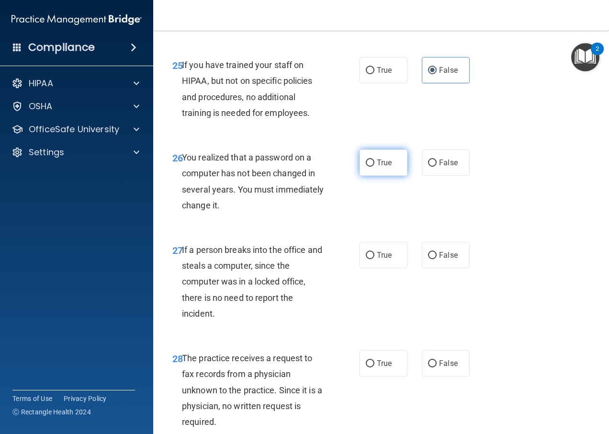
click at [366, 167] on input "True" at bounding box center [370, 162] width 9 height 7
radio input "true"
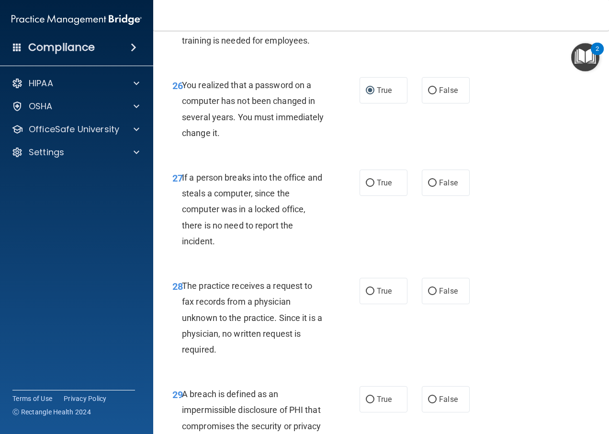
scroll to position [2538, 0]
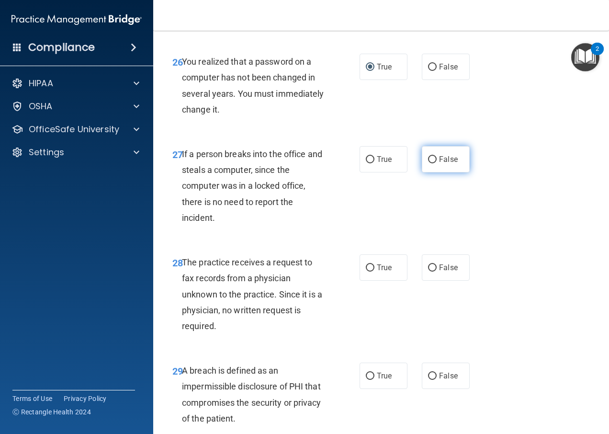
click at [428, 163] on input "False" at bounding box center [432, 159] width 9 height 7
radio input "true"
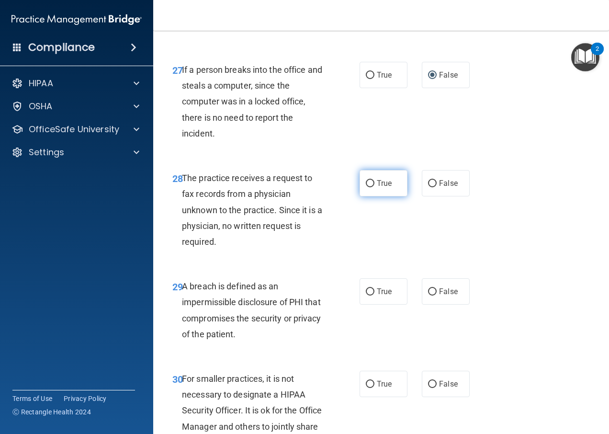
scroll to position [2633, 0]
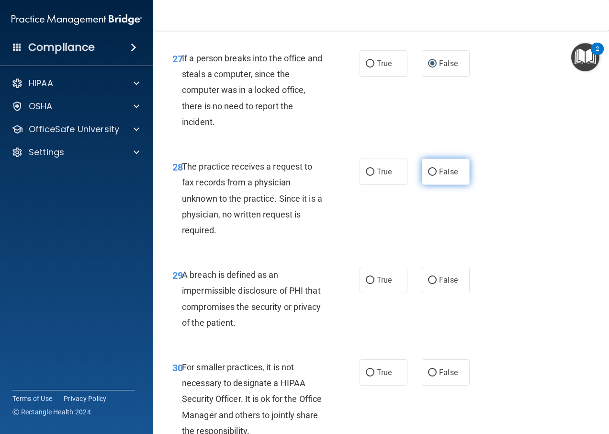
click at [441, 185] on label "False" at bounding box center [446, 171] width 48 height 26
click at [437, 176] on input "False" at bounding box center [432, 172] width 9 height 7
radio input "true"
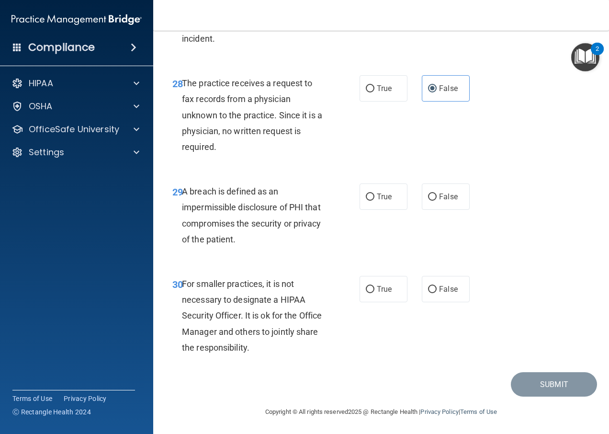
scroll to position [2729, 0]
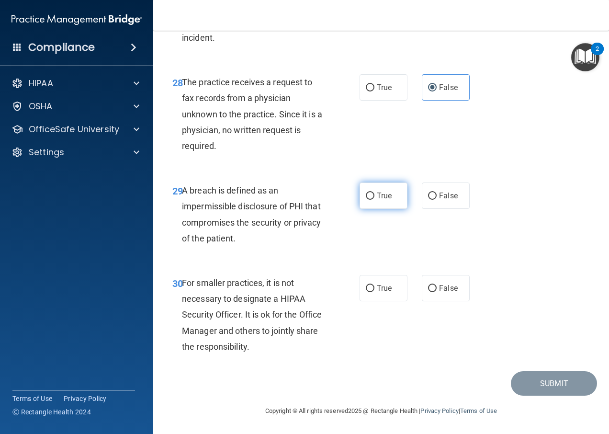
click at [364, 207] on label "True" at bounding box center [384, 195] width 48 height 26
click at [366, 200] on input "True" at bounding box center [370, 195] width 9 height 7
radio input "true"
click at [384, 299] on label "True" at bounding box center [384, 288] width 48 height 26
click at [374, 292] on input "True" at bounding box center [370, 288] width 9 height 7
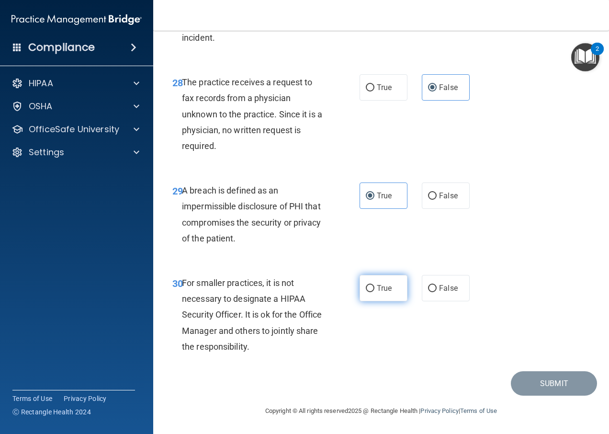
radio input "true"
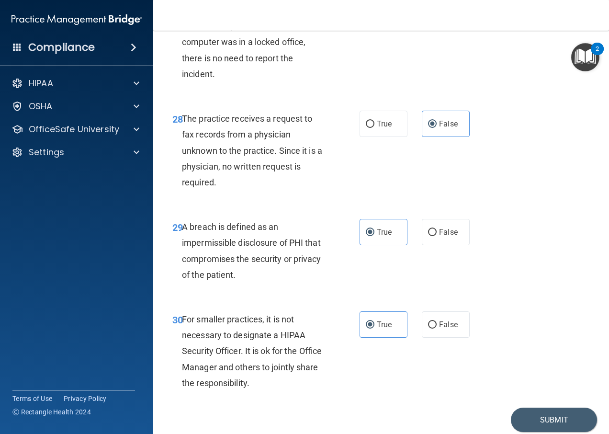
scroll to position [2733, 0]
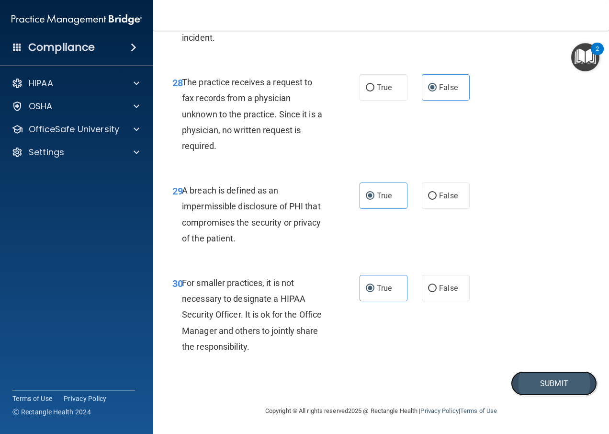
click at [549, 380] on button "Submit" at bounding box center [554, 383] width 86 height 24
click at [575, 386] on button "Submit" at bounding box center [554, 383] width 86 height 24
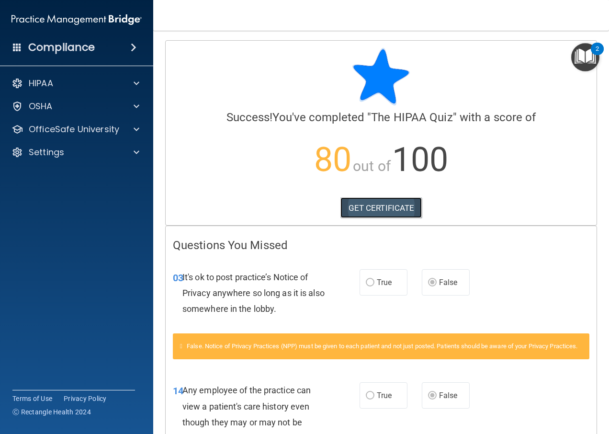
click at [384, 211] on link "GET CERTIFICATE" at bounding box center [381, 207] width 82 height 21
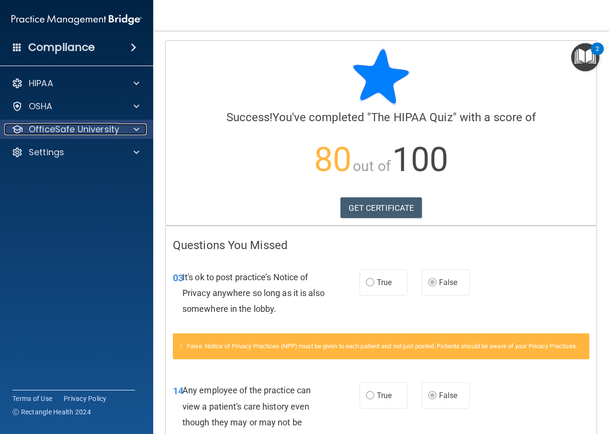
click at [72, 130] on p "OfficeSafe University" at bounding box center [74, 129] width 90 height 11
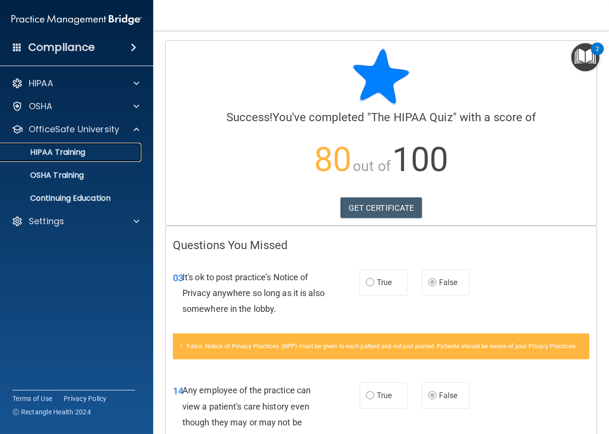
click at [78, 153] on p "HIPAA Training" at bounding box center [45, 152] width 79 height 10
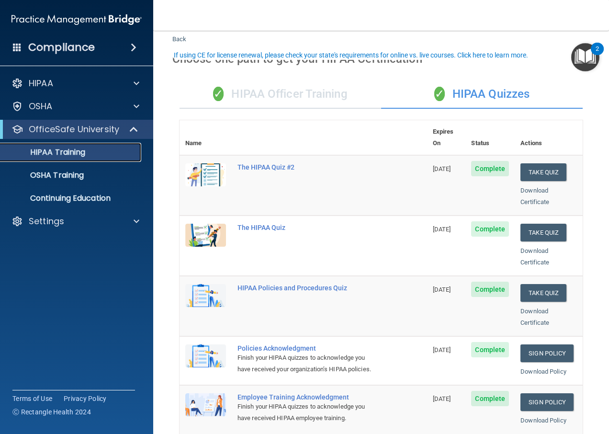
scroll to position [48, 0]
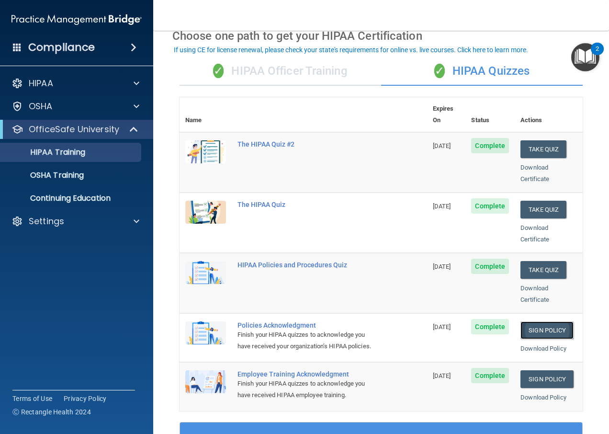
click at [543, 321] on link "Sign Policy" at bounding box center [546, 330] width 53 height 18
click at [46, 181] on link "OSHA Training" at bounding box center [65, 175] width 151 height 19
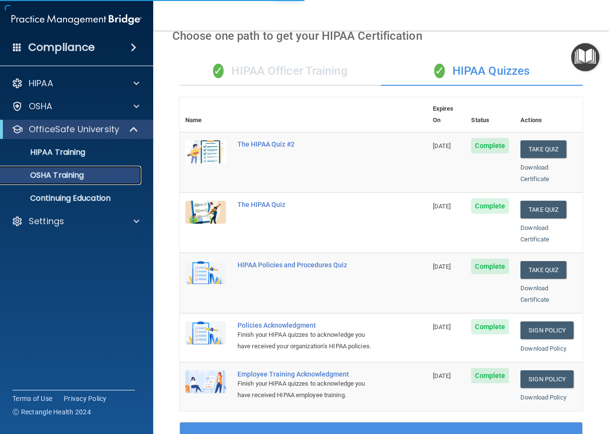
click at [46, 181] on link "OSHA Training" at bounding box center [65, 175] width 151 height 19
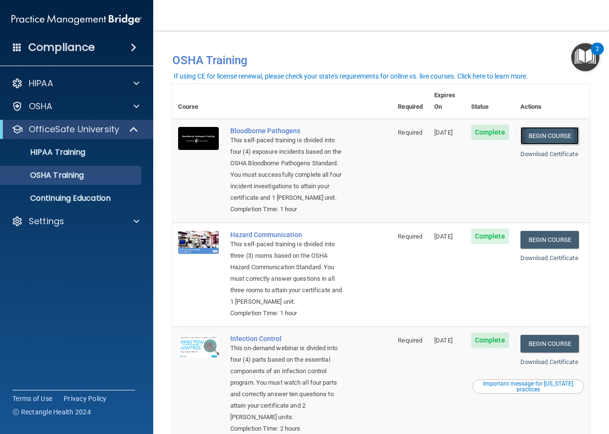
click at [556, 127] on link "Begin Course" at bounding box center [549, 136] width 58 height 18
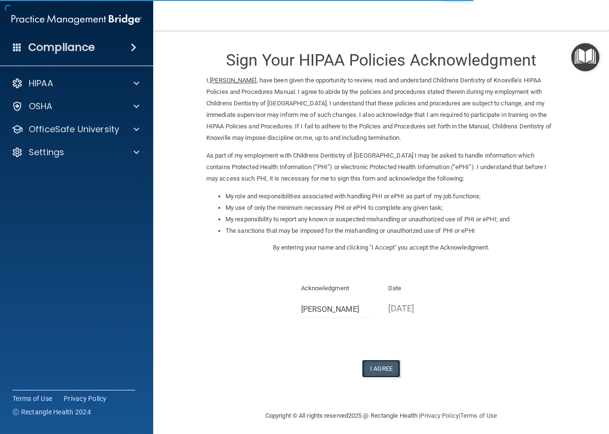
click at [385, 371] on button "I Agree" at bounding box center [381, 369] width 38 height 18
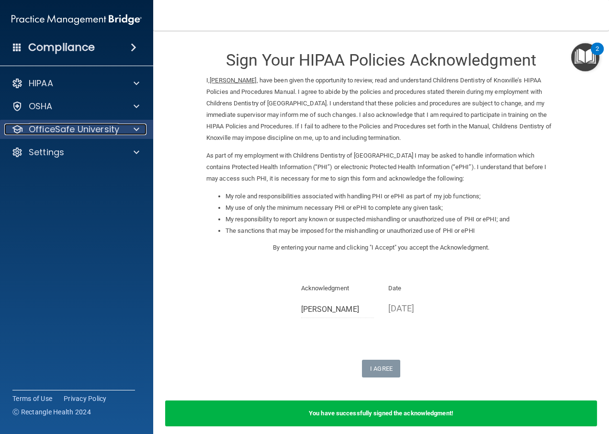
click at [111, 127] on p "OfficeSafe University" at bounding box center [74, 129] width 90 height 11
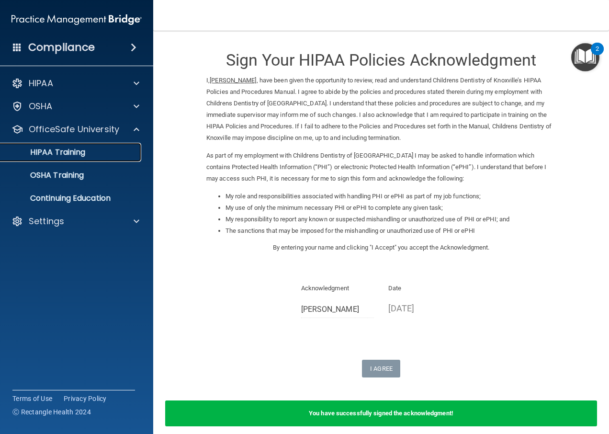
click at [118, 153] on div "HIPAA Training" at bounding box center [71, 152] width 131 height 10
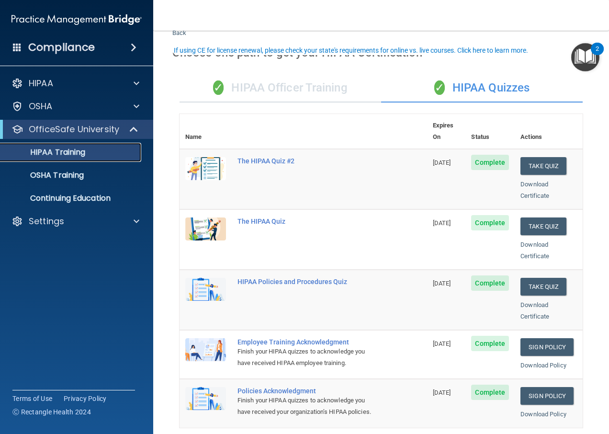
scroll to position [48, 0]
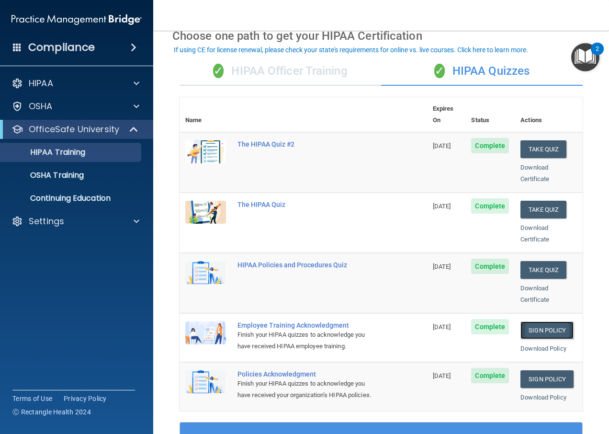
click at [539, 321] on link "Sign Policy" at bounding box center [546, 330] width 53 height 18
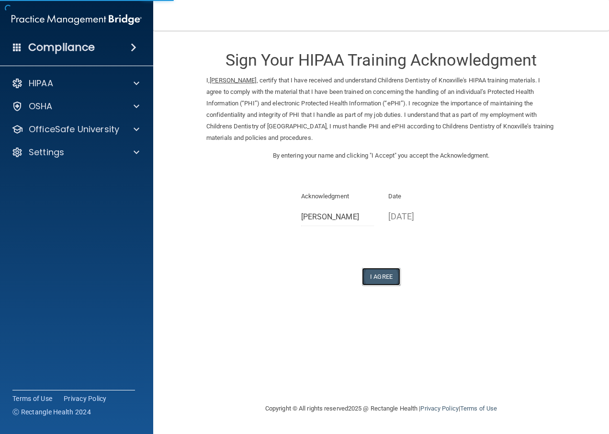
click at [382, 275] on button "I Agree" at bounding box center [381, 277] width 38 height 18
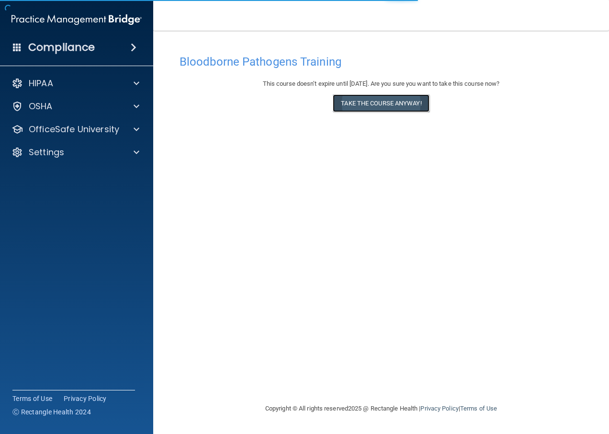
click at [398, 105] on button "Take the course anyway!" at bounding box center [381, 103] width 96 height 18
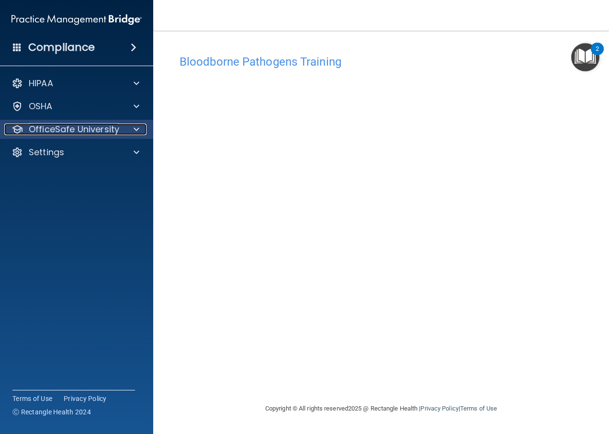
click at [127, 131] on div at bounding box center [135, 129] width 24 height 11
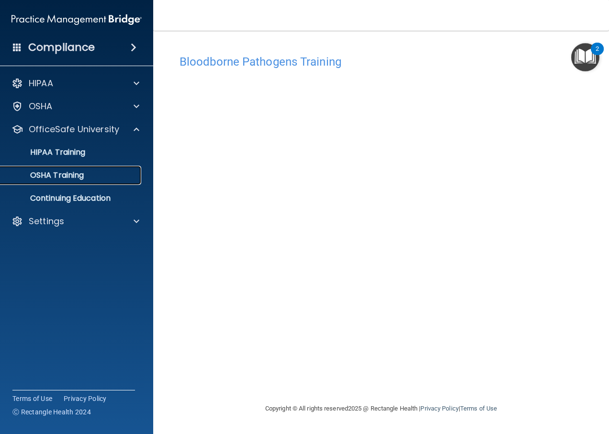
click at [116, 171] on div "OSHA Training" at bounding box center [71, 175] width 131 height 10
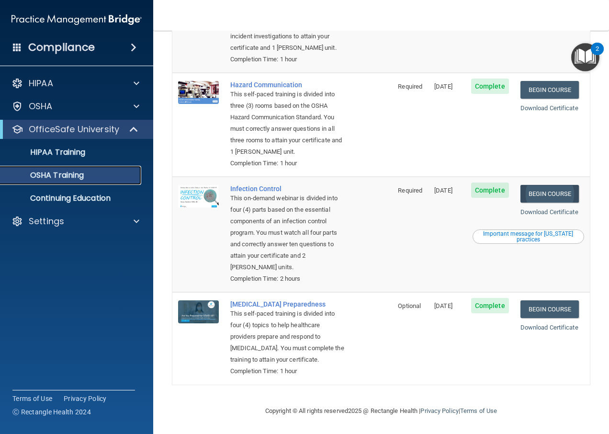
scroll to position [175, 0]
